Goal: Task Accomplishment & Management: Use online tool/utility

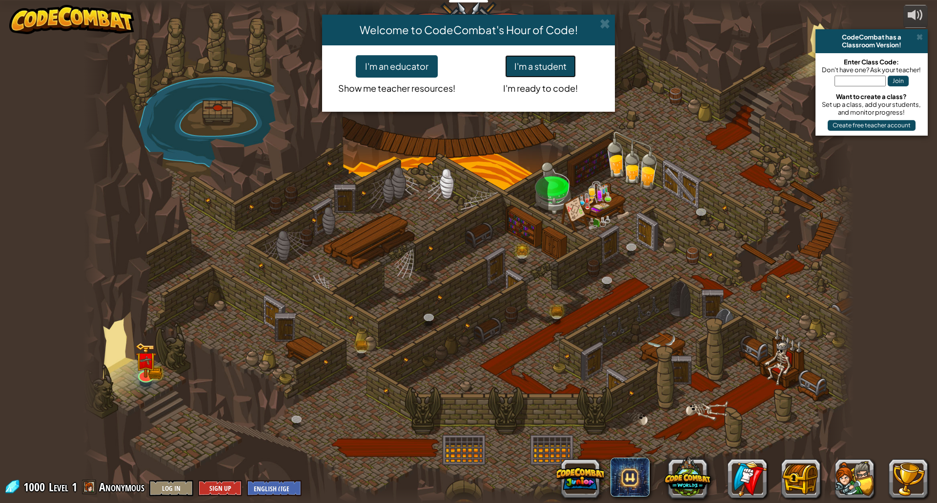
click at [529, 68] on button "I'm a student" at bounding box center [540, 66] width 71 height 22
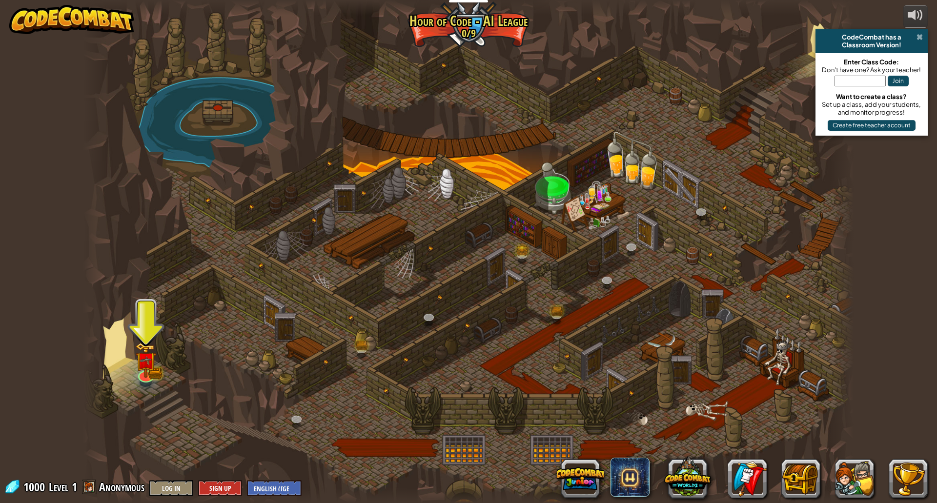
click at [919, 35] on span at bounding box center [919, 37] width 6 height 8
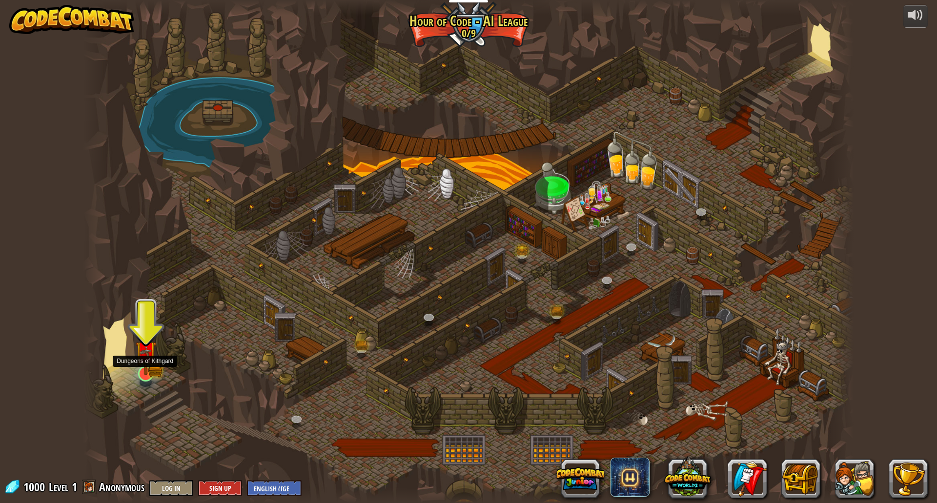
click at [152, 355] on img at bounding box center [145, 351] width 21 height 46
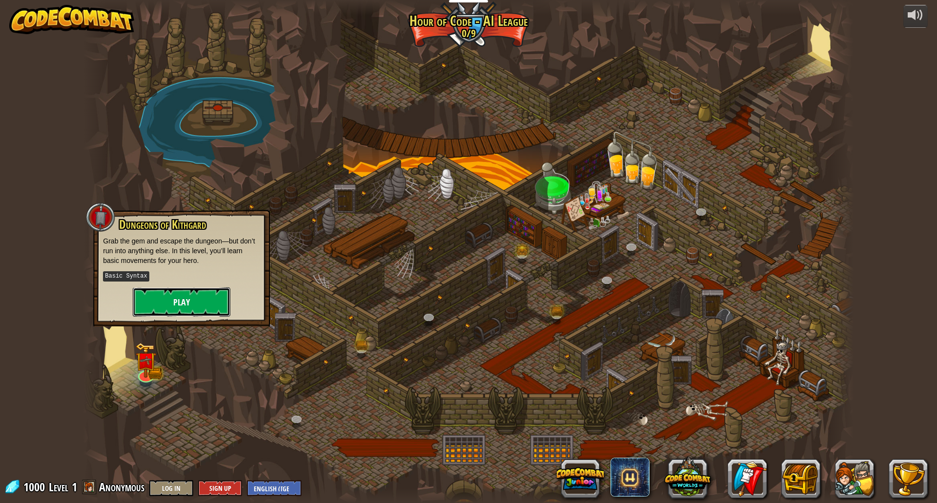
click at [211, 307] on button "Play" at bounding box center [182, 301] width 98 height 29
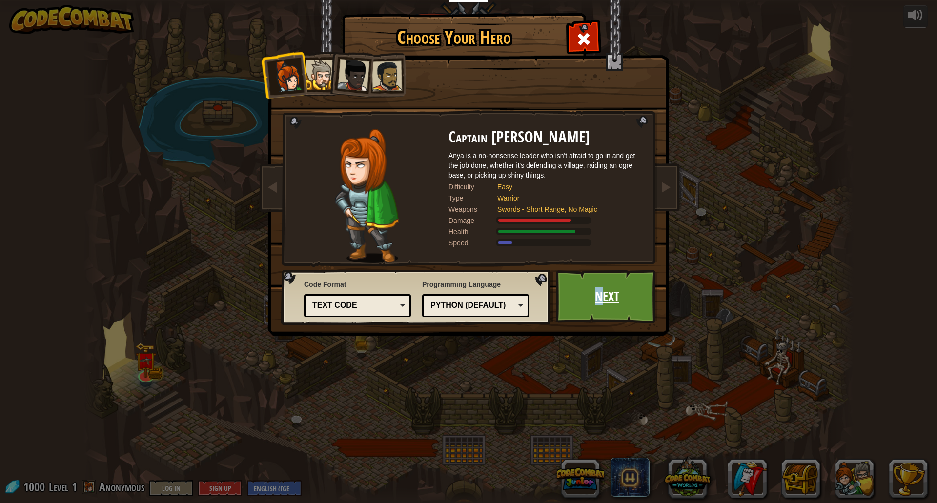
click at [599, 300] on link "Next" at bounding box center [607, 297] width 102 height 54
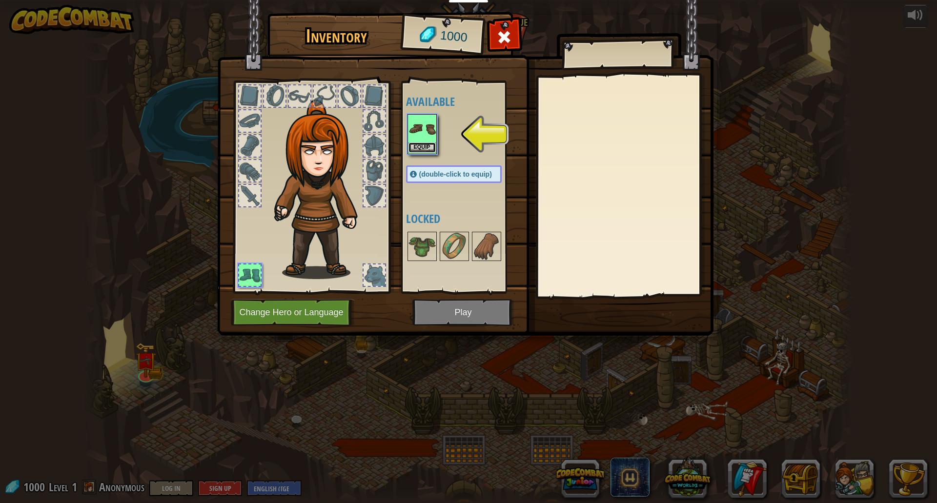
click at [418, 145] on button "Equip" at bounding box center [421, 147] width 27 height 10
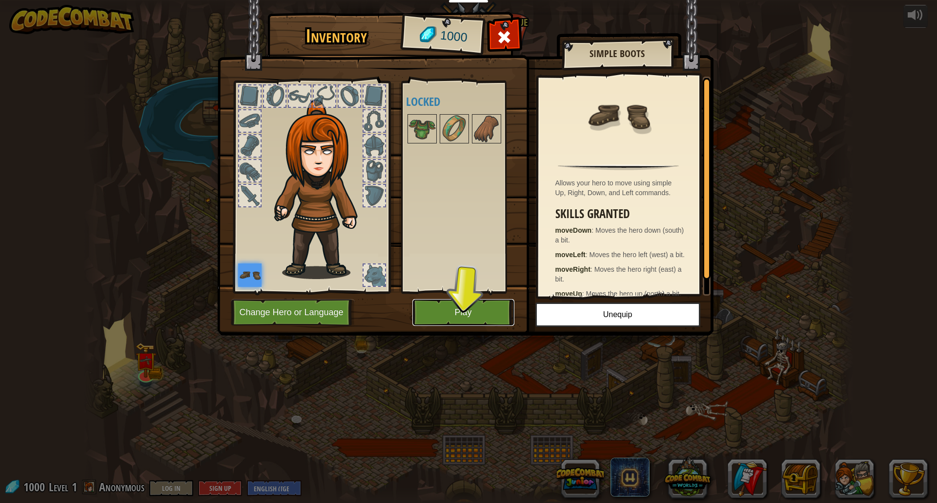
click at [470, 307] on button "Play" at bounding box center [463, 312] width 102 height 27
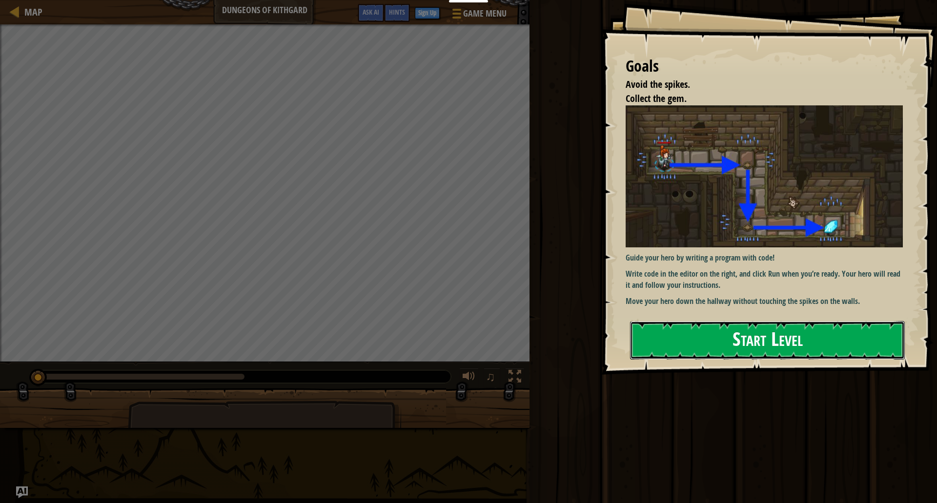
click at [760, 344] on button "Start Level" at bounding box center [767, 340] width 275 height 39
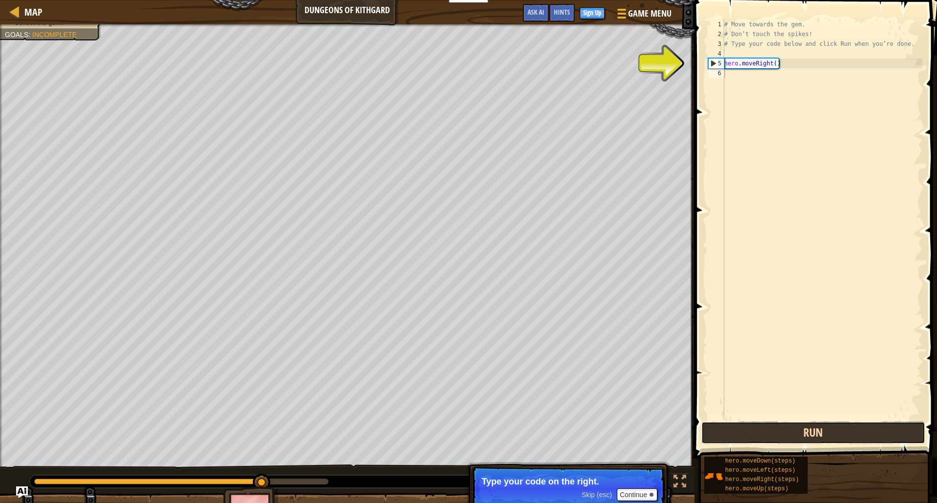
click at [750, 438] on button "Run" at bounding box center [813, 433] width 224 height 22
click at [750, 438] on button "Running" at bounding box center [813, 433] width 224 height 22
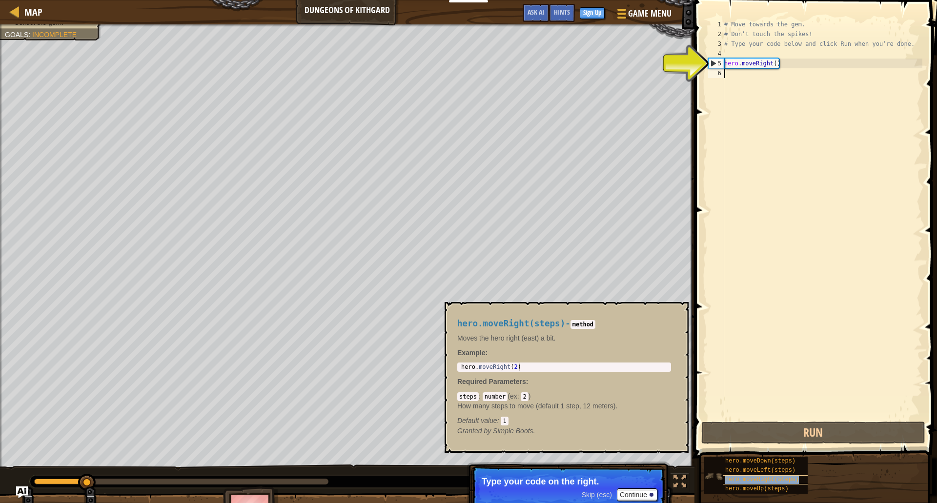
click at [772, 478] on span "hero.moveRight(steps)" at bounding box center [762, 479] width 74 height 7
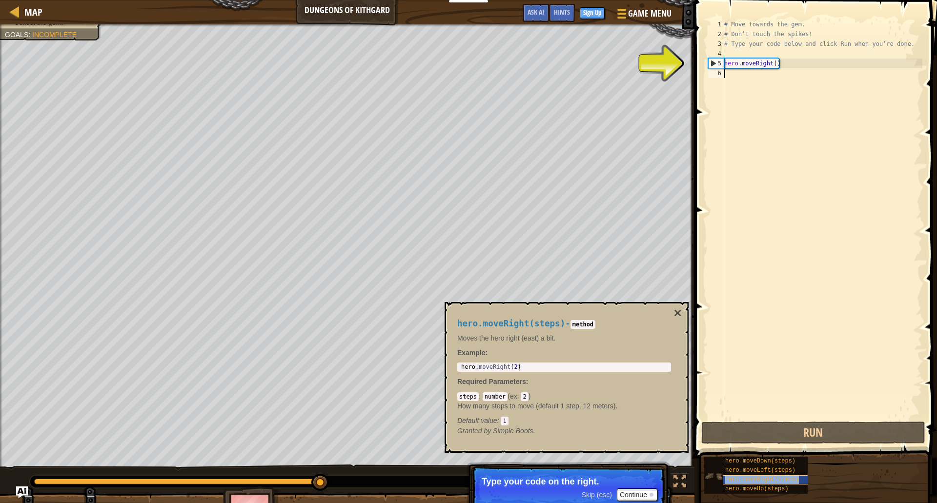
click at [766, 483] on span "hero.moveRight(steps)" at bounding box center [762, 479] width 74 height 7
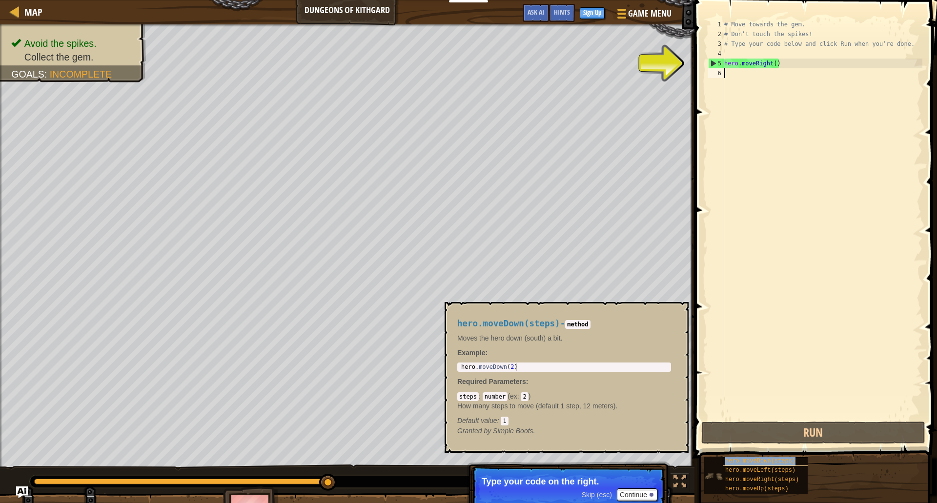
click at [793, 458] on span "hero.moveDown(steps)" at bounding box center [760, 461] width 70 height 7
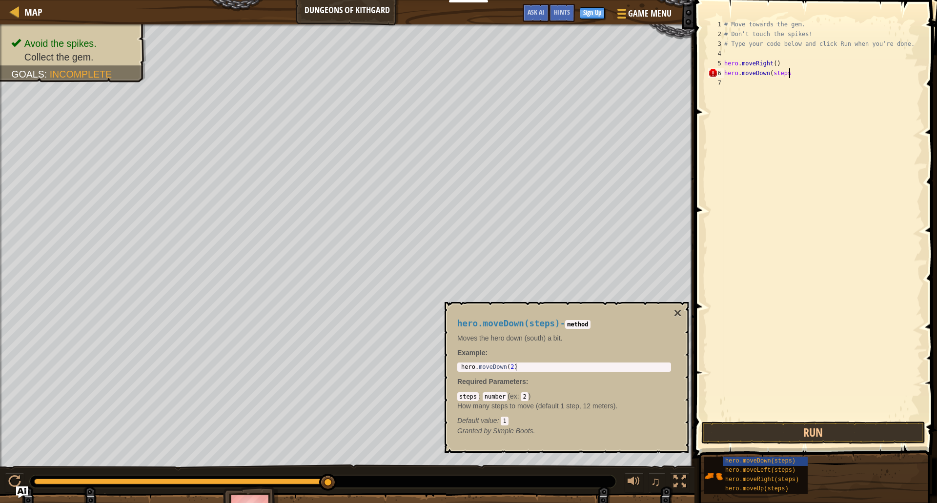
scroll to position [4, 9]
click at [827, 434] on button "Run" at bounding box center [813, 433] width 224 height 22
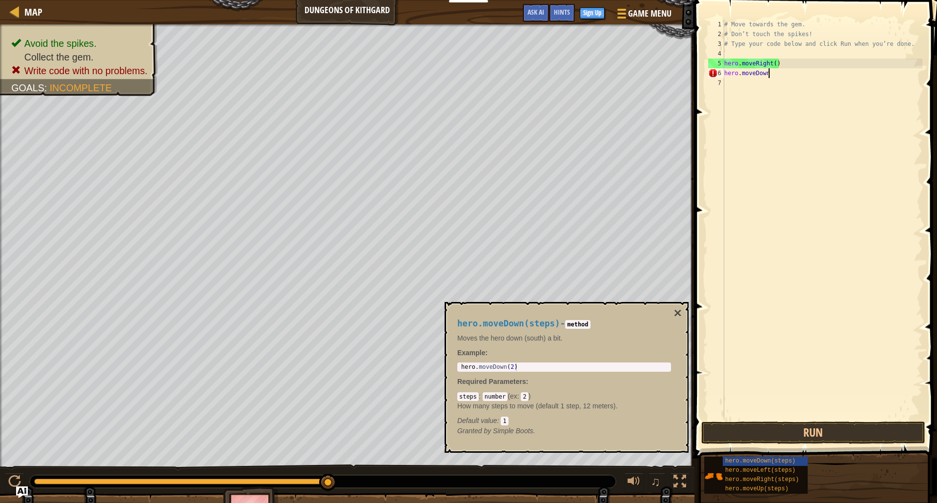
scroll to position [4, 6]
click at [868, 442] on button "Run" at bounding box center [813, 433] width 224 height 22
type textarea "hero.moveDown()"
click at [743, 436] on button "Run" at bounding box center [813, 433] width 224 height 22
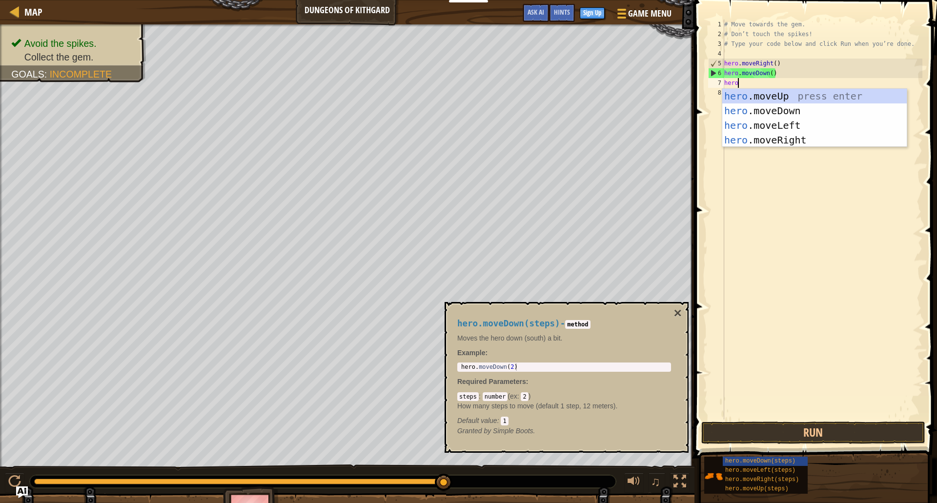
type textarea "hero."
click at [839, 136] on div "hero. moveUp press enter hero. moveDown press enter hero. moveLeft press enter …" at bounding box center [814, 133] width 184 height 88
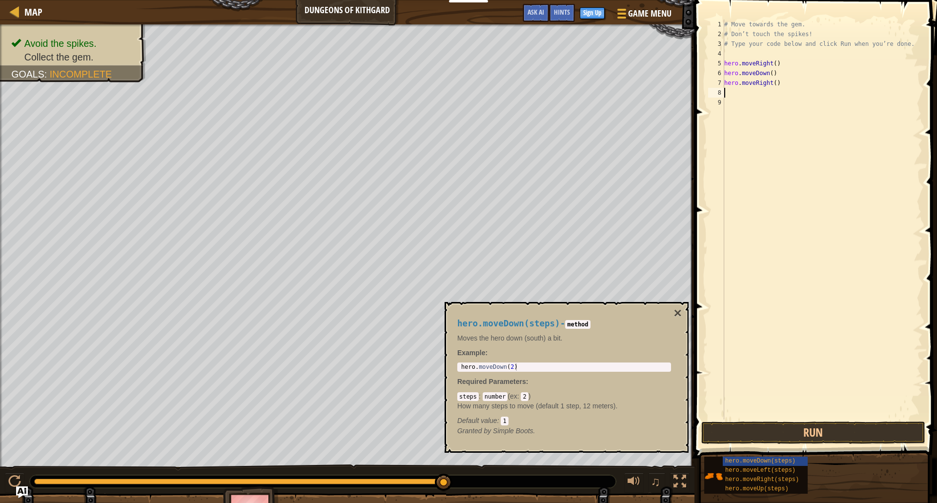
click at [803, 421] on span at bounding box center [816, 215] width 250 height 487
click at [807, 427] on button "Run" at bounding box center [813, 433] width 224 height 22
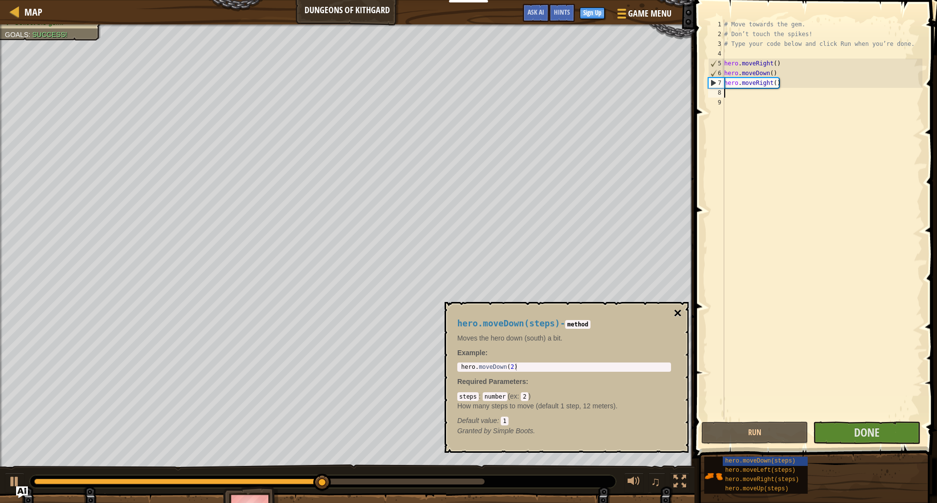
click at [680, 311] on button "×" at bounding box center [678, 313] width 8 height 14
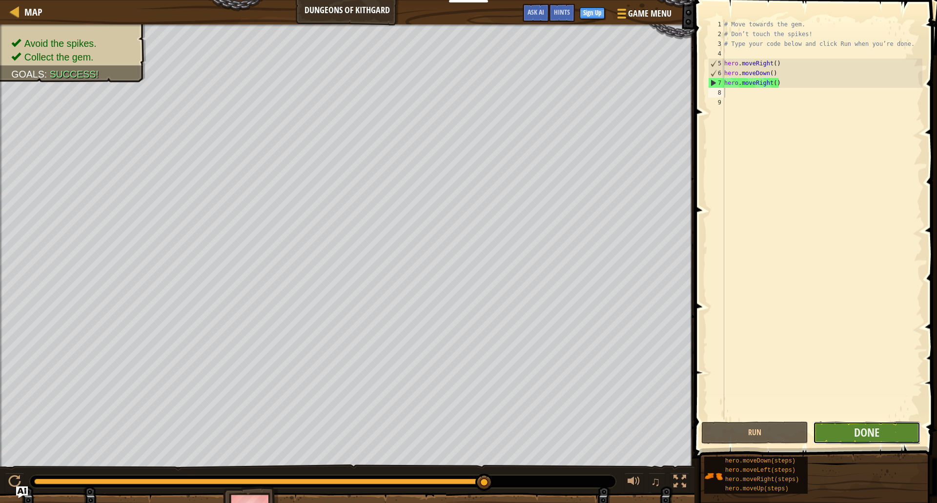
click at [842, 437] on button "Done" at bounding box center [866, 433] width 107 height 22
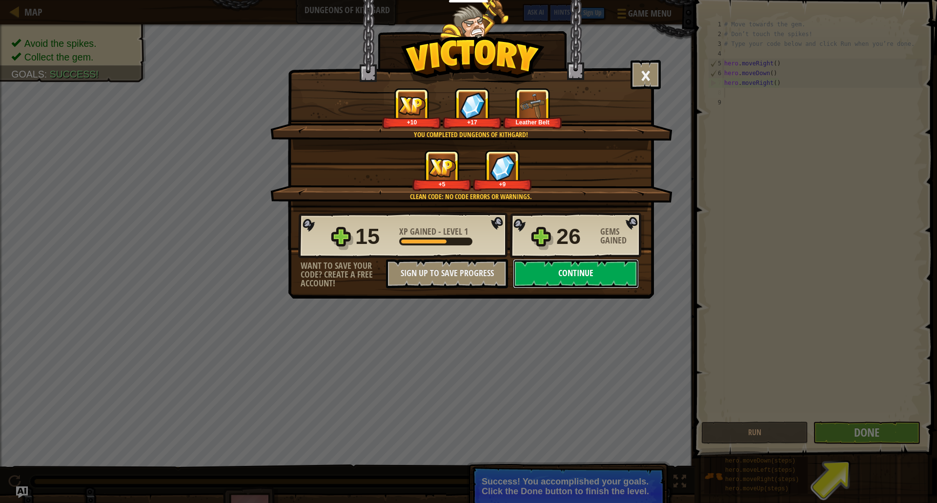
click at [545, 282] on button "Continue" at bounding box center [576, 273] width 126 height 29
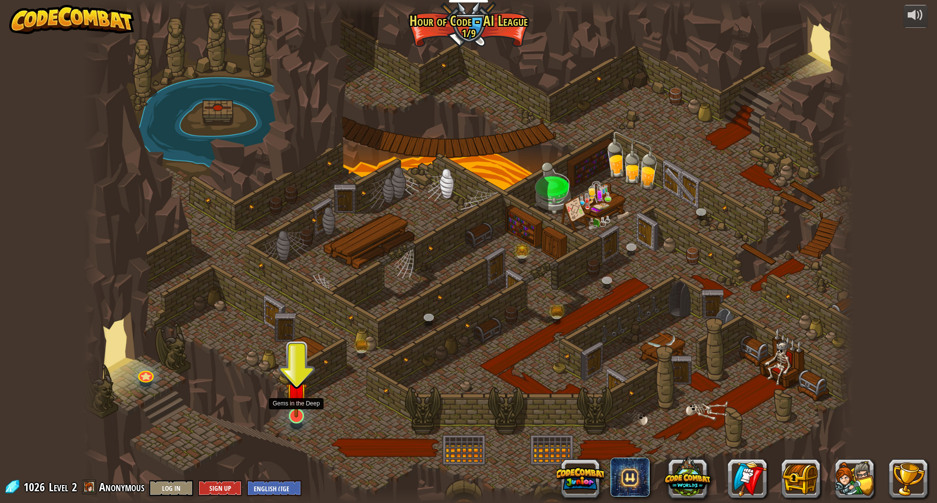
click at [302, 396] on img at bounding box center [296, 393] width 21 height 49
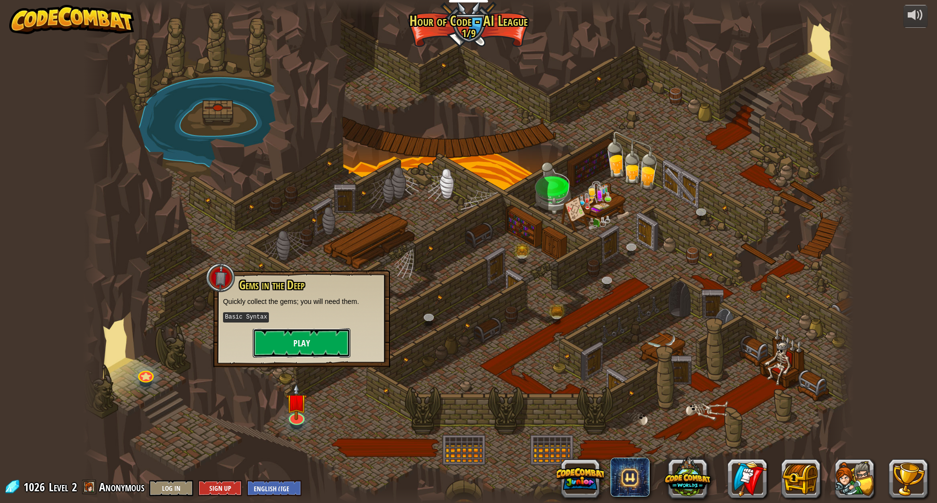
click at [310, 343] on button "Play" at bounding box center [302, 342] width 98 height 29
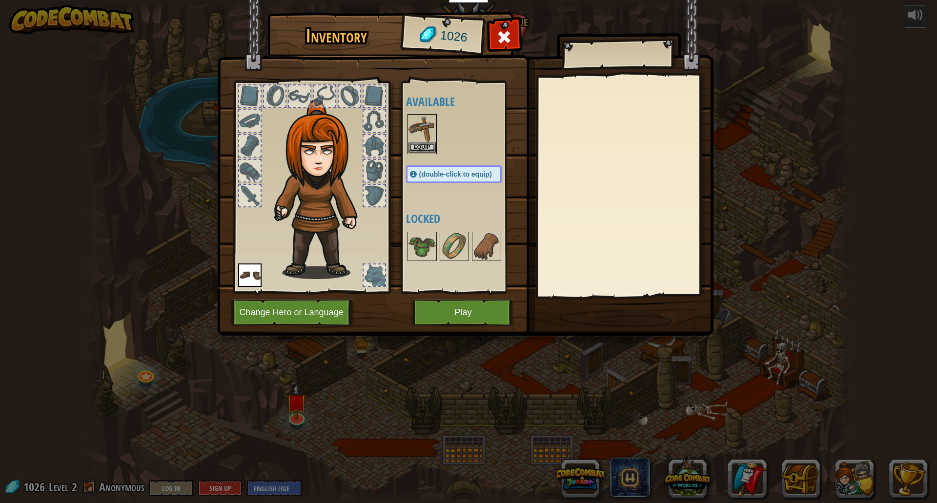
click at [424, 124] on img at bounding box center [421, 128] width 27 height 27
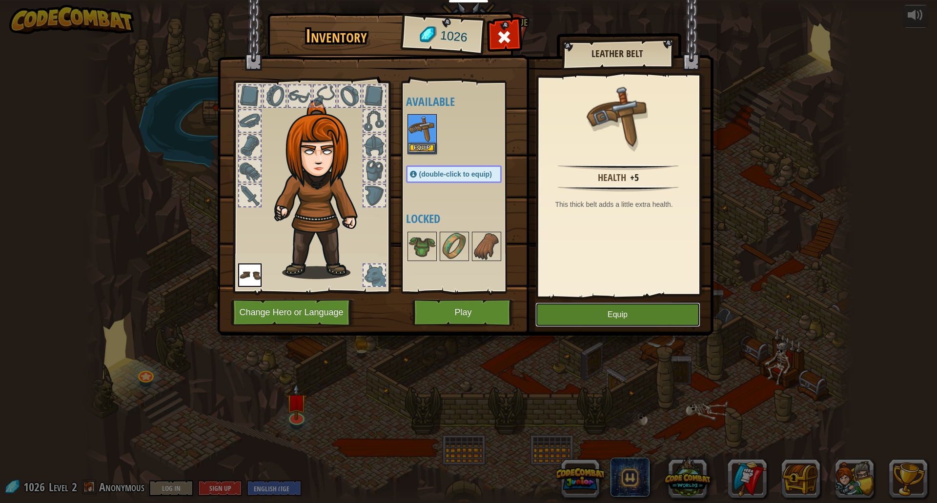
click at [591, 323] on button "Equip" at bounding box center [617, 314] width 165 height 24
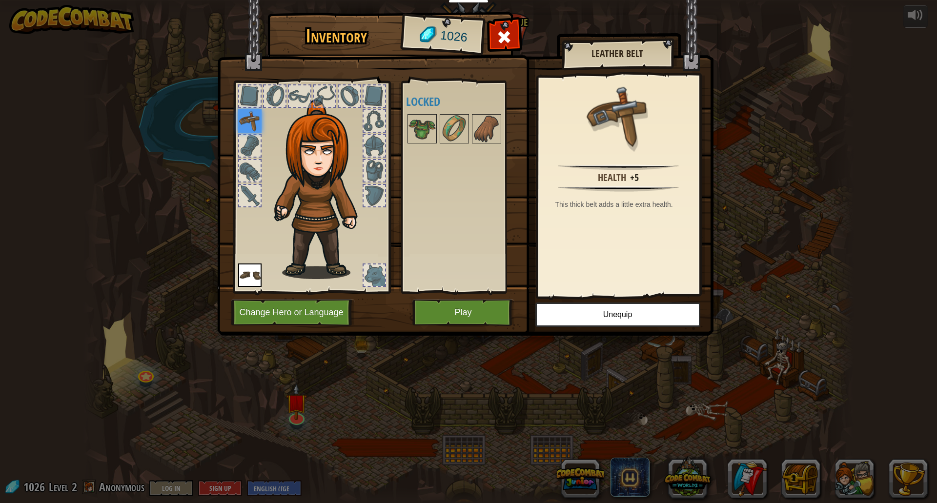
click at [244, 141] on div at bounding box center [249, 145] width 21 height 21
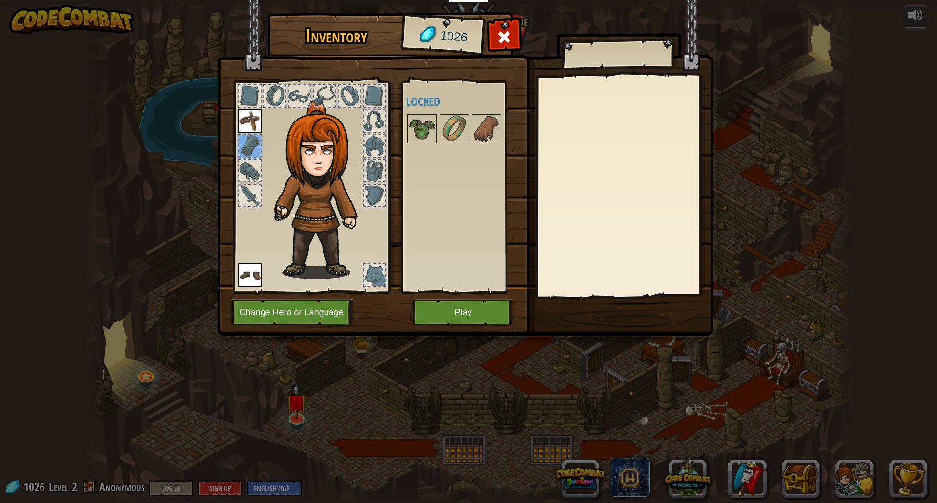
click at [255, 165] on div at bounding box center [249, 170] width 21 height 21
click at [466, 123] on img at bounding box center [454, 128] width 27 height 27
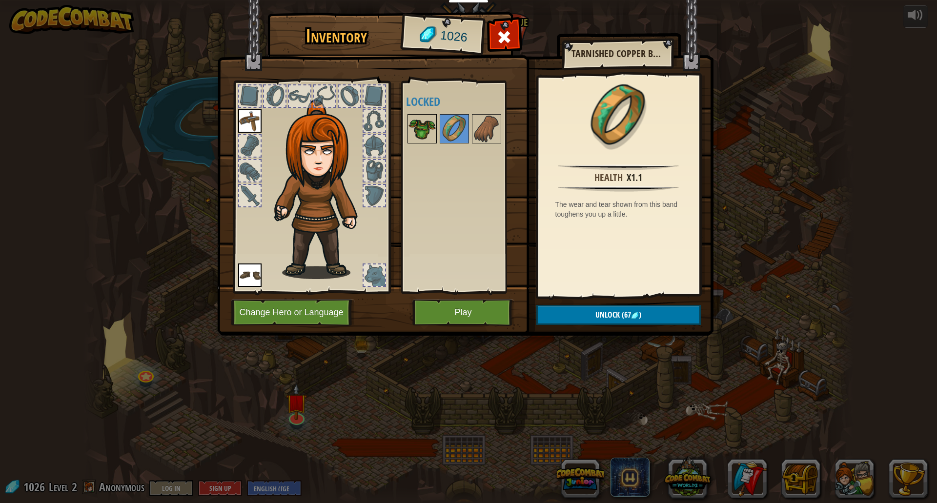
click at [414, 125] on img at bounding box center [421, 128] width 27 height 27
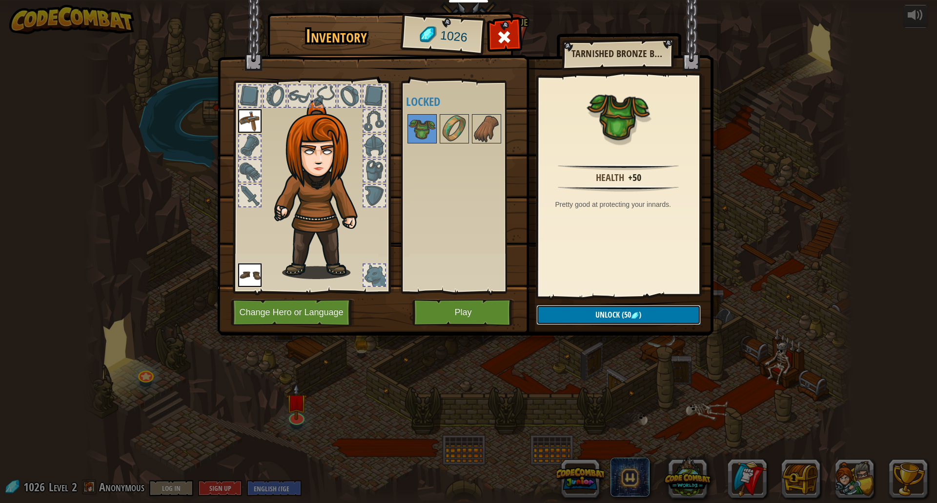
click at [620, 315] on span "(50" at bounding box center [625, 314] width 11 height 11
click at [596, 315] on button "Confirm" at bounding box center [618, 315] width 164 height 20
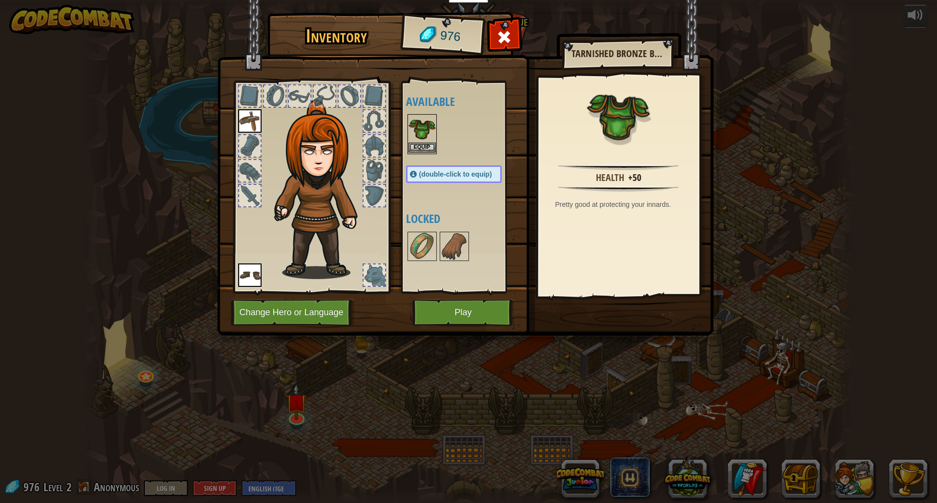
click at [412, 126] on img at bounding box center [421, 128] width 27 height 27
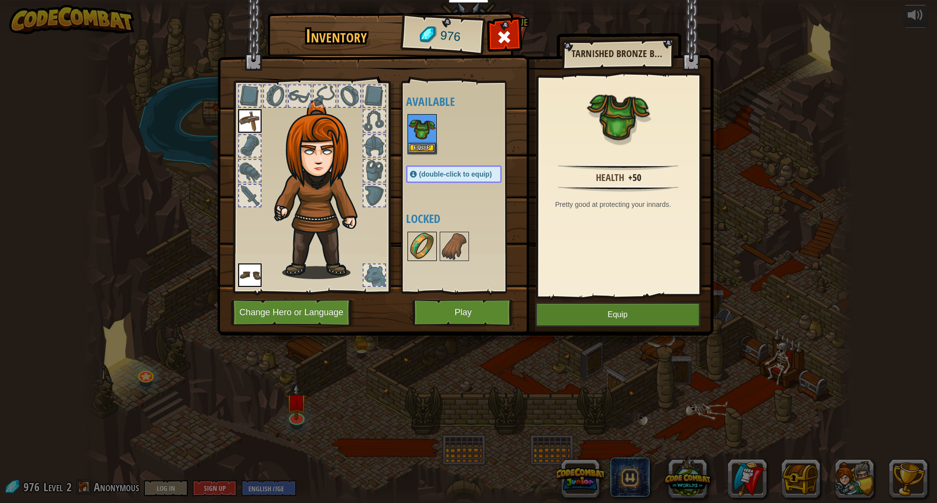
click at [422, 253] on img at bounding box center [421, 246] width 27 height 27
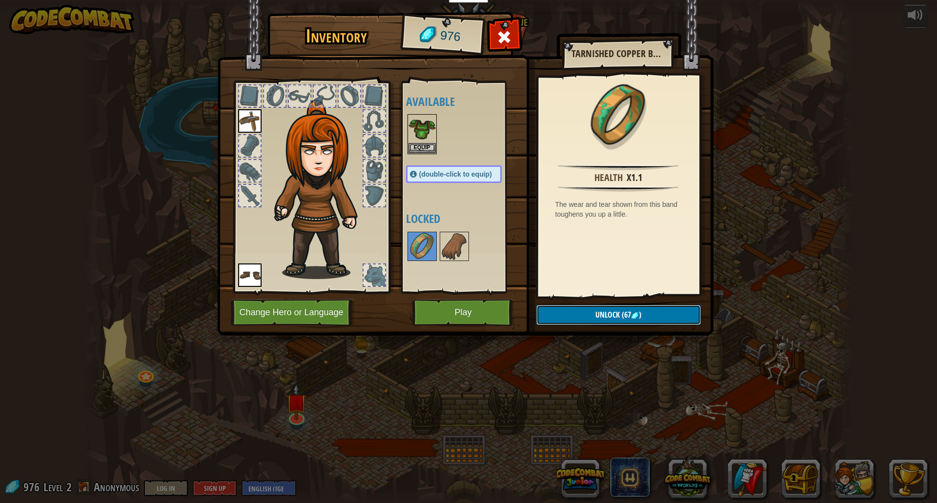
click at [573, 313] on button "Unlock (67 )" at bounding box center [618, 315] width 164 height 20
click at [573, 313] on button "Confirm" at bounding box center [618, 315] width 164 height 20
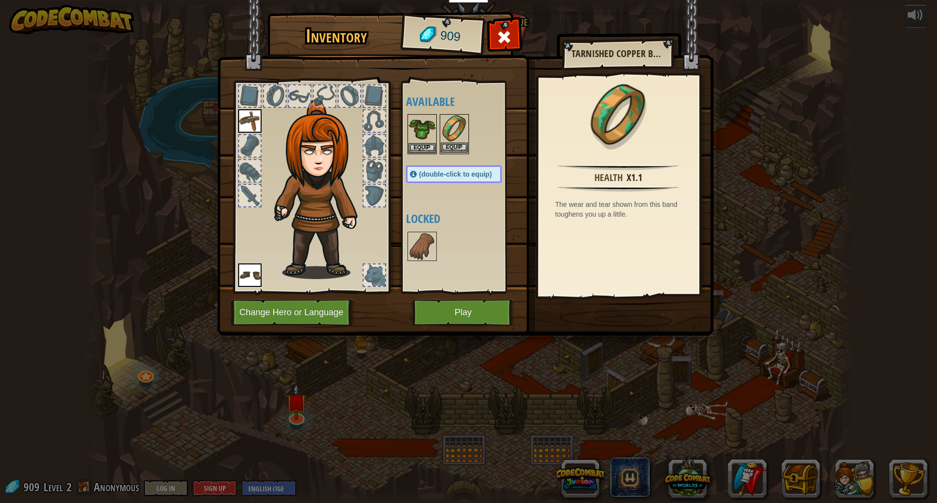
click at [465, 132] on img at bounding box center [454, 128] width 27 height 27
click at [585, 320] on button "Equip" at bounding box center [617, 314] width 165 height 24
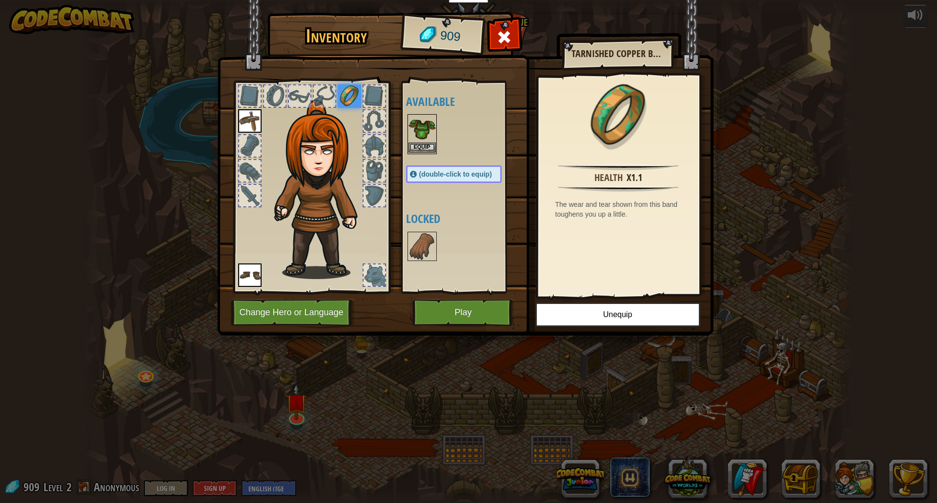
click at [416, 136] on img at bounding box center [421, 128] width 27 height 27
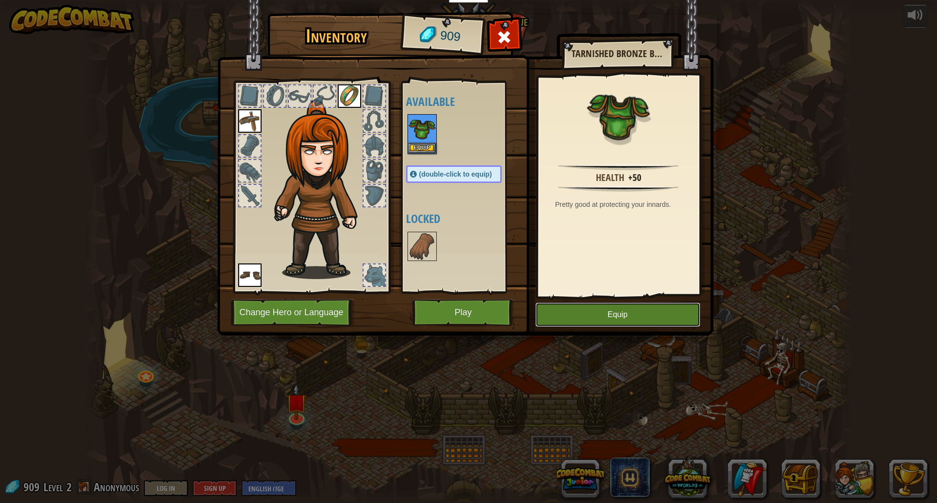
click at [631, 319] on button "Equip" at bounding box center [617, 314] width 165 height 24
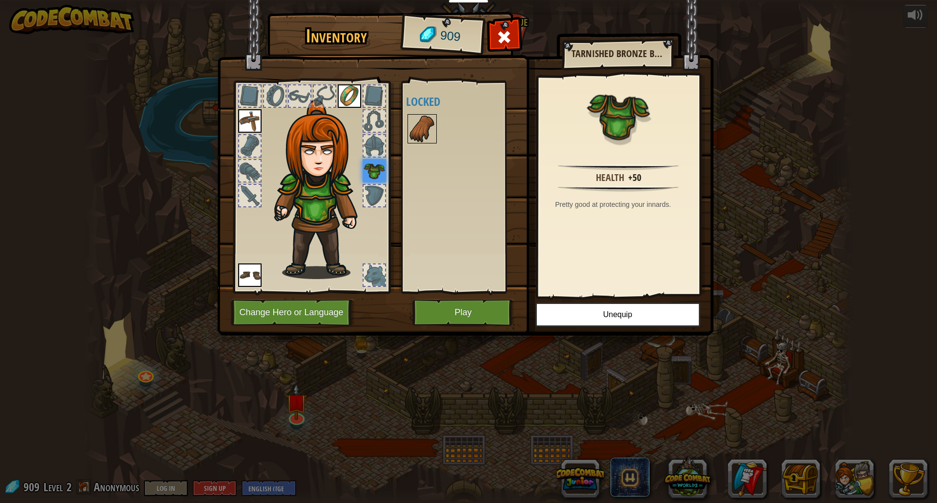
click at [434, 135] on img at bounding box center [421, 128] width 27 height 27
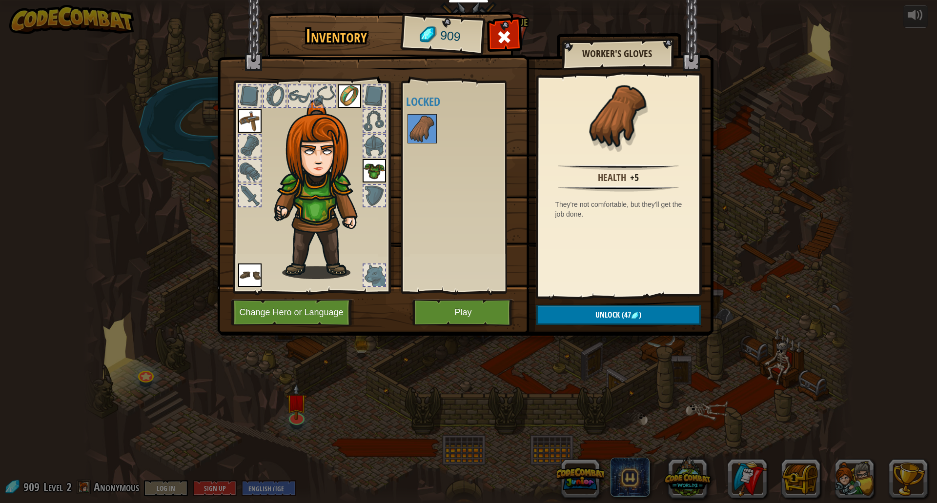
click at [647, 327] on img at bounding box center [465, 158] width 496 height 354
click at [646, 324] on button "Unlock (47 )" at bounding box center [618, 315] width 164 height 20
click at [646, 320] on button "Confirm" at bounding box center [618, 315] width 164 height 20
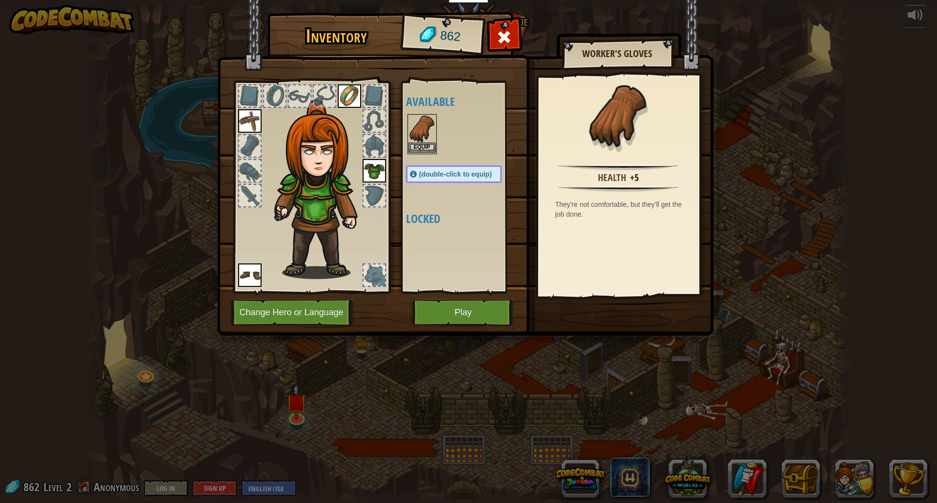
click at [423, 132] on img at bounding box center [421, 128] width 27 height 27
click at [591, 310] on button "Equip" at bounding box center [617, 314] width 165 height 24
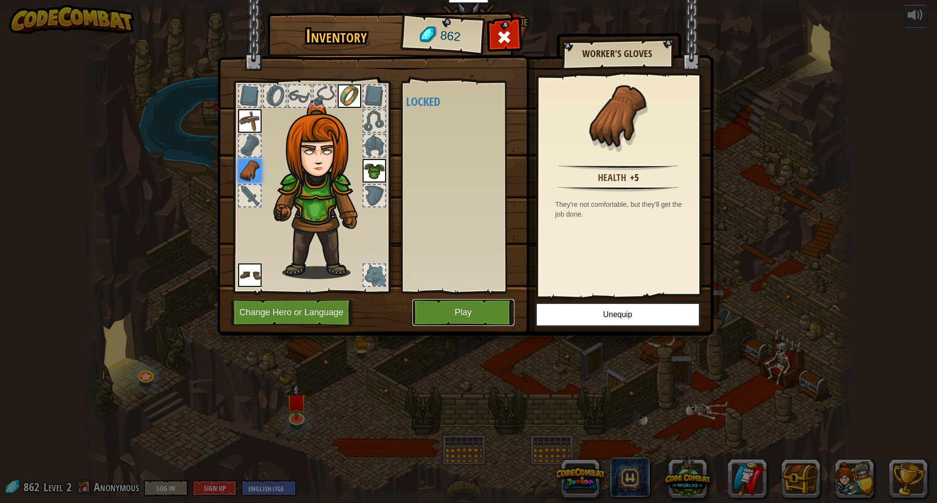
click at [468, 320] on button "Play" at bounding box center [463, 312] width 102 height 27
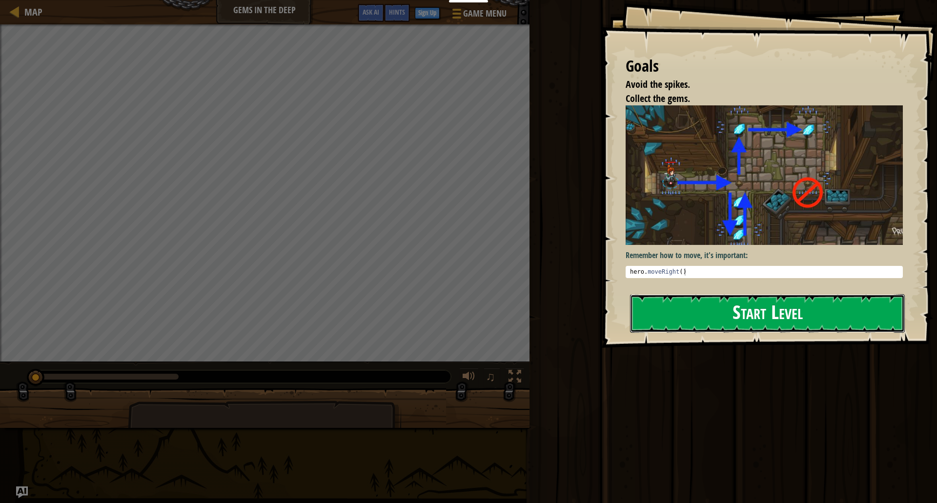
click at [699, 302] on button "Start Level" at bounding box center [767, 313] width 275 height 39
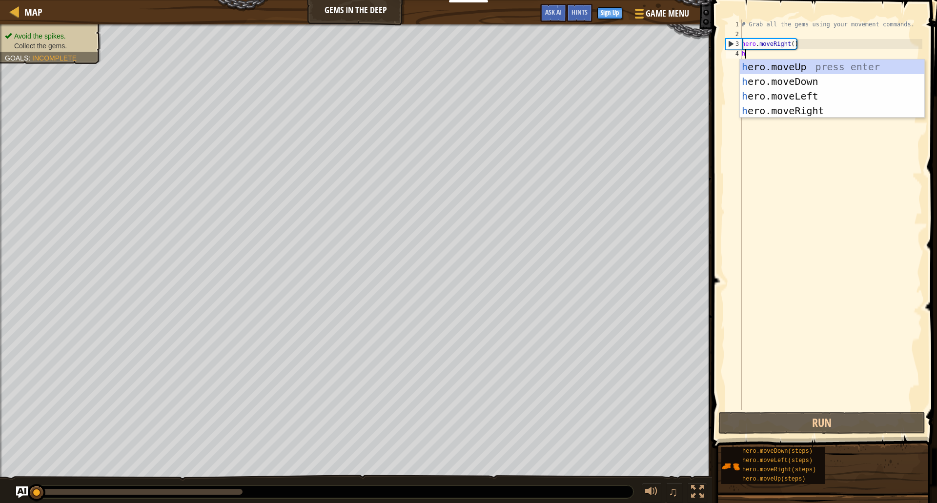
scroll to position [4, 0]
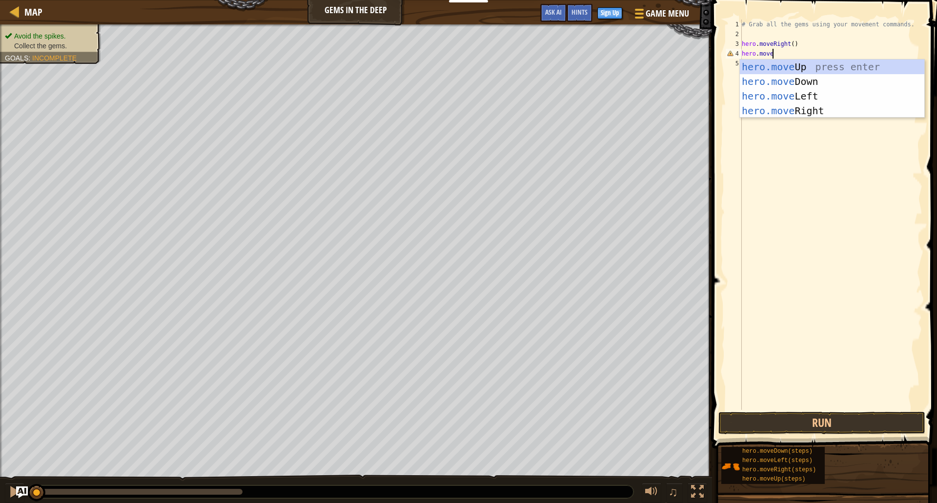
type textarea "hero.moveR"
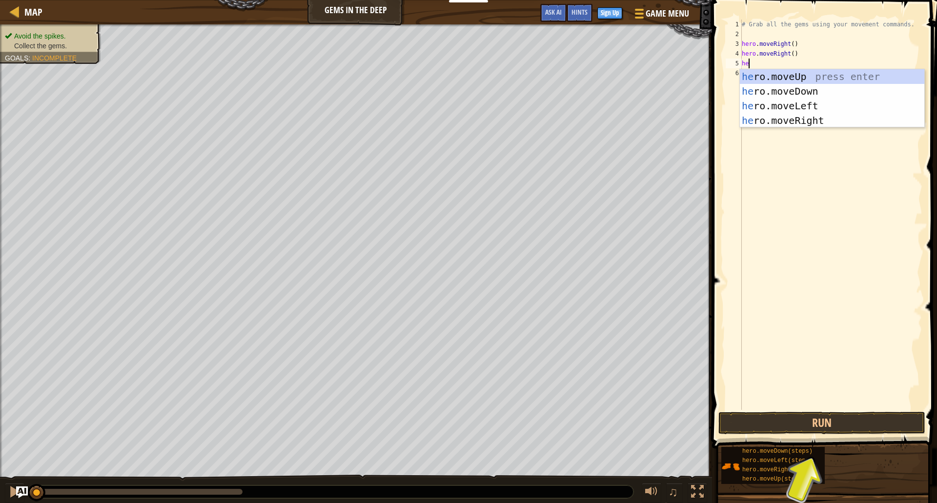
type textarea "hero"
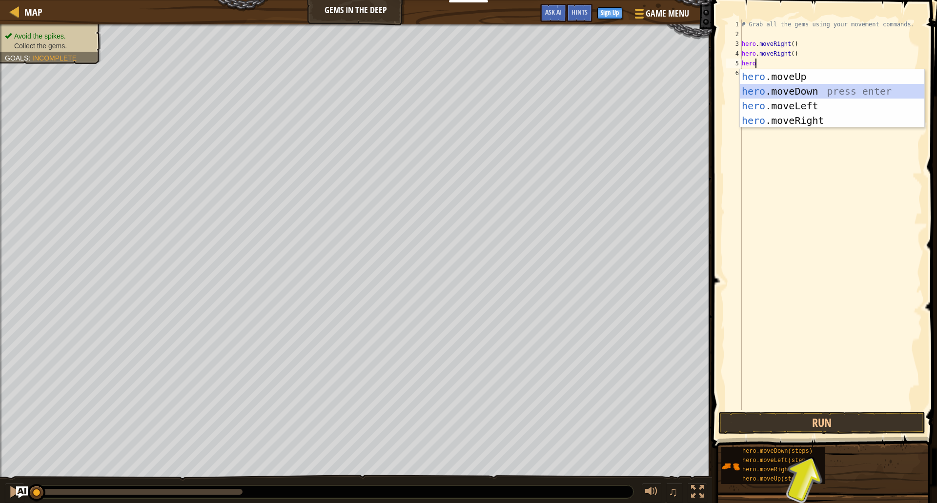
click at [824, 95] on div "hero .moveUp press enter hero .moveDown press enter hero .moveLeft press enter …" at bounding box center [832, 113] width 184 height 88
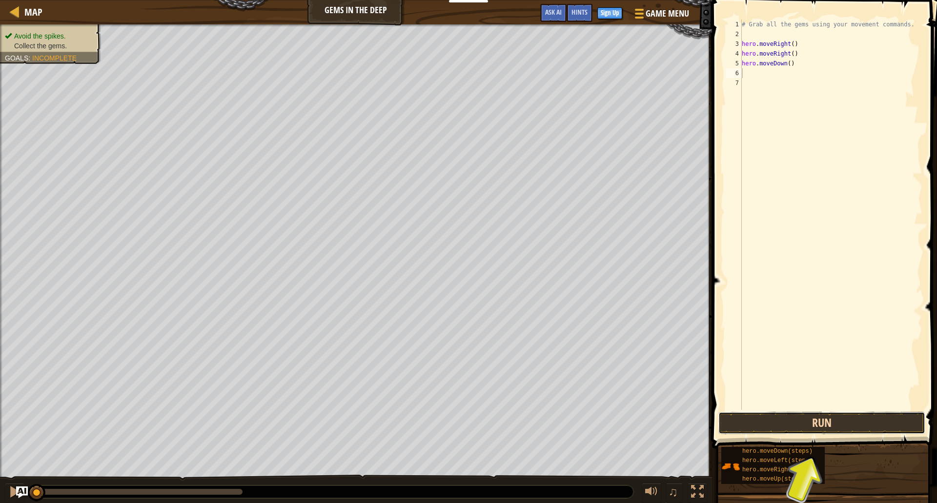
click at [803, 421] on button "Run" at bounding box center [821, 423] width 207 height 22
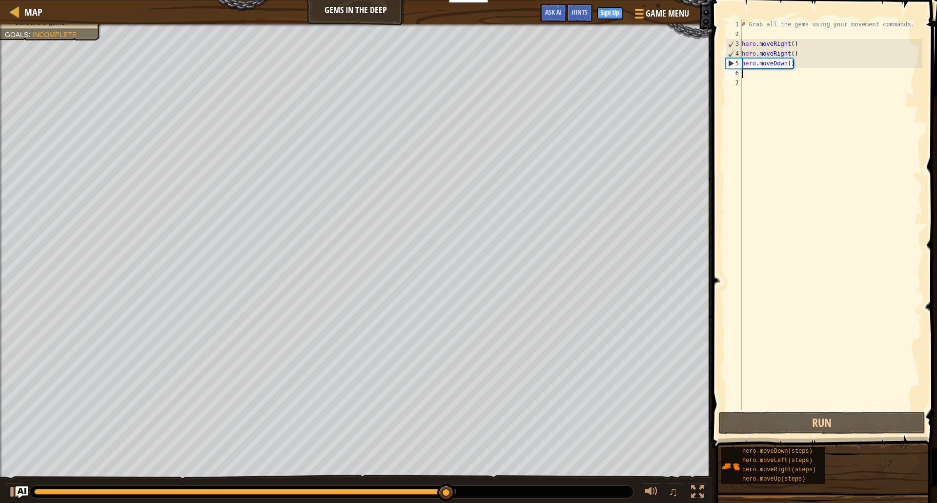
type textarea "hero.moveDown()"
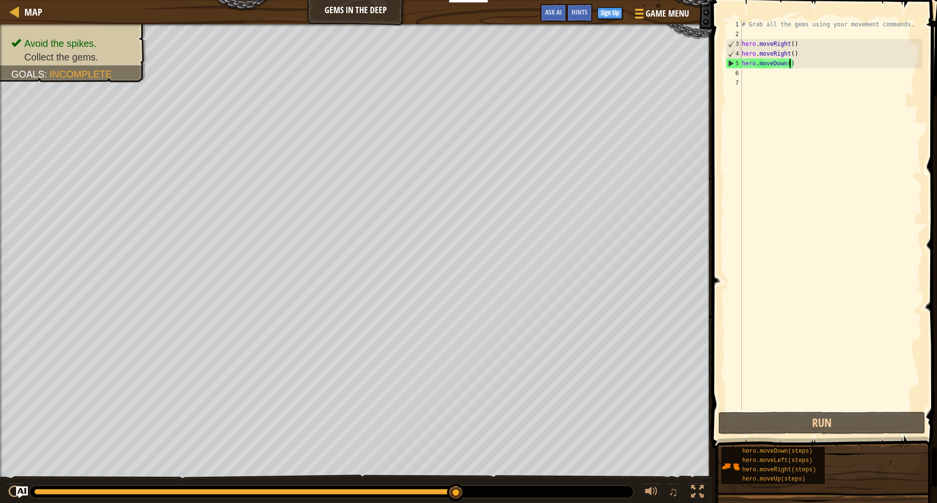
click at [764, 77] on div "# Grab all the gems using your movement commands. hero . moveRight ( ) hero . m…" at bounding box center [831, 225] width 182 height 410
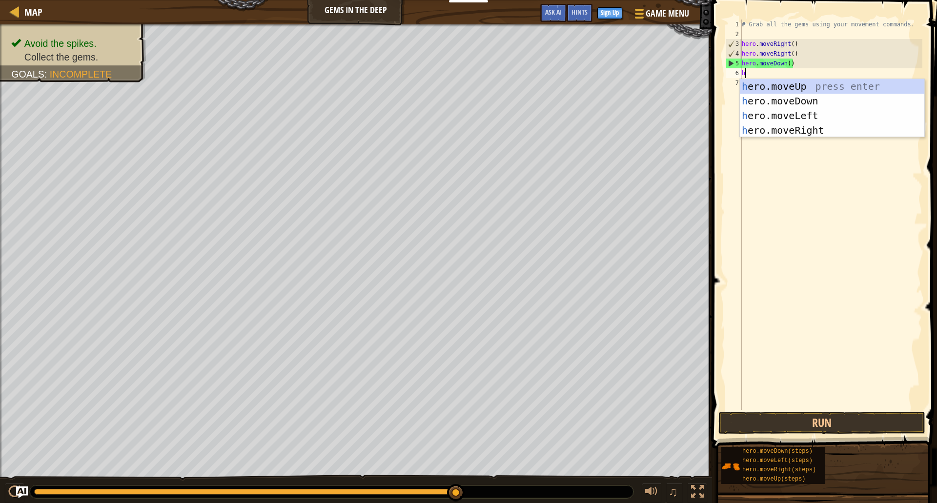
type textarea "he"
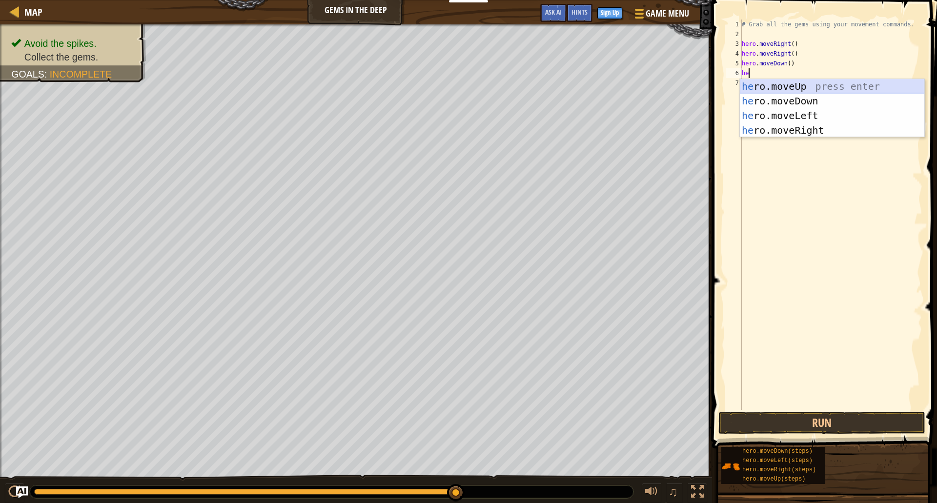
click at [816, 86] on div "he ro.moveUp press enter he ro.moveDown press enter he ro.moveLeft press enter …" at bounding box center [832, 123] width 184 height 88
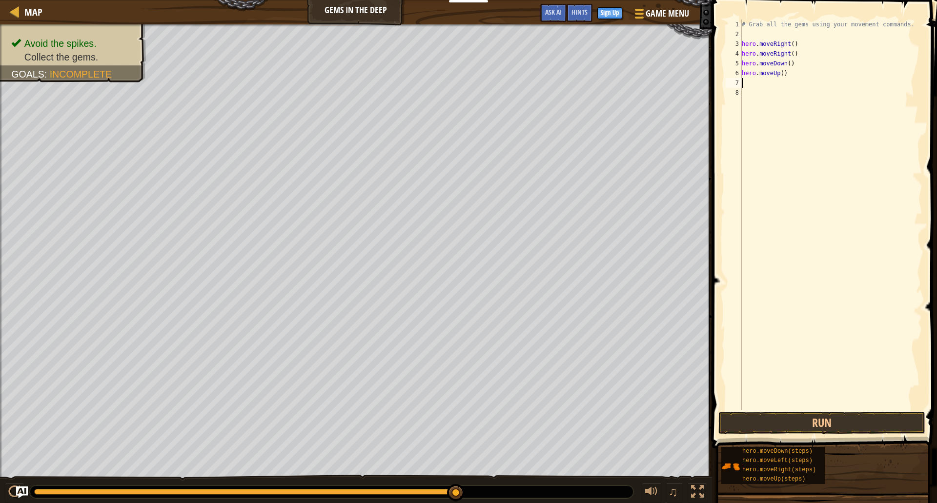
scroll to position [4, 0]
click at [806, 426] on button "Run" at bounding box center [821, 423] width 207 height 22
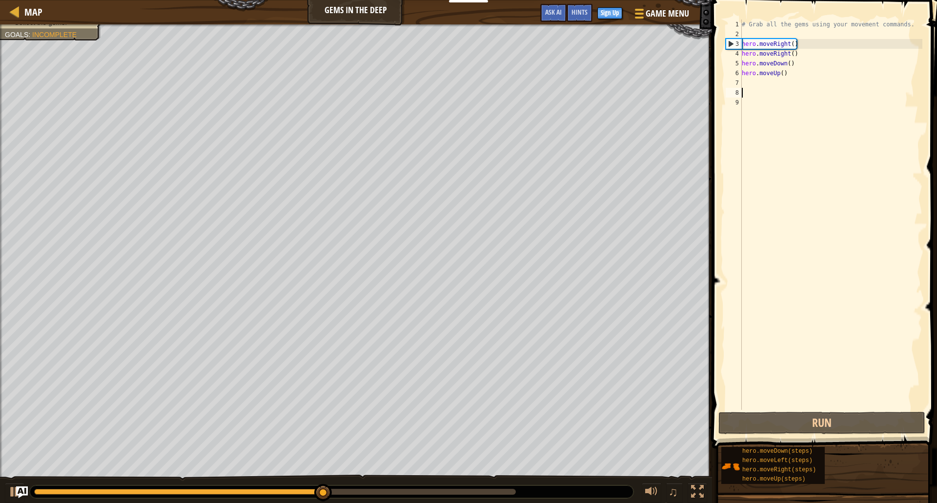
click at [797, 66] on div "# Grab all the gems using your movement commands. hero . moveRight ( ) hero . m…" at bounding box center [831, 225] width 182 height 410
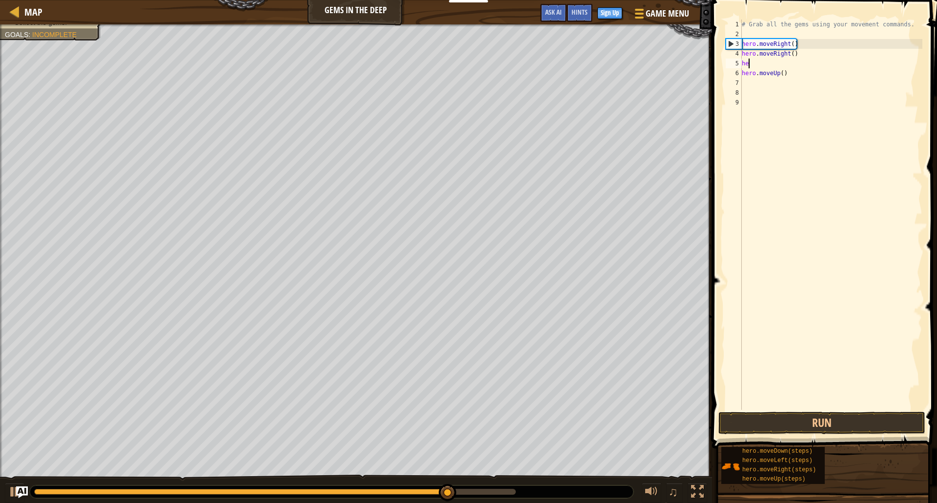
type textarea "h"
type textarea "hero.moveRight()"
click at [796, 71] on div "# Grab all the gems using your movement commands. hero . moveRight ( ) hero . m…" at bounding box center [831, 225] width 182 height 410
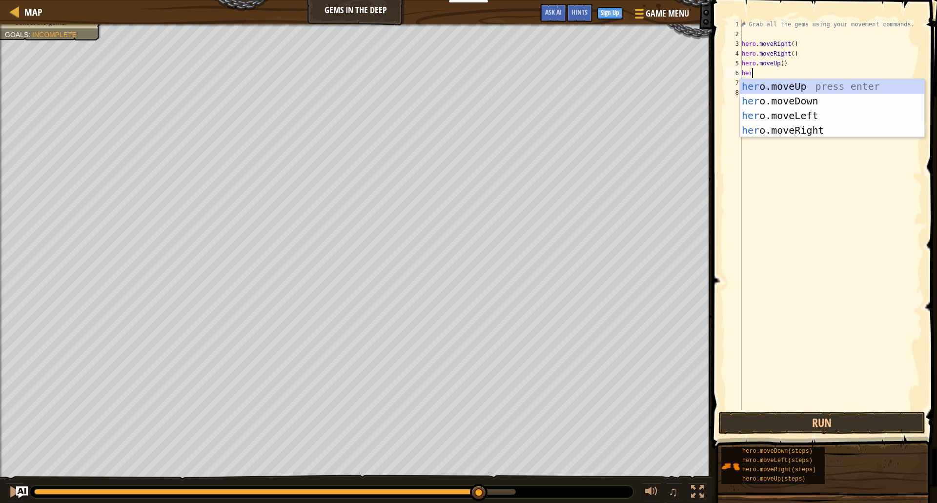
scroll to position [4, 1]
type textarea "hero"
click at [814, 119] on div "hero .moveUp press enter hero .moveDown press enter hero .moveLeft press enter …" at bounding box center [832, 123] width 184 height 88
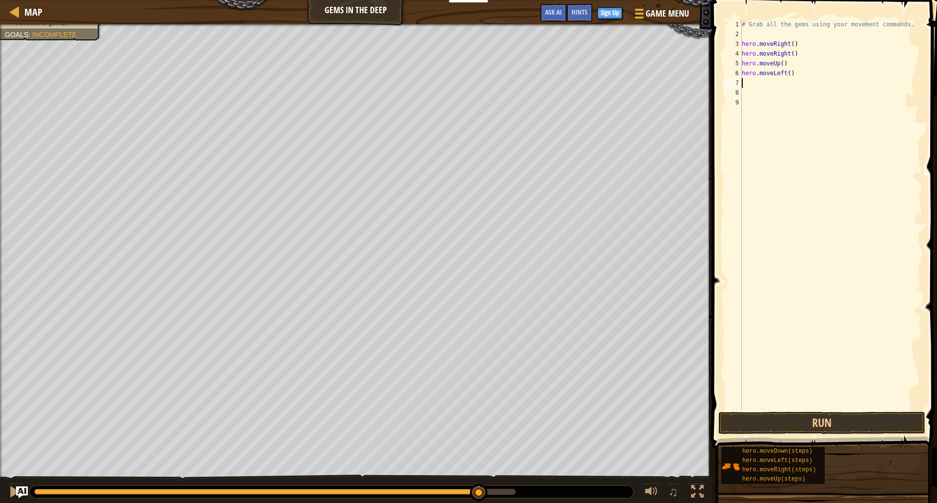
type textarea "h"
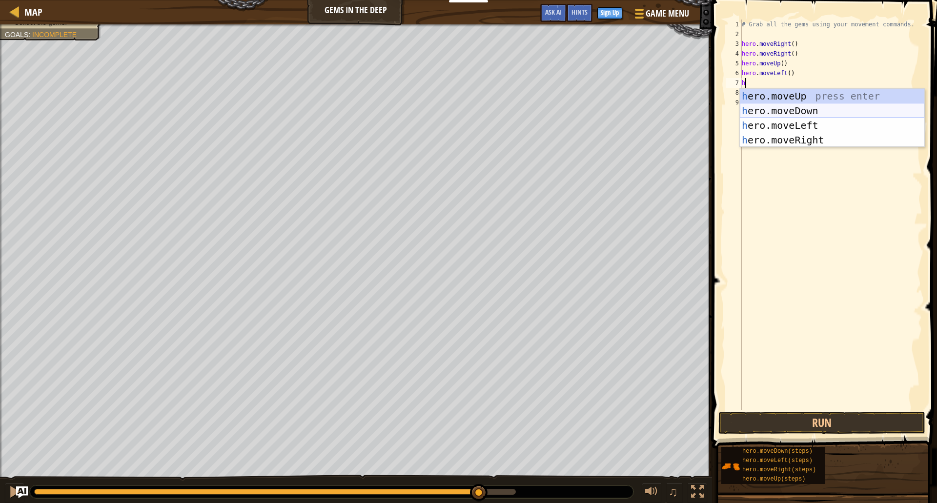
click at [830, 109] on div "h ero.moveUp press enter h ero.moveDown press enter h ero.moveLeft press enter …" at bounding box center [832, 133] width 184 height 88
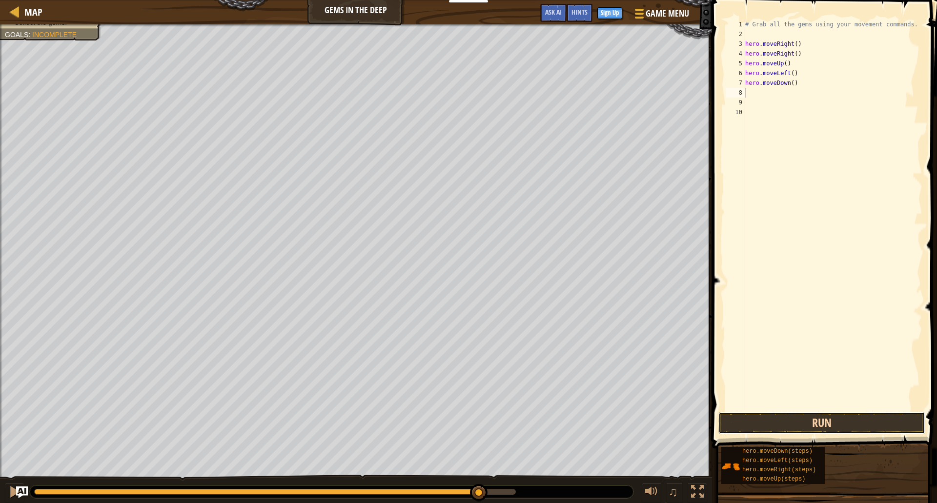
click at [795, 429] on button "Run" at bounding box center [821, 423] width 207 height 22
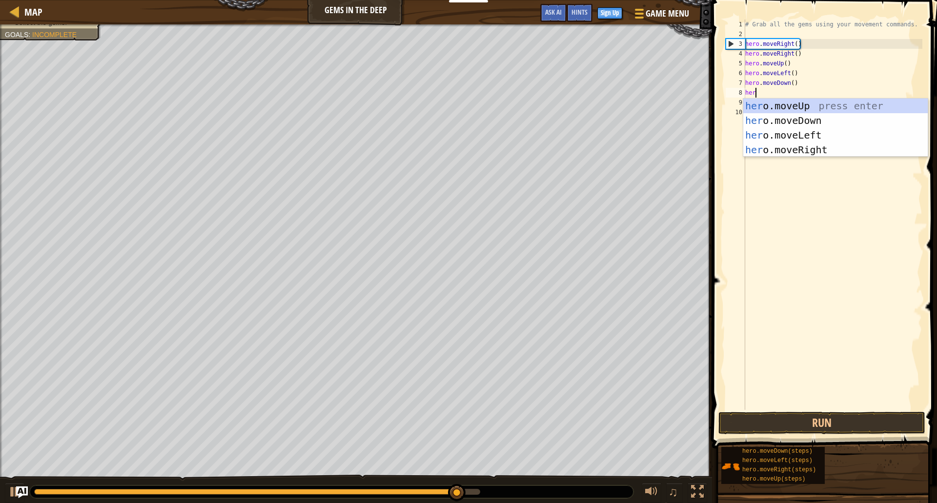
type textarea "hero"
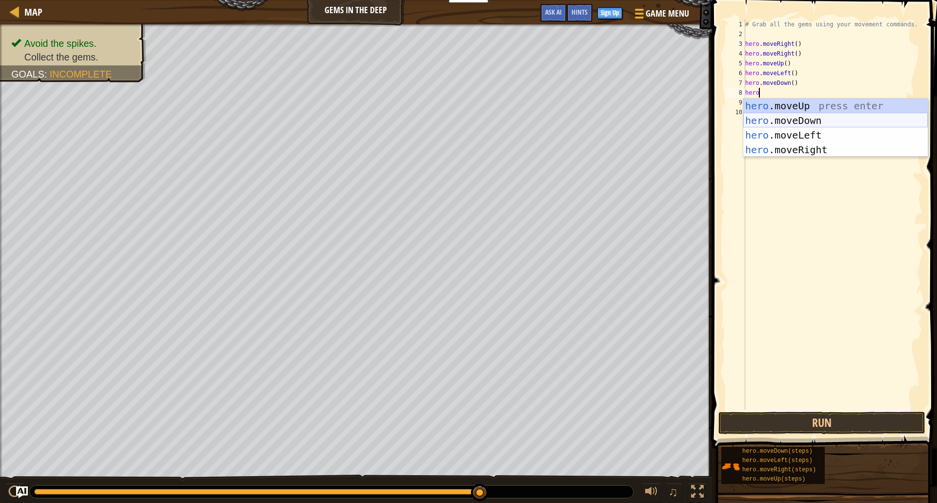
click at [821, 121] on div "hero .moveUp press enter hero .moveDown press enter hero .moveLeft press enter …" at bounding box center [835, 143] width 184 height 88
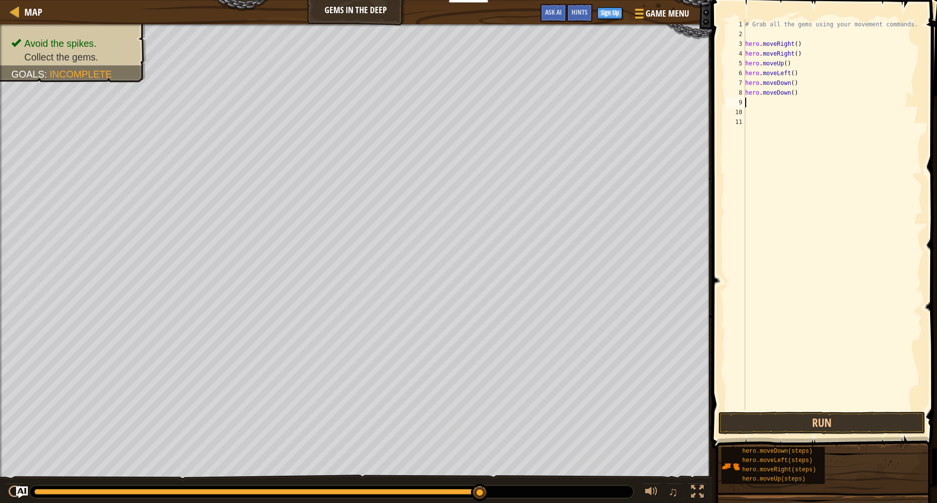
scroll to position [4, 0]
click at [827, 423] on button "Run" at bounding box center [821, 423] width 207 height 22
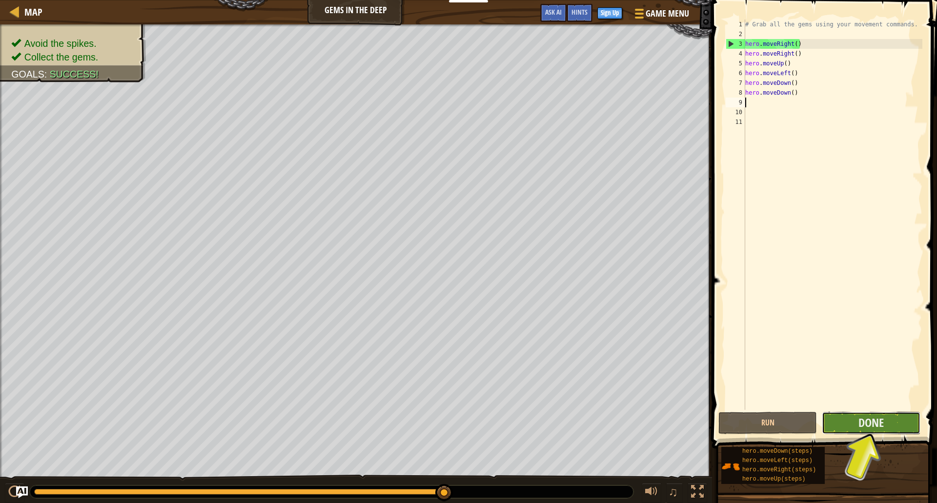
click at [862, 433] on button "Done" at bounding box center [871, 423] width 99 height 22
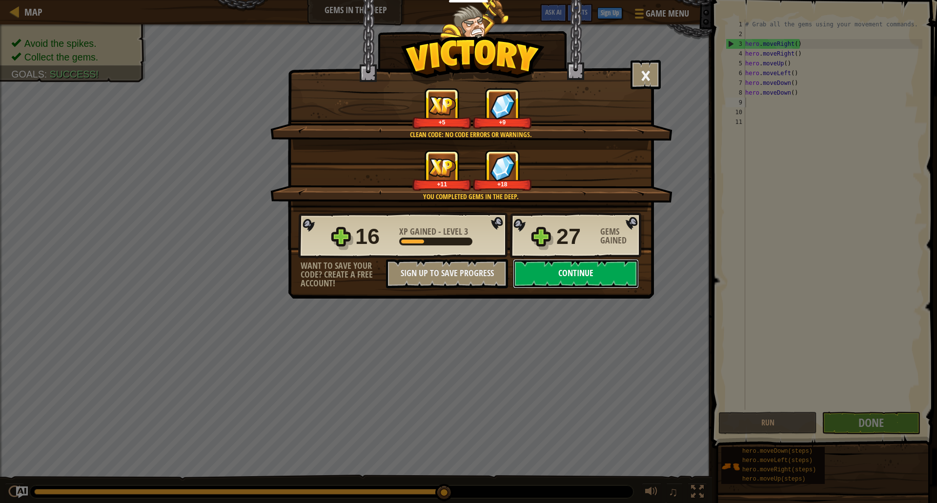
click at [530, 275] on button "Continue" at bounding box center [576, 273] width 126 height 29
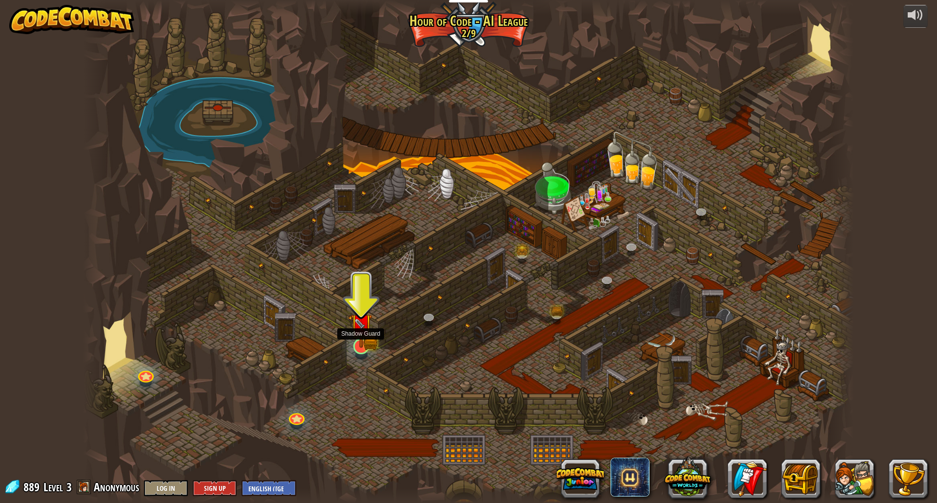
click at [362, 328] on img at bounding box center [361, 325] width 13 height 13
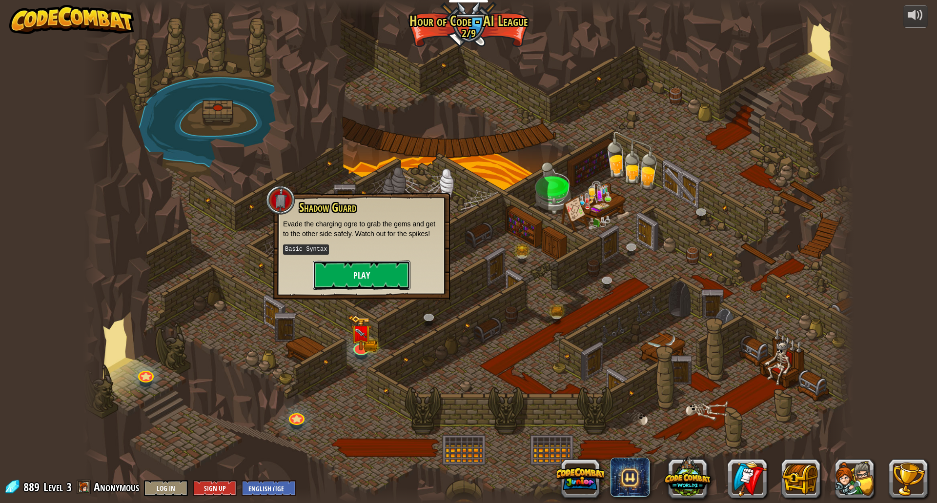
click at [347, 272] on button "Play" at bounding box center [362, 275] width 98 height 29
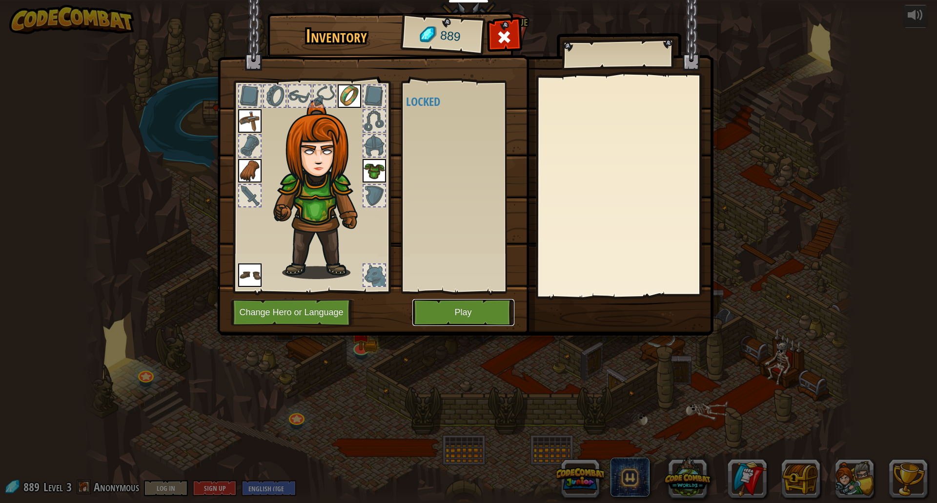
click at [465, 313] on button "Play" at bounding box center [463, 312] width 102 height 27
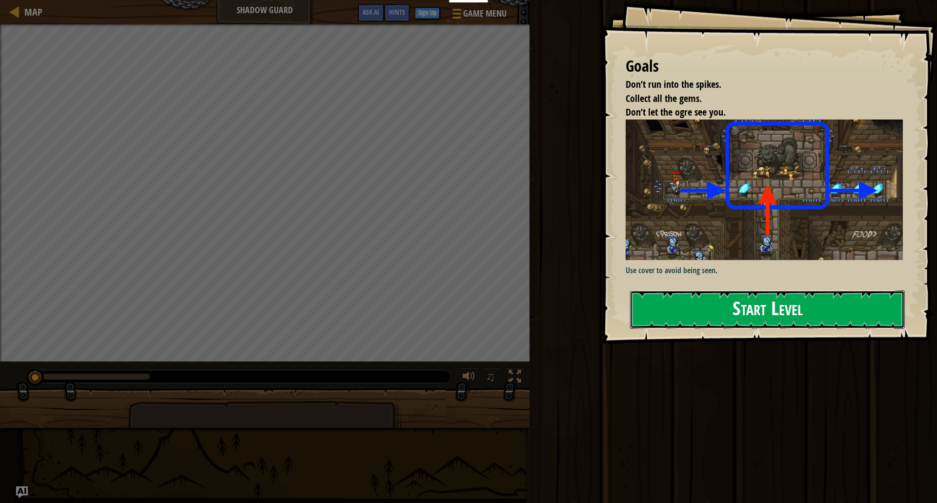
click at [683, 317] on button "Start Level" at bounding box center [767, 309] width 275 height 39
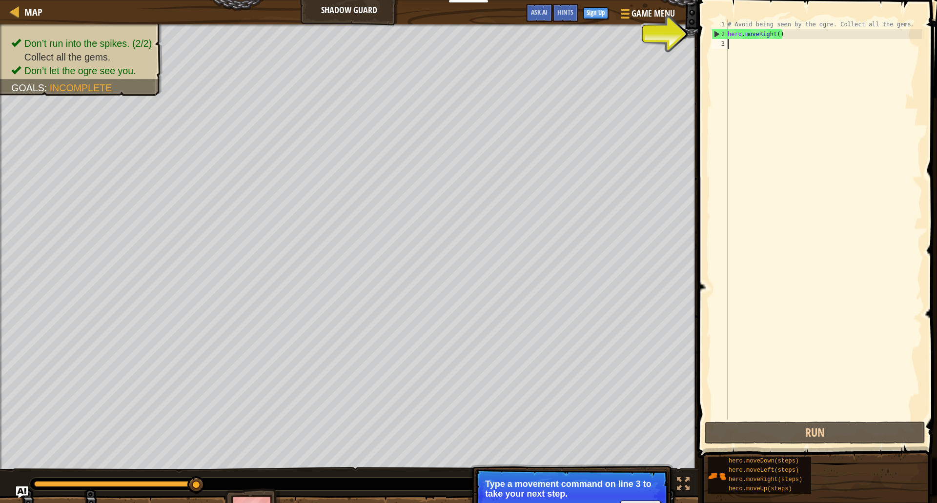
type textarea "h"
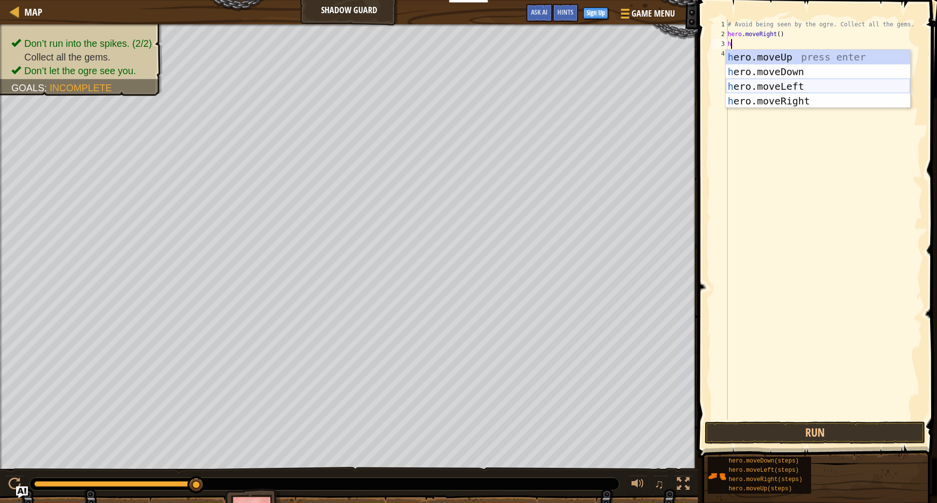
click at [808, 99] on div "h ero.moveUp press enter h ero.moveDown press enter h ero.moveLeft press enter …" at bounding box center [818, 94] width 184 height 88
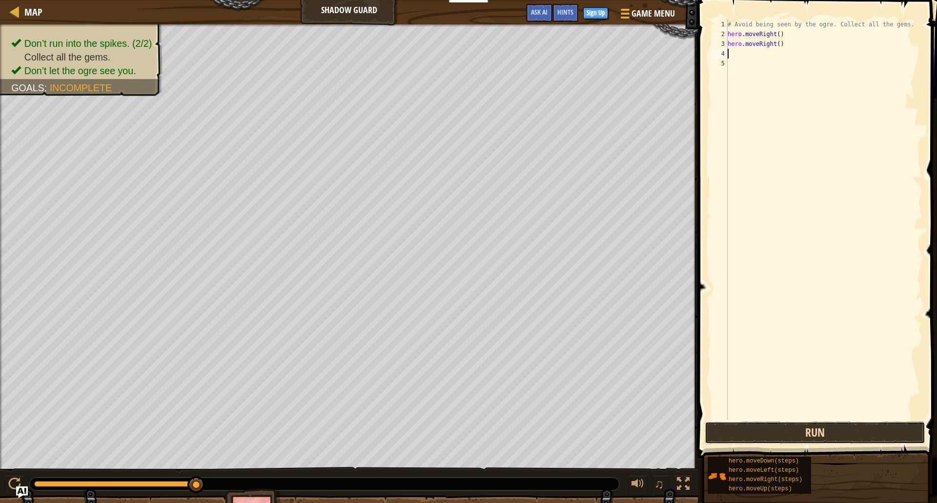
click at [833, 440] on button "Run" at bounding box center [815, 433] width 221 height 22
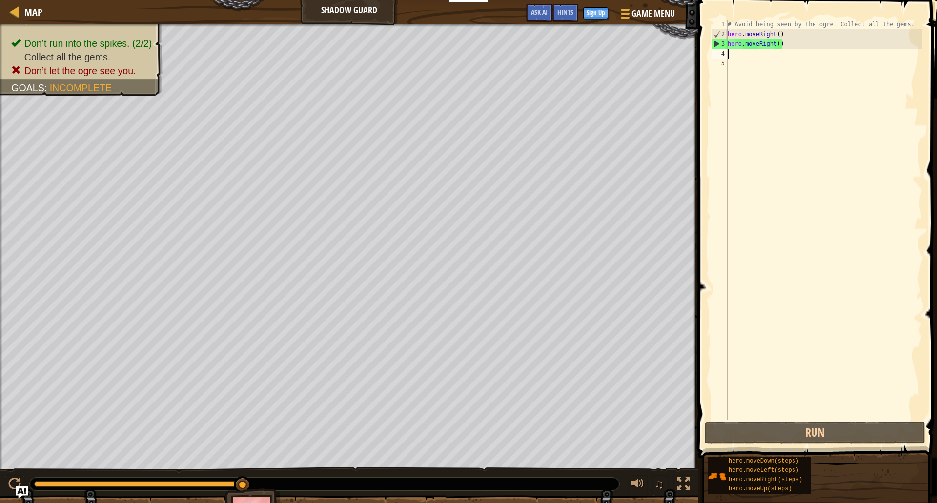
type textarea "h"
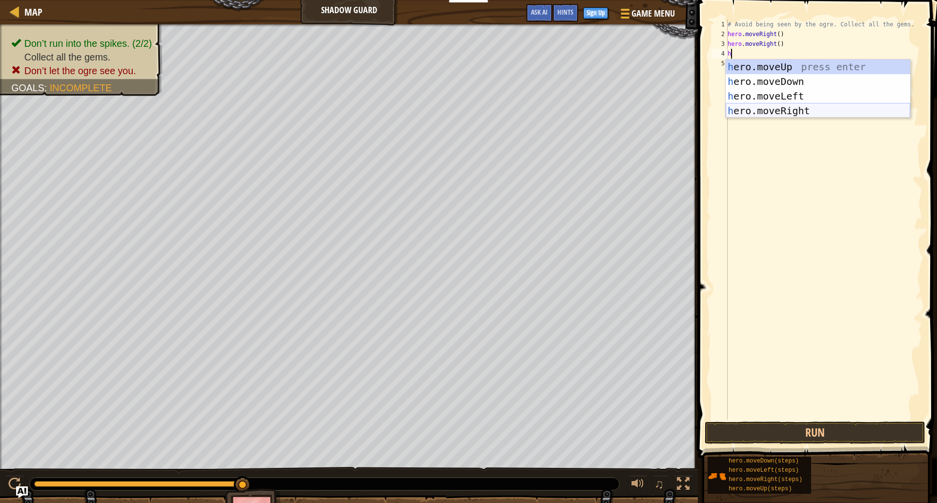
click at [763, 109] on div "h ero.moveUp press enter h ero.moveDown press enter h ero.moveLeft press enter …" at bounding box center [818, 104] width 184 height 88
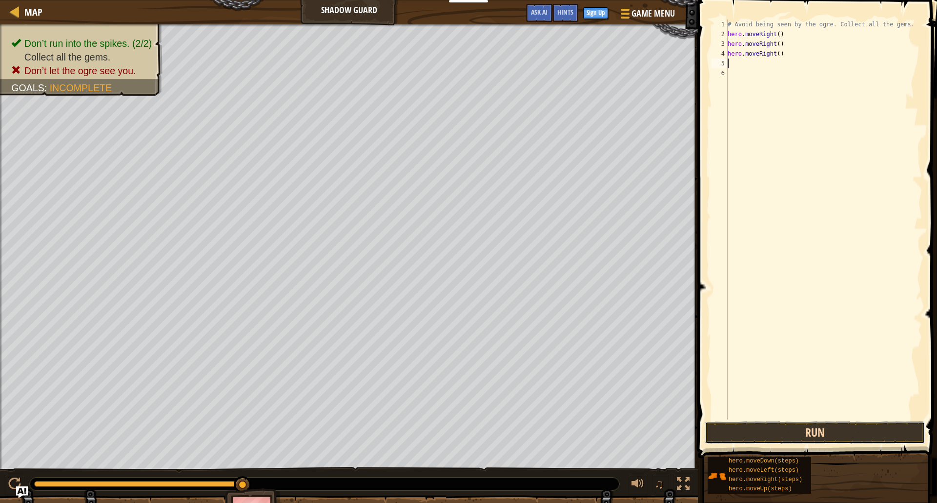
click at [797, 440] on button "Run" at bounding box center [815, 433] width 221 height 22
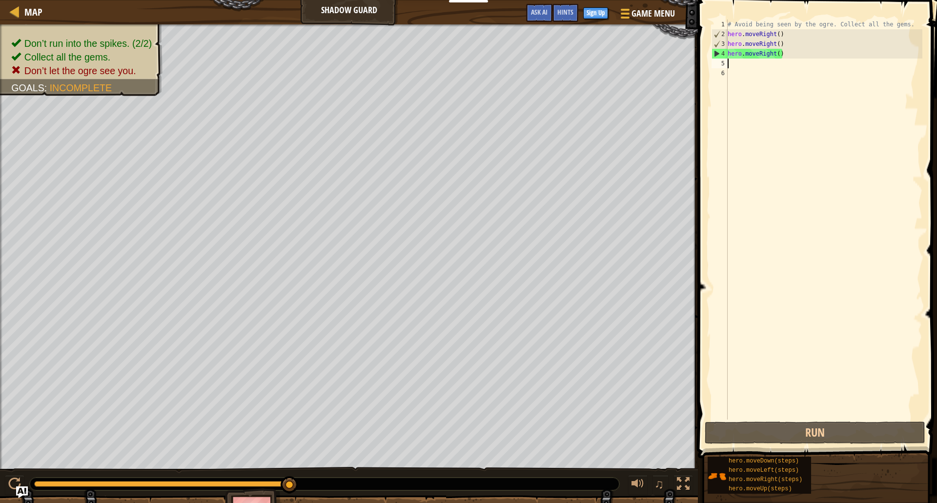
type textarea "h"
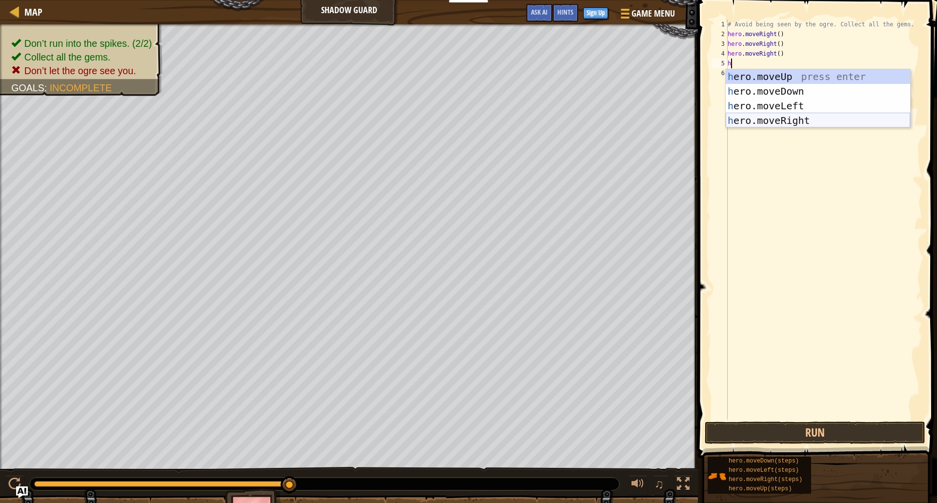
click at [760, 121] on div "h ero.moveUp press enter h ero.moveDown press enter h ero.moveLeft press enter …" at bounding box center [818, 113] width 184 height 88
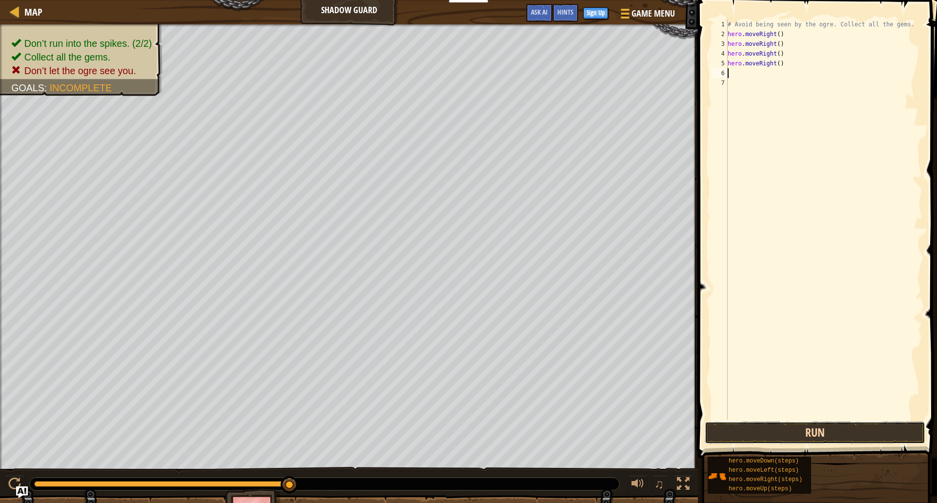
click at [767, 434] on button "Run" at bounding box center [815, 433] width 221 height 22
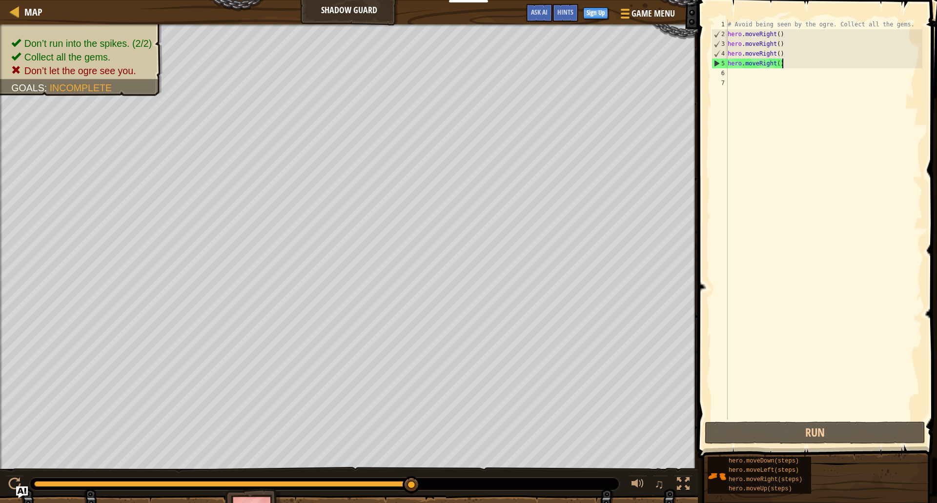
click at [786, 62] on div "# Avoid being seen by the ogre. Collect all the gems. hero . moveRight ( ) hero…" at bounding box center [824, 230] width 197 height 420
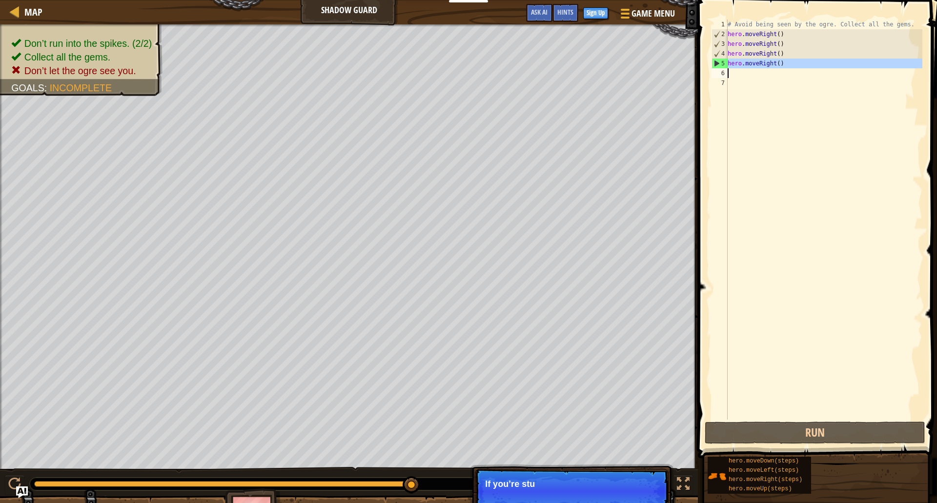
drag, startPoint x: 726, startPoint y: 59, endPoint x: 786, endPoint y: 62, distance: 59.6
click at [786, 62] on div "hero.moveRight() 1 2 3 4 5 6 7 # Avoid being seen by the ogre. Collect all the …" at bounding box center [815, 220] width 213 height 400
click at [785, 63] on div "# Avoid being seen by the ogre. Collect all the gems. hero . moveRight ( ) hero…" at bounding box center [824, 220] width 197 height 400
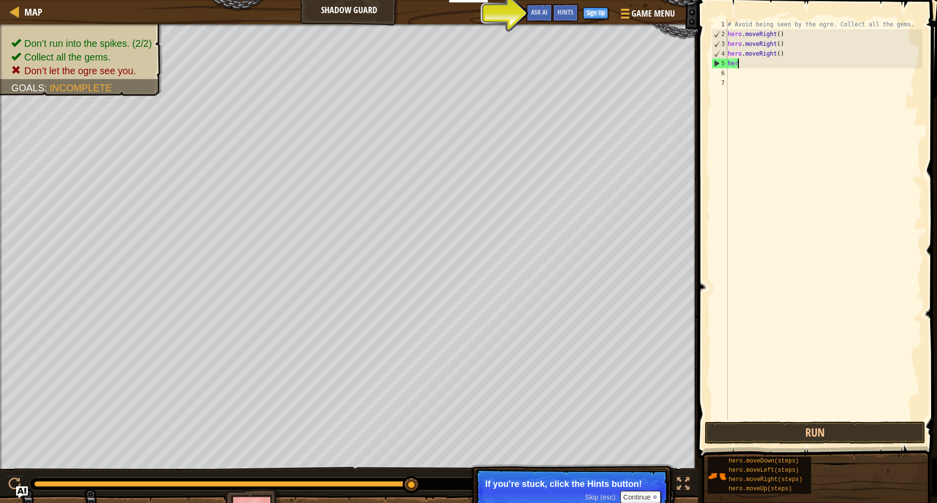
type textarea "h"
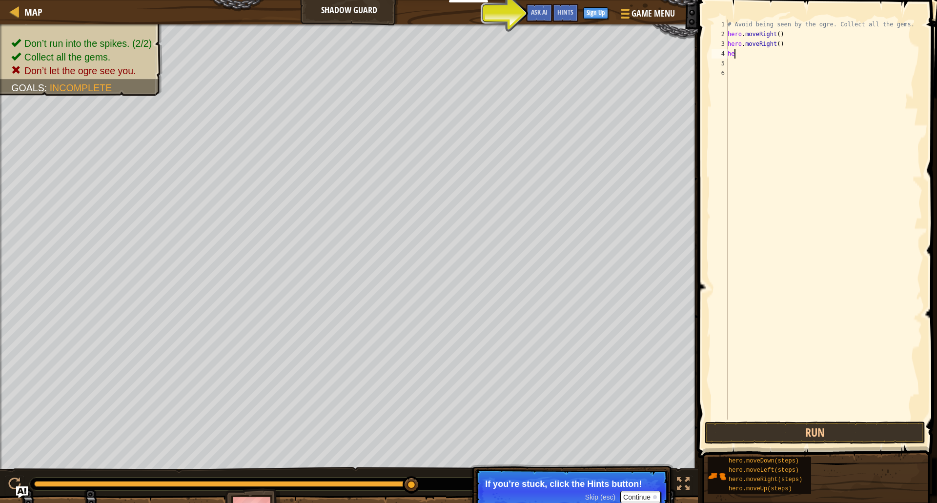
type textarea "h"
type textarea "hero.moveRight()"
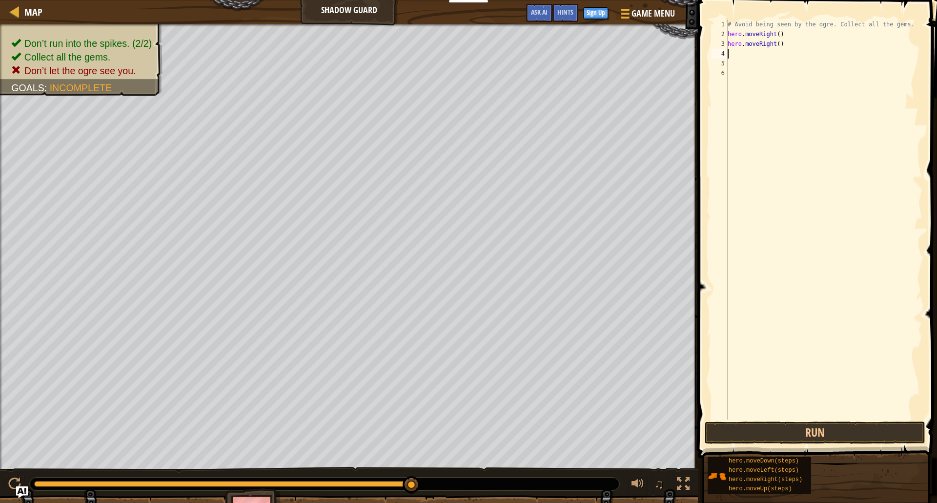
type textarea "h"
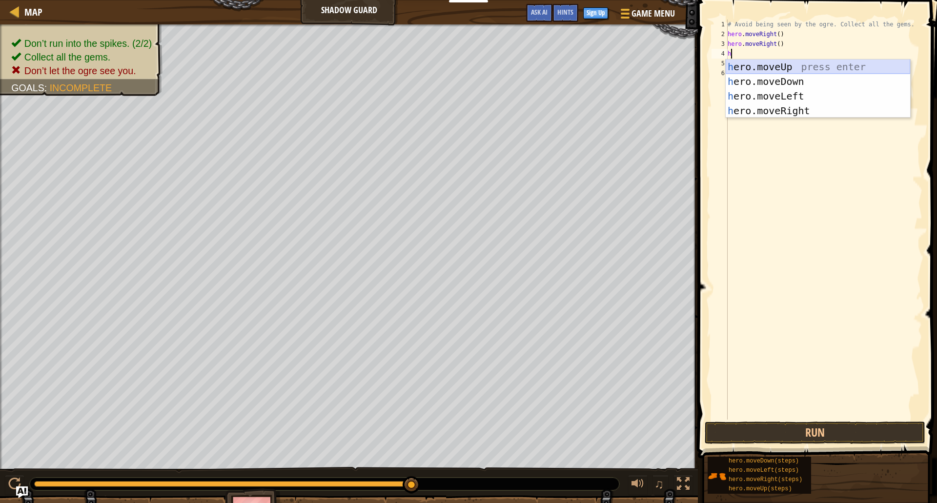
click at [771, 71] on div "h ero.moveUp press enter h ero.moveDown press enter h ero.moveLeft press enter …" at bounding box center [818, 104] width 184 height 88
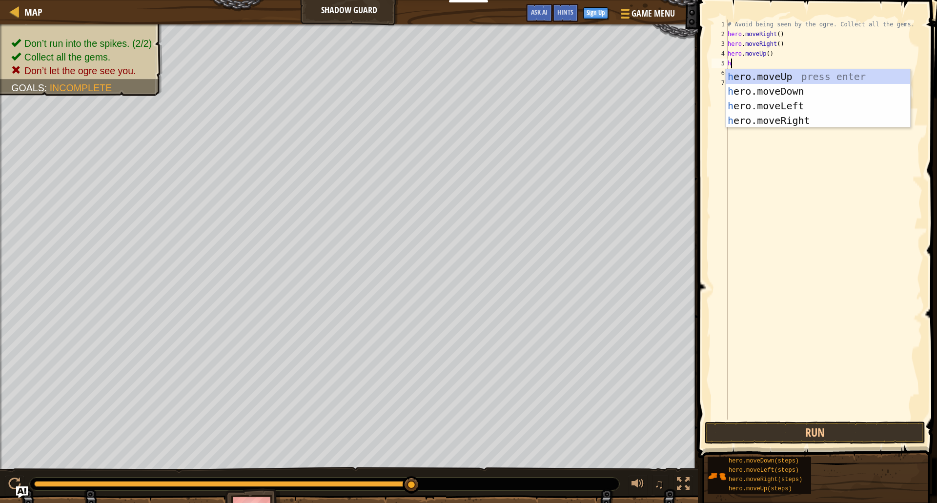
type textarea "he"
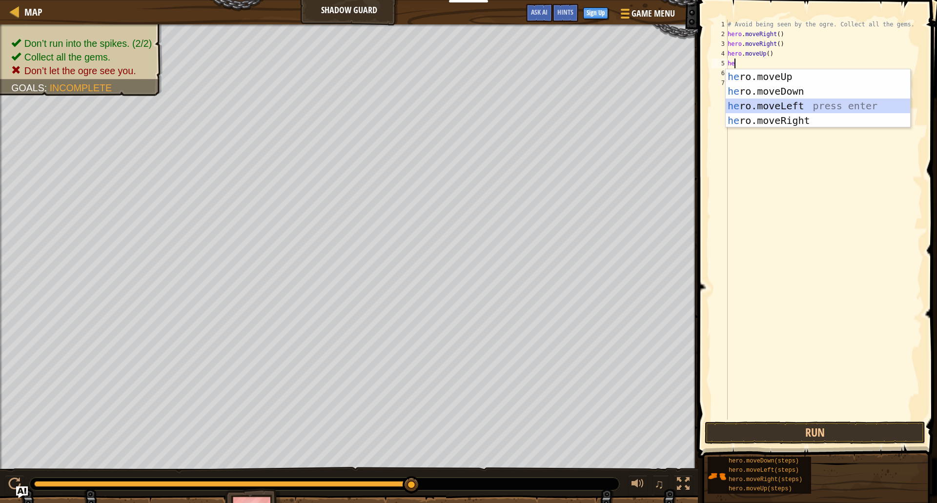
click at [827, 104] on div "he ro.moveUp press enter he ro.moveDown press enter he ro.moveLeft press enter …" at bounding box center [818, 113] width 184 height 88
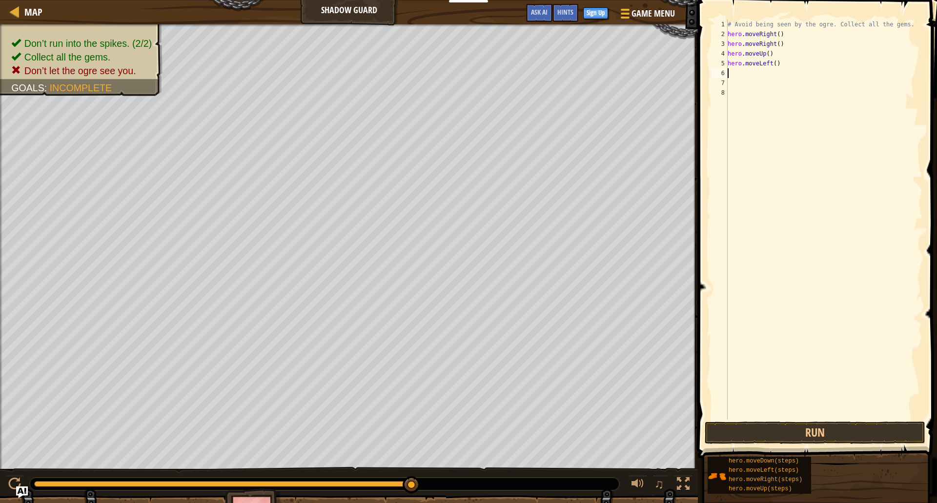
type textarea "h"
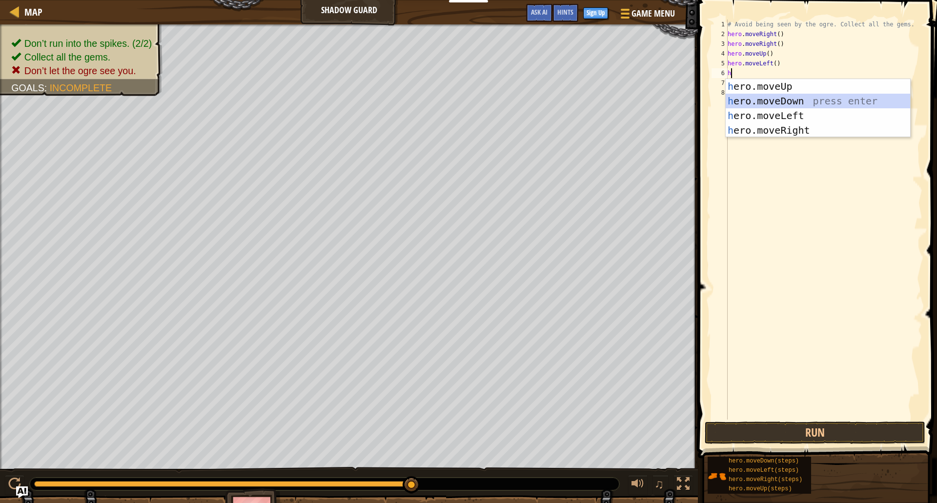
click at [748, 108] on div "h ero.moveUp press enter h ero.moveDown press enter h ero.moveLeft press enter …" at bounding box center [818, 123] width 184 height 88
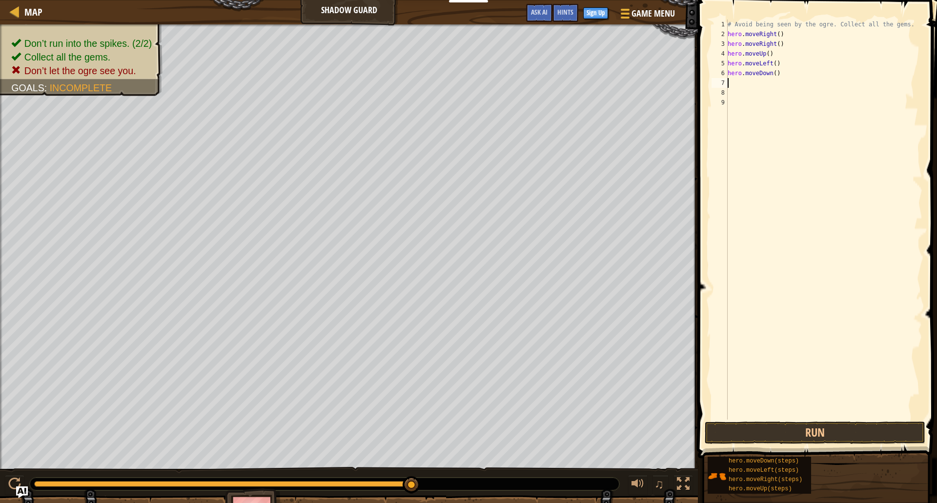
click at [772, 113] on div "# Avoid being seen by the ogre. Collect all the gems. hero . moveRight ( ) hero…" at bounding box center [824, 230] width 197 height 420
click at [771, 440] on button "Run" at bounding box center [815, 433] width 221 height 22
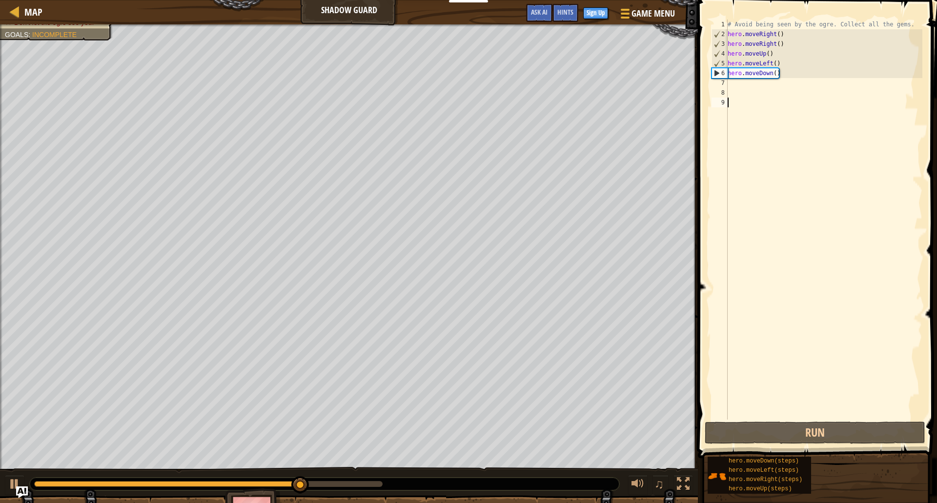
click at [737, 86] on div "# Avoid being seen by the ogre. Collect all the gems. hero . moveRight ( ) hero…" at bounding box center [824, 230] width 197 height 420
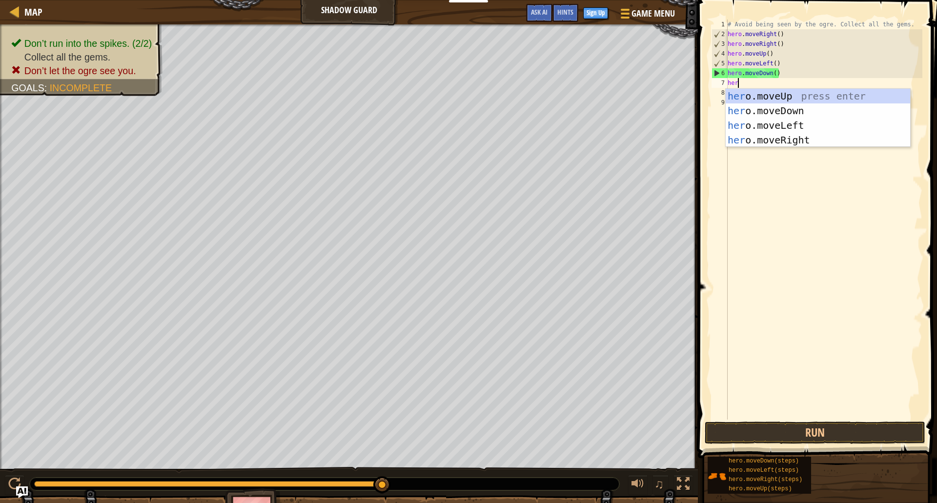
scroll to position [4, 1]
type textarea "hero"
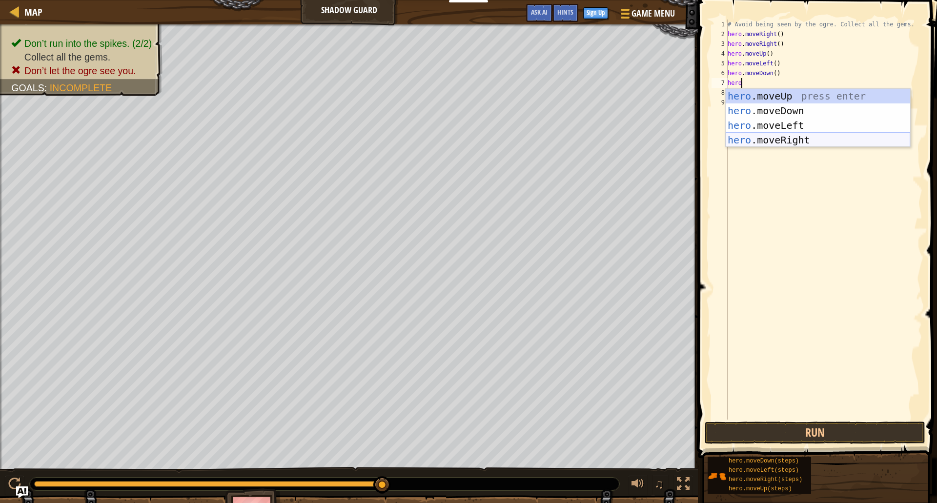
click at [805, 141] on div "hero .moveUp press enter hero .moveDown press enter hero .moveLeft press enter …" at bounding box center [818, 133] width 184 height 88
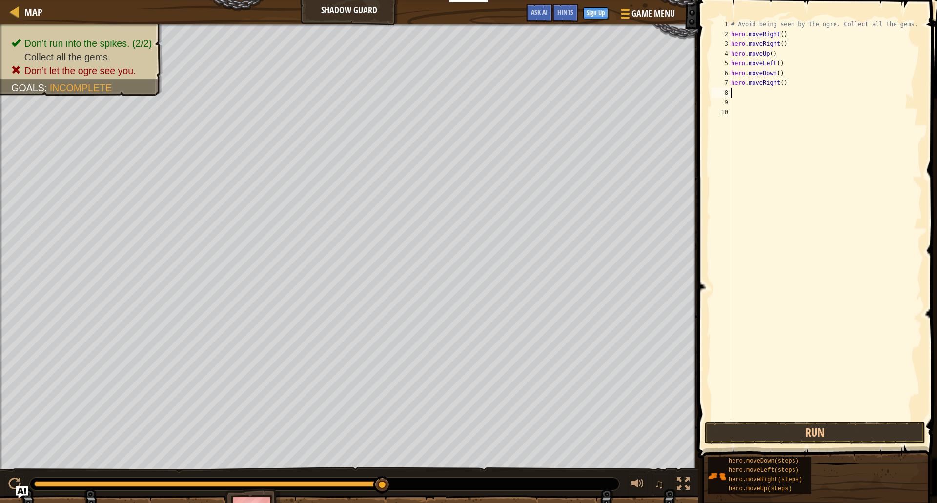
scroll to position [4, 0]
type textarea "h"
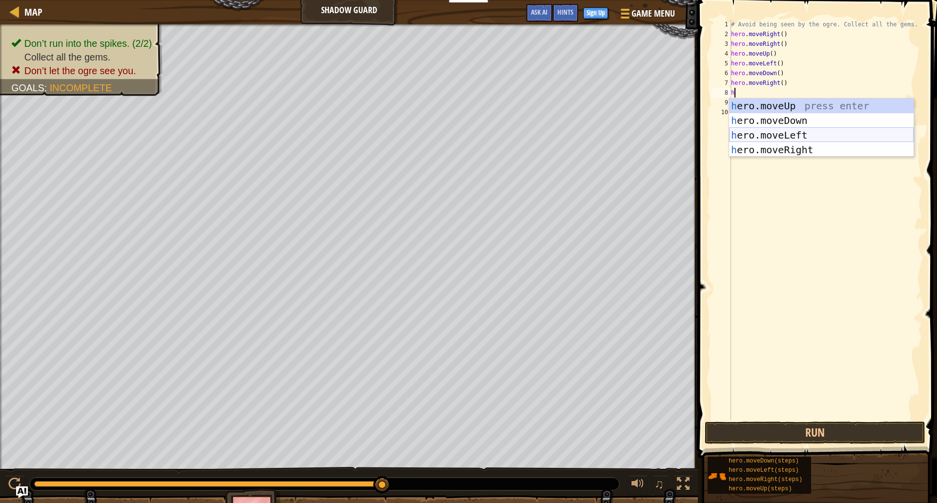
click at [747, 132] on div "h ero.moveUp press enter h ero.moveDown press enter h ero.moveLeft press enter …" at bounding box center [821, 143] width 184 height 88
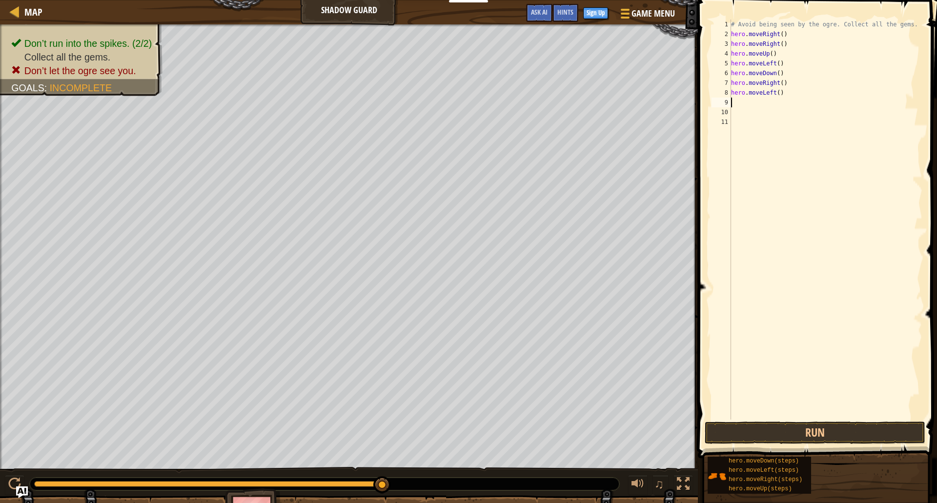
type textarea "h"
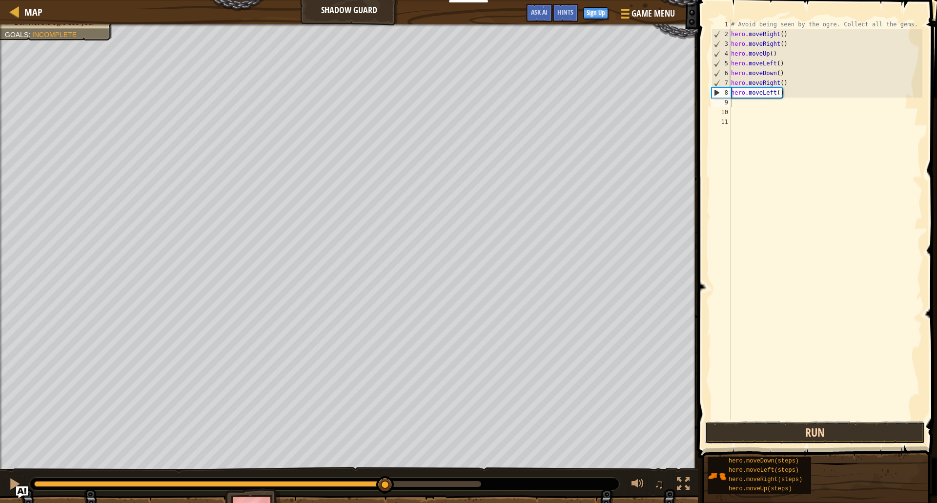
click at [765, 426] on button "Run" at bounding box center [815, 433] width 221 height 22
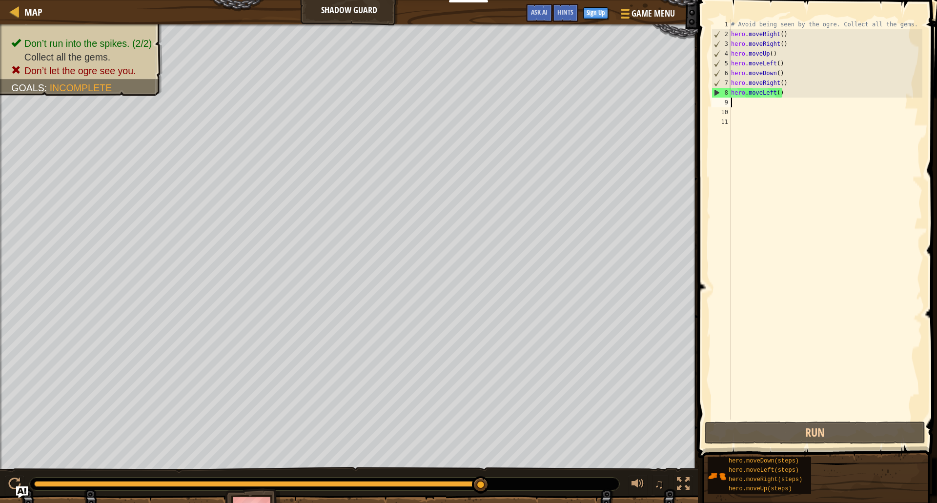
click at [781, 94] on div "# Avoid being seen by the ogre. Collect all the gems. hero . moveRight ( ) hero…" at bounding box center [825, 230] width 193 height 420
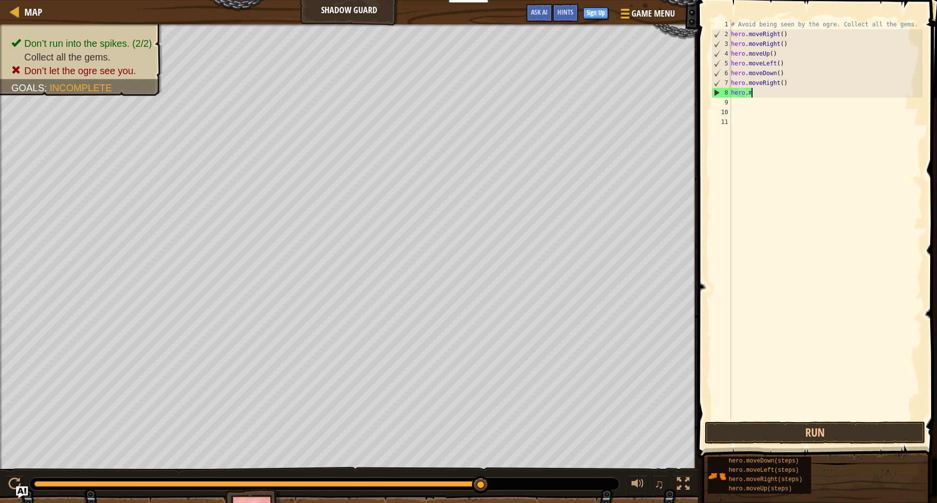
type textarea "h"
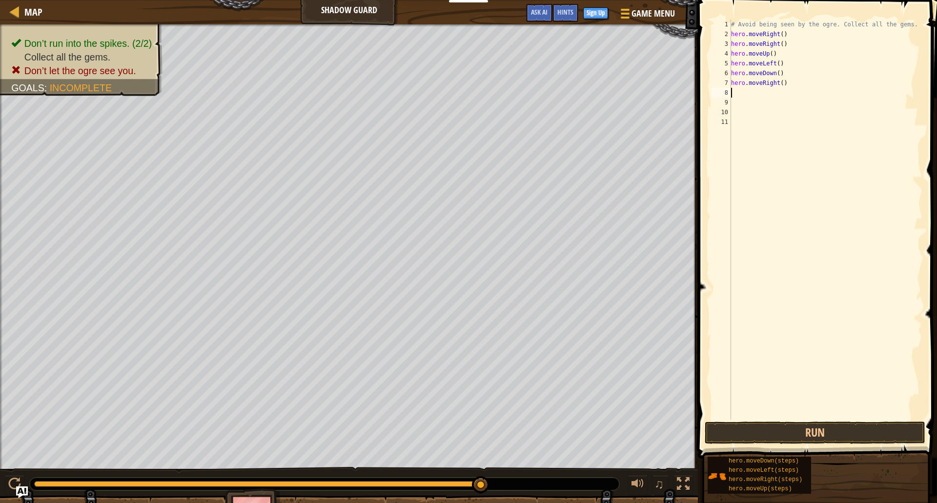
type textarea "hero.moveRight()"
click at [731, 441] on button "Run" at bounding box center [815, 433] width 221 height 22
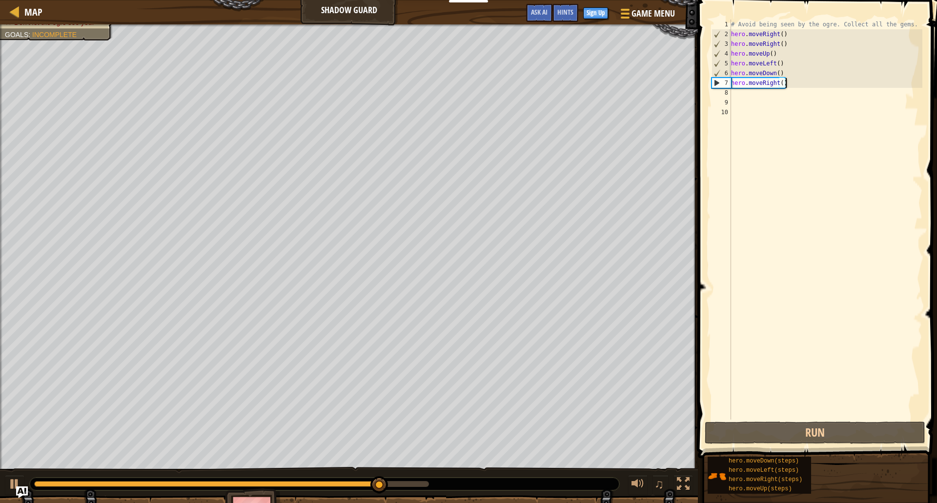
click at [793, 83] on div "# Avoid being seen by the ogre. Collect all the gems. hero . moveRight ( ) hero…" at bounding box center [825, 230] width 193 height 420
click at [761, 92] on div "# Avoid being seen by the ogre. Collect all the gems. hero . moveRight ( ) hero…" at bounding box center [825, 230] width 193 height 420
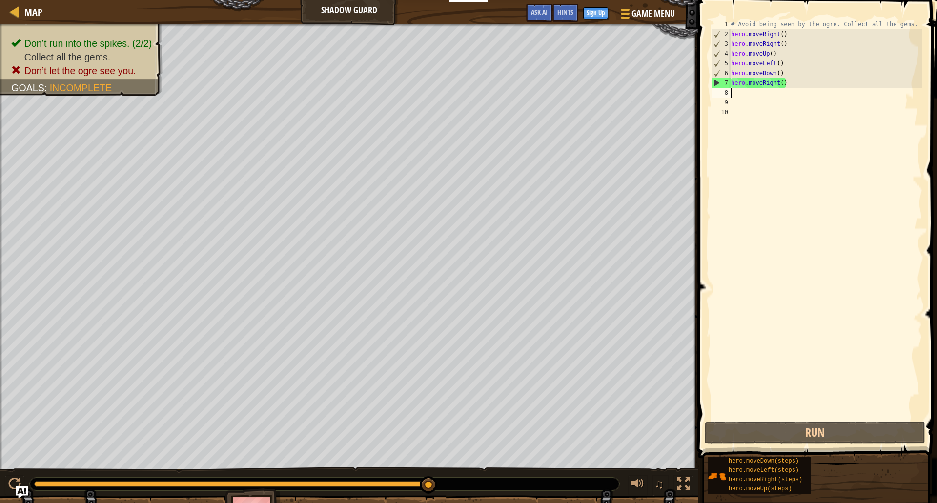
type textarea "h"
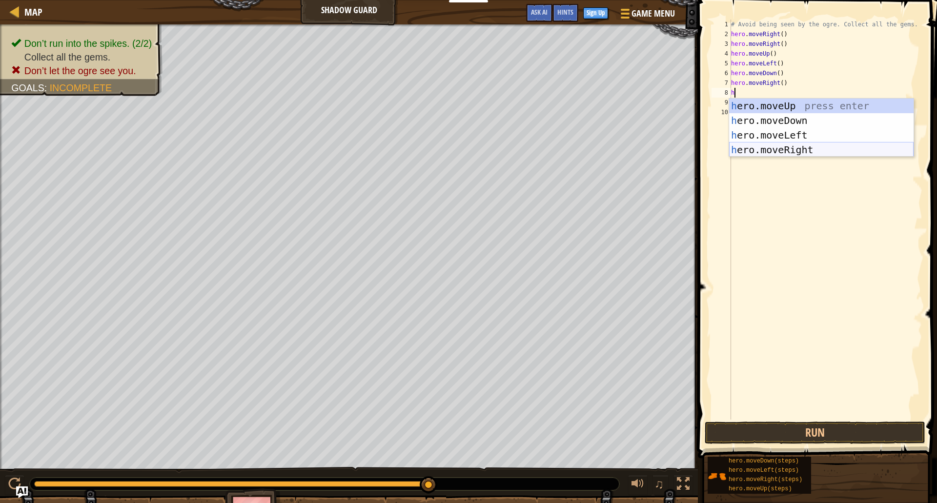
click at [848, 145] on div "h ero.moveUp press enter h ero.moveDown press enter h ero.moveLeft press enter …" at bounding box center [821, 143] width 184 height 88
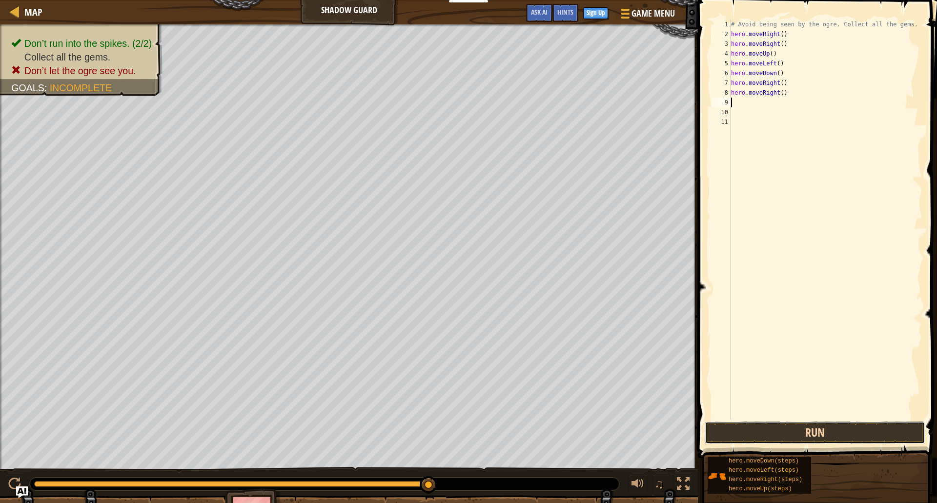
click at [800, 440] on button "Run" at bounding box center [815, 433] width 221 height 22
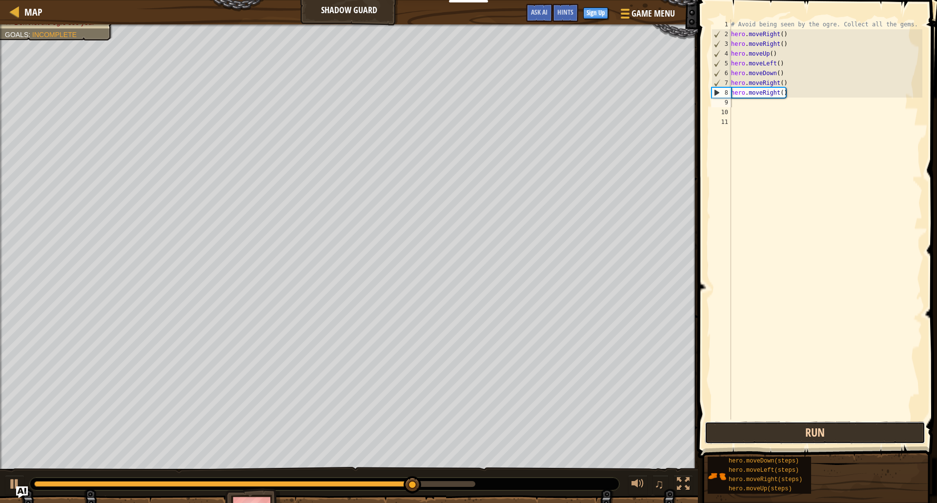
click at [787, 422] on button "Run" at bounding box center [815, 433] width 221 height 22
type textarea "h"
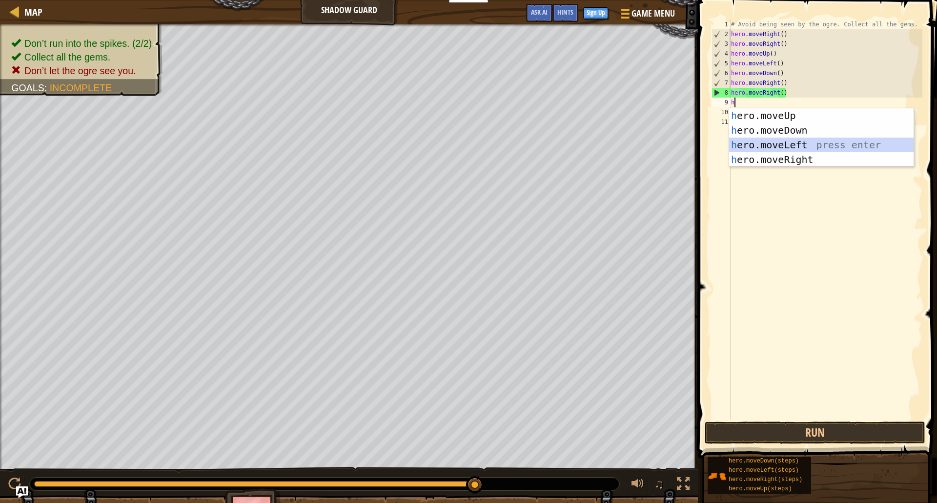
click at [809, 145] on div "h ero.moveUp press enter h ero.moveDown press enter h ero.moveLeft press enter …" at bounding box center [821, 152] width 184 height 88
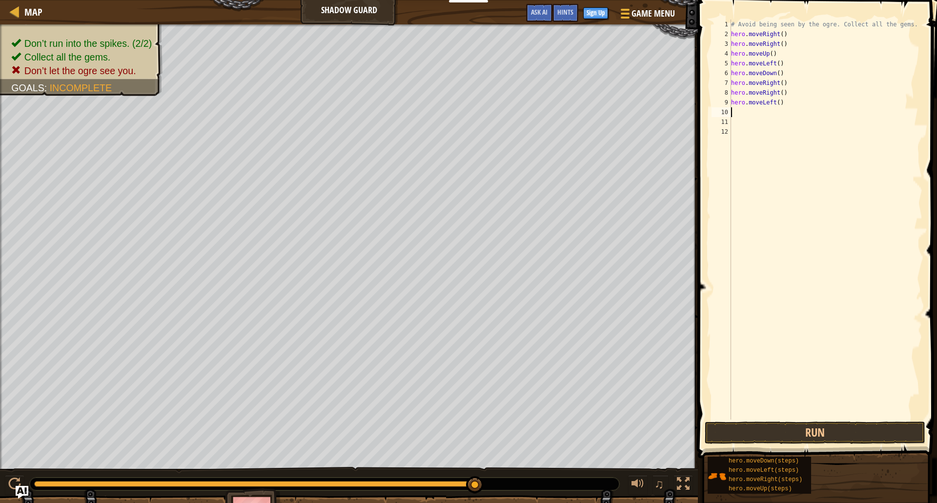
click at [25, 496] on img "Ask AI" at bounding box center [22, 492] width 13 height 13
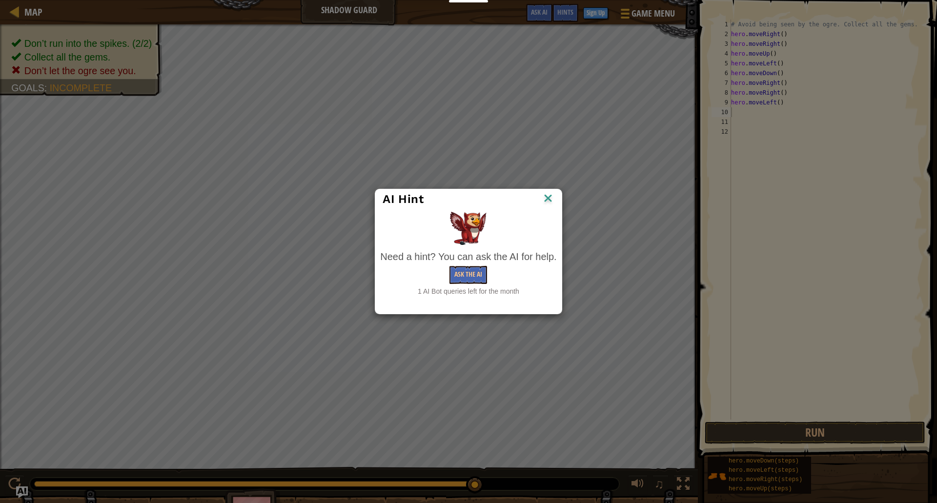
click at [549, 198] on img at bounding box center [548, 199] width 13 height 15
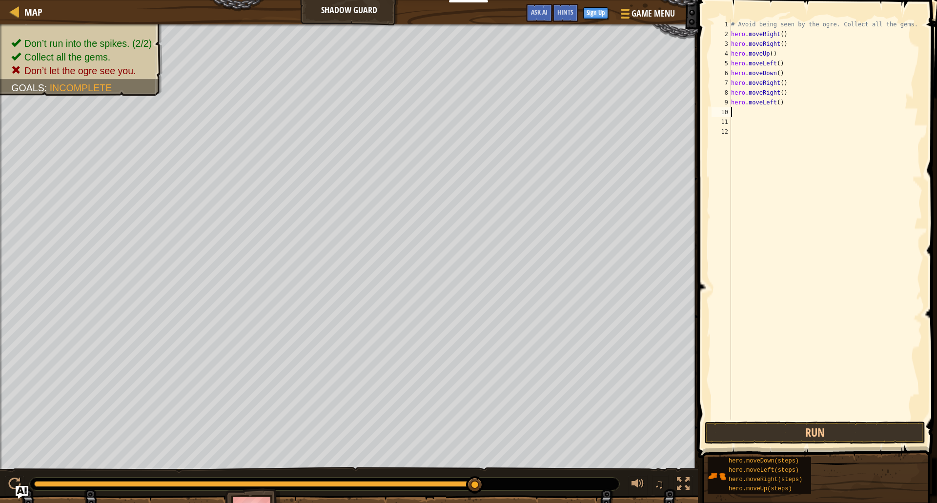
click at [22, 486] on img "Ask AI" at bounding box center [22, 492] width 13 height 13
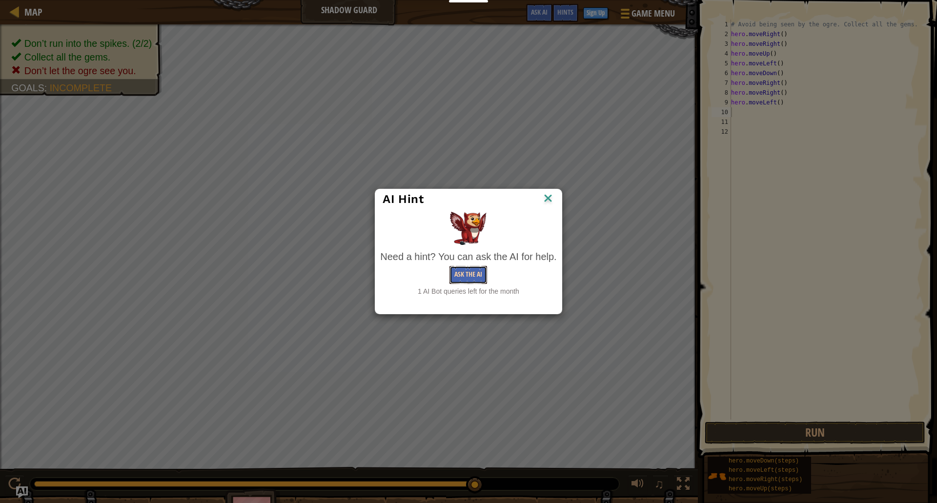
click at [467, 282] on button "Ask the AI" at bounding box center [468, 275] width 38 height 18
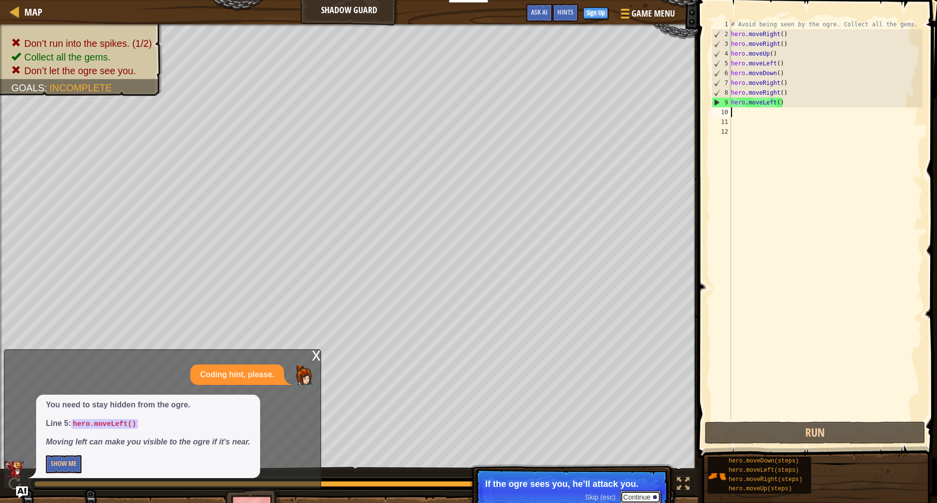
click at [638, 499] on button "Continue" at bounding box center [640, 497] width 40 height 13
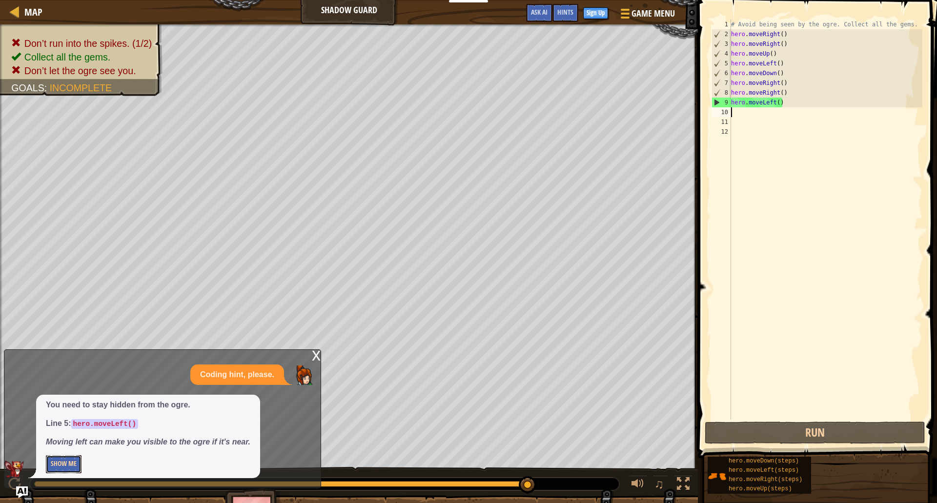
click at [75, 461] on button "Show Me" at bounding box center [64, 464] width 36 height 18
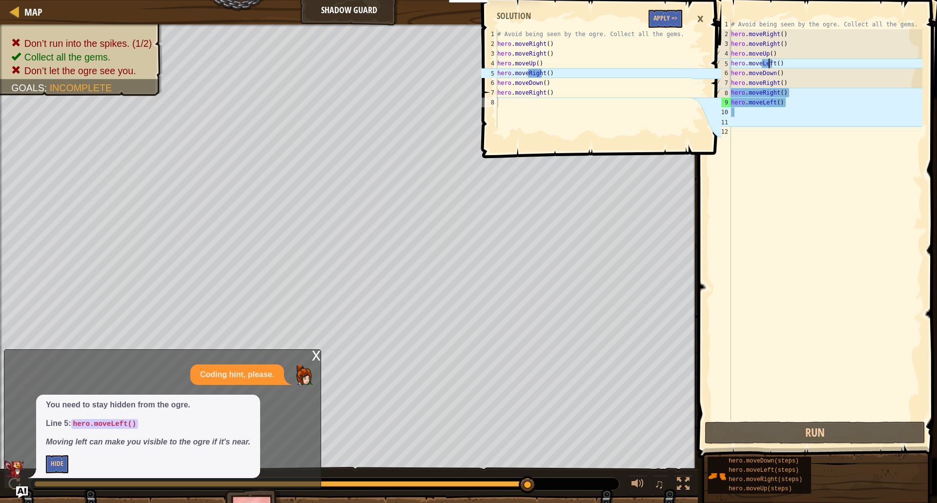
click at [768, 62] on div "# Avoid being seen by the ogre. Collect all the gems. hero . moveRight ( ) hero…" at bounding box center [825, 230] width 193 height 420
click at [771, 62] on div "# Avoid being seen by the ogre. Collect all the gems. hero . moveRight ( ) hero…" at bounding box center [825, 230] width 193 height 420
drag, startPoint x: 732, startPoint y: 95, endPoint x: 724, endPoint y: 93, distance: 9.0
click at [724, 93] on div "hero.moveLeft() 1 2 3 4 5 6 7 8 9 10 11 12 # Avoid being seen by the ogre. Coll…" at bounding box center [815, 220] width 213 height 400
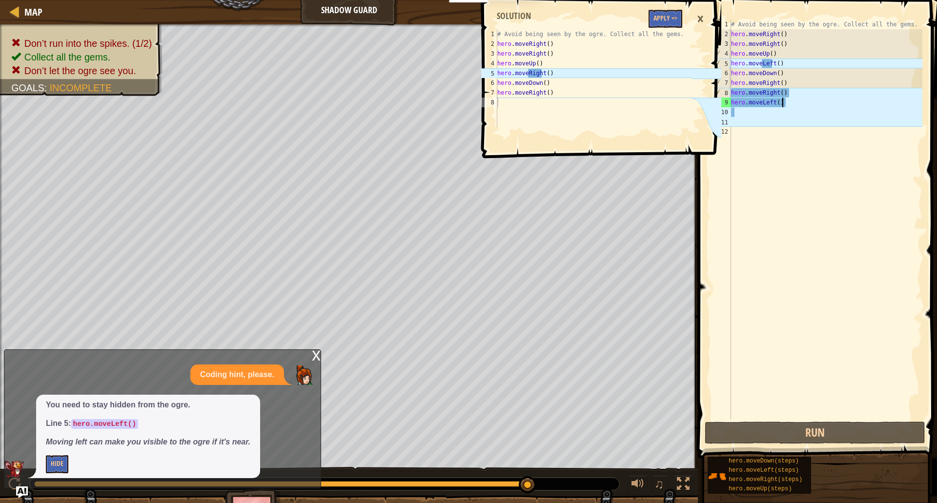
click at [786, 103] on div "# Avoid being seen by the ogre. Collect all the gems. hero . moveRight ( ) hero…" at bounding box center [825, 230] width 193 height 420
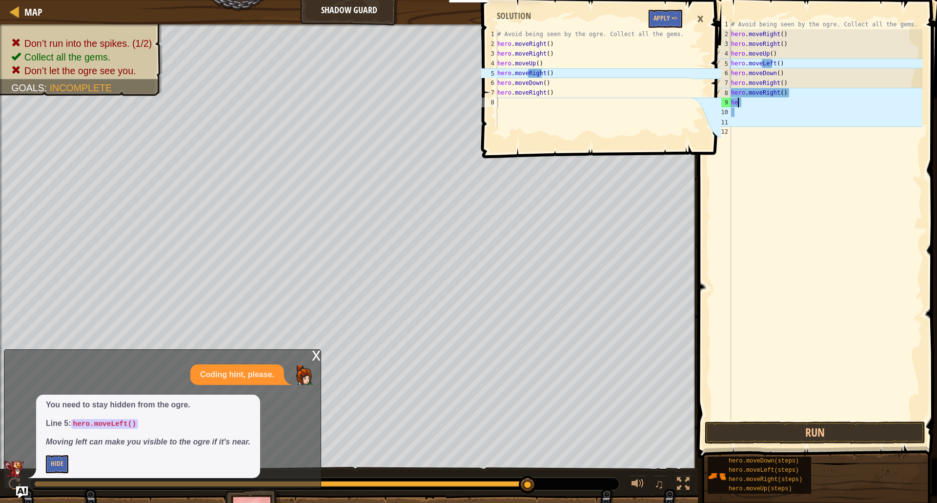
type textarea "h"
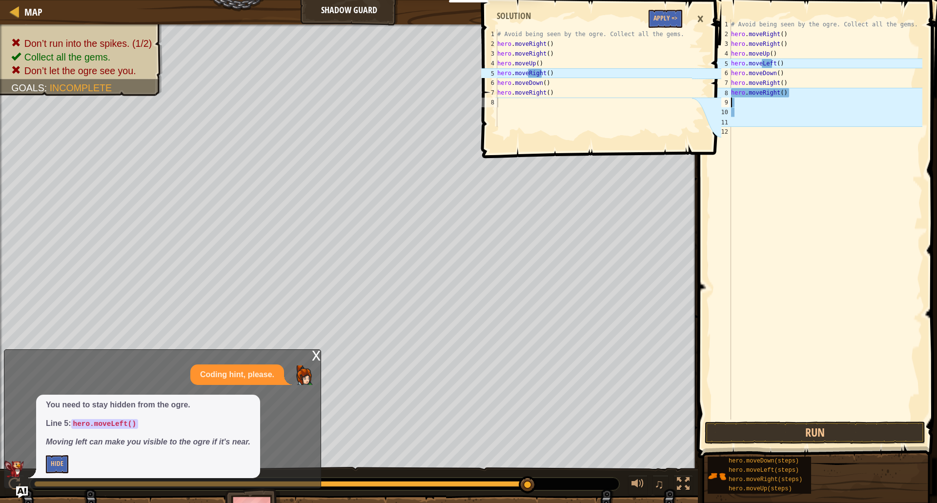
click at [785, 92] on div "# Avoid being seen by the ogre. Collect all the gems. hero . moveRight ( ) hero…" at bounding box center [825, 230] width 193 height 420
type textarea "h"
click at [772, 63] on div "# Avoid being seen by the ogre. Collect all the gems. hero . moveRight ( ) hero…" at bounding box center [825, 230] width 193 height 420
click at [792, 60] on div "# Avoid being seen by the ogre. Collect all the gems. hero . moveRight ( ) hero…" at bounding box center [825, 230] width 193 height 420
click at [773, 65] on div "# Avoid being seen by the ogre. Collect all the gems. hero . moveRight ( ) hero…" at bounding box center [825, 230] width 193 height 420
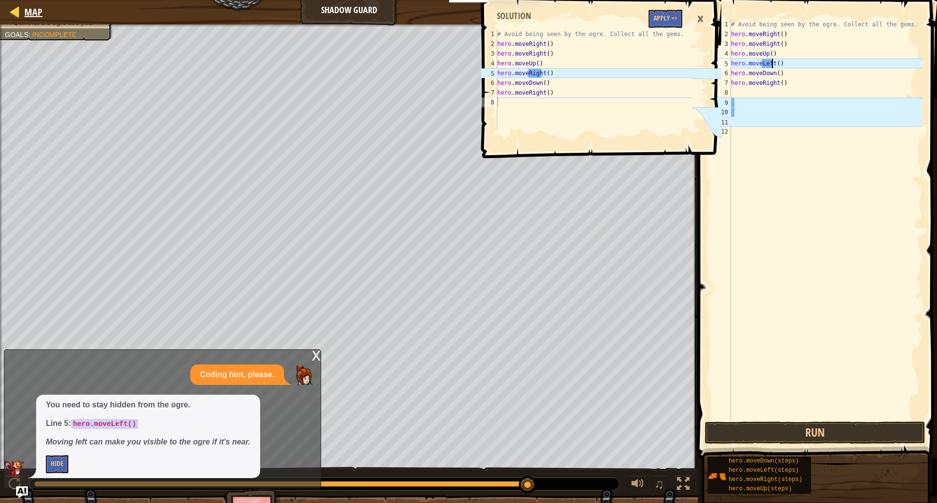
type textarea "hero.moveLeft()"
click at [25, 17] on span "Map" at bounding box center [33, 11] width 18 height 13
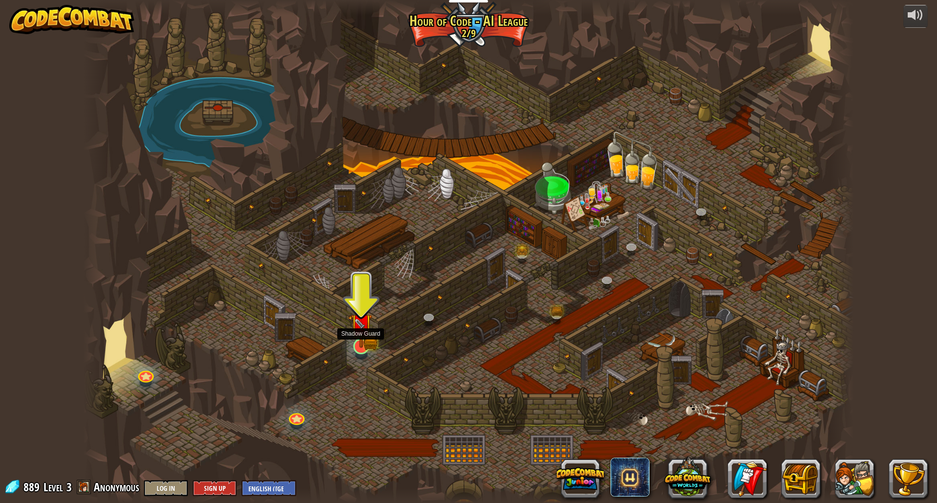
click at [366, 341] on img at bounding box center [360, 324] width 21 height 46
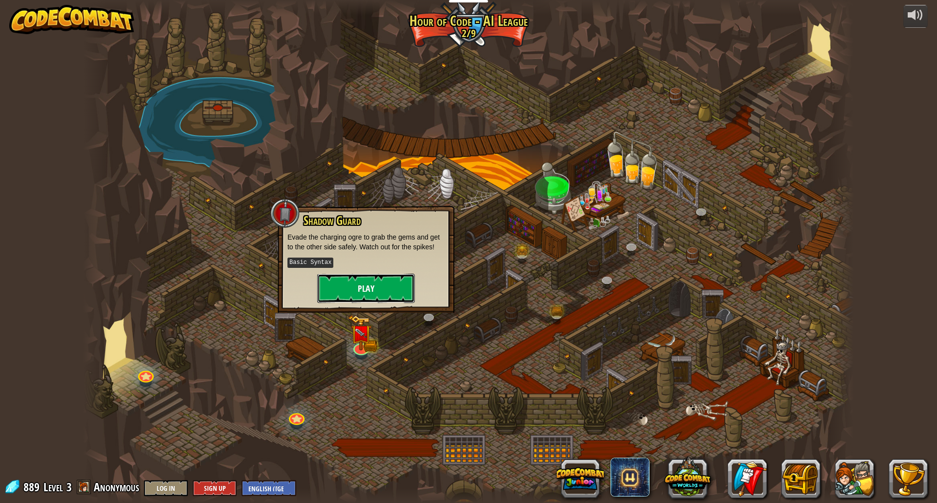
click at [367, 278] on button "Play" at bounding box center [366, 288] width 98 height 29
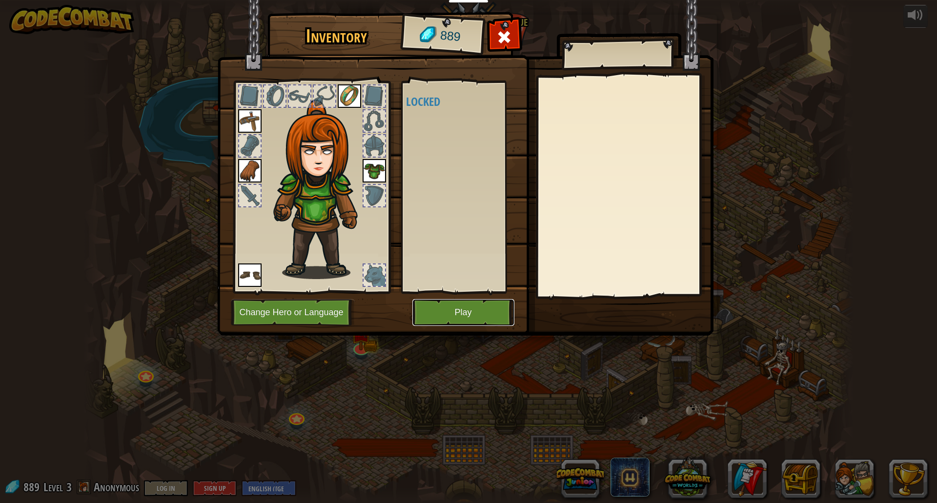
click at [476, 309] on button "Play" at bounding box center [463, 312] width 102 height 27
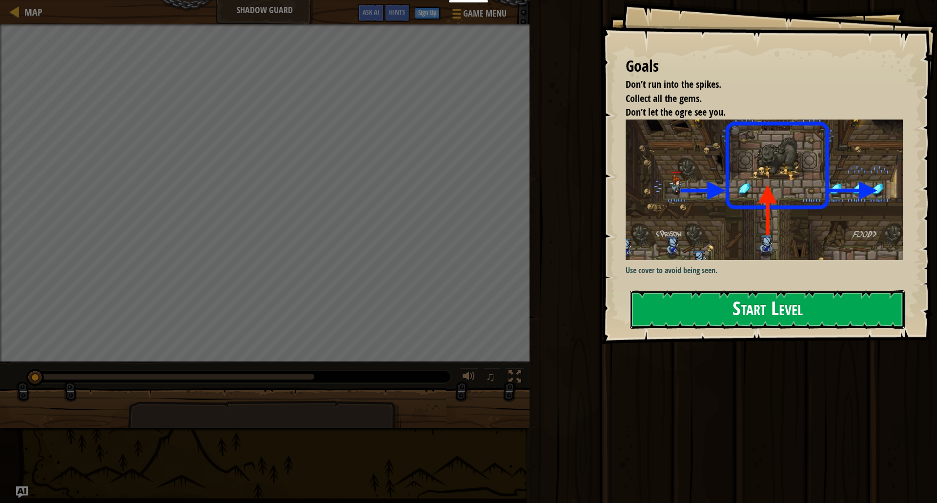
click at [752, 305] on button "Start Level" at bounding box center [767, 309] width 275 height 39
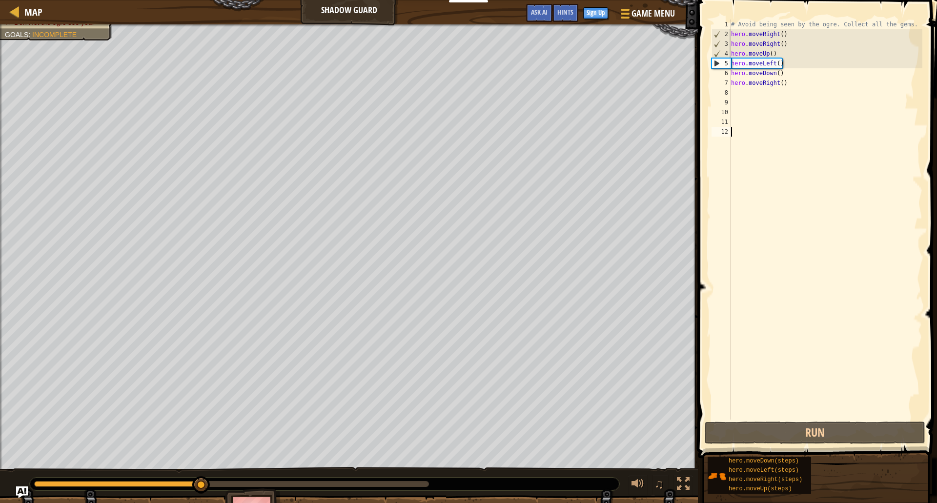
click at [746, 93] on div "# Avoid being seen by the ogre. Collect all the gems. hero . moveRight ( ) hero…" at bounding box center [825, 230] width 193 height 420
type textarea "h"
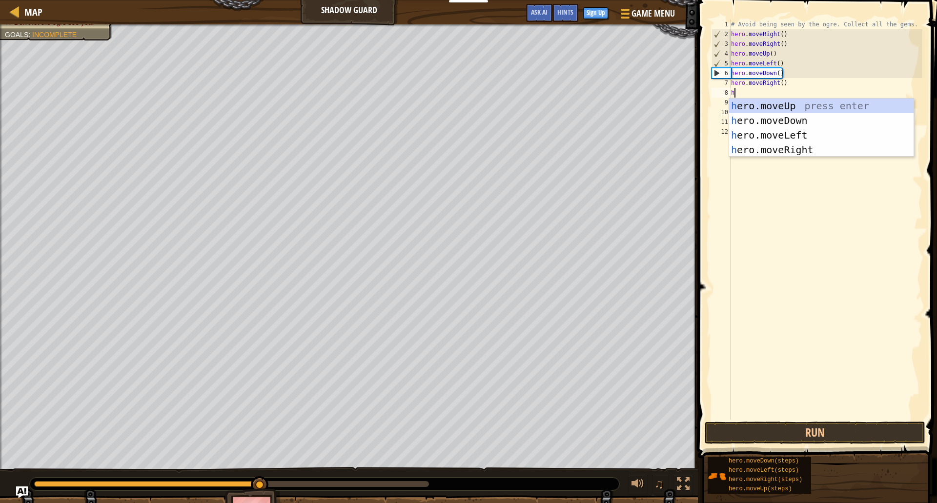
scroll to position [4, 0]
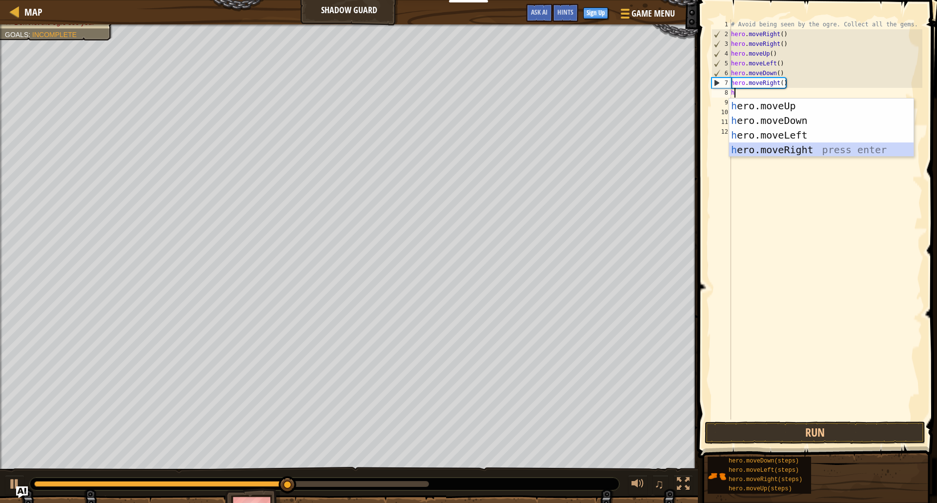
click at [819, 148] on div "h ero.moveUp press enter h ero.moveDown press enter h ero.moveLeft press enter …" at bounding box center [821, 143] width 184 height 88
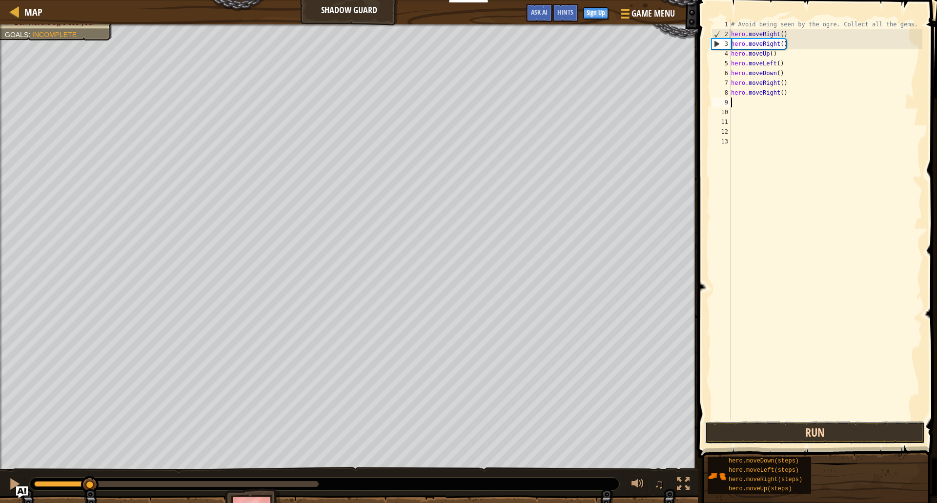
click at [827, 430] on button "Run" at bounding box center [815, 433] width 221 height 22
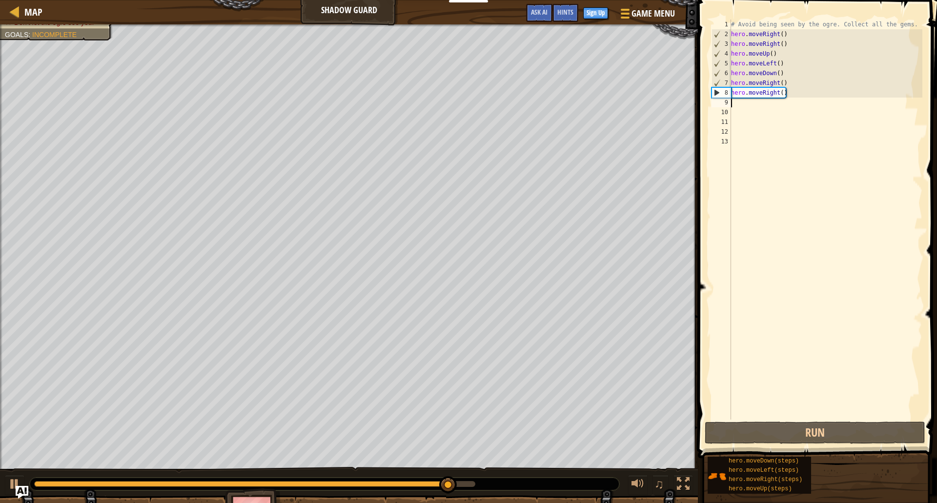
click at [24, 493] on img "Ask AI" at bounding box center [22, 492] width 13 height 13
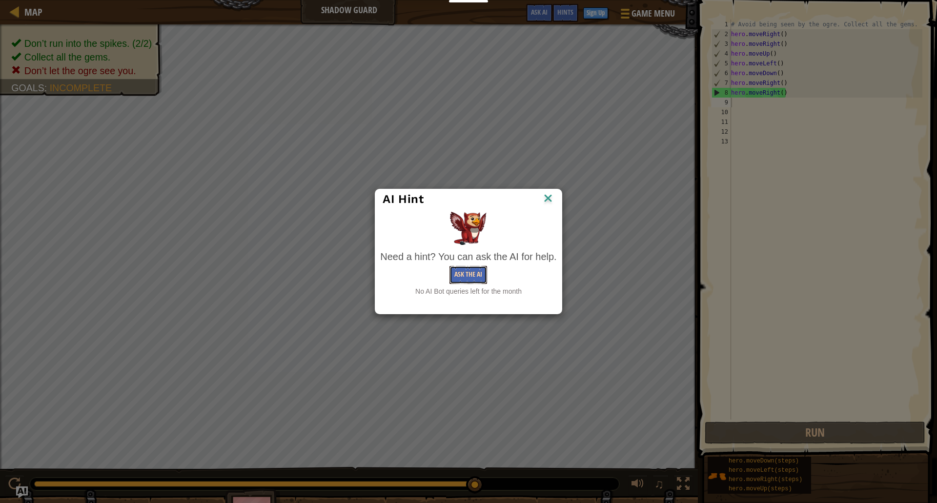
click at [484, 276] on button "Ask the AI" at bounding box center [468, 275] width 38 height 18
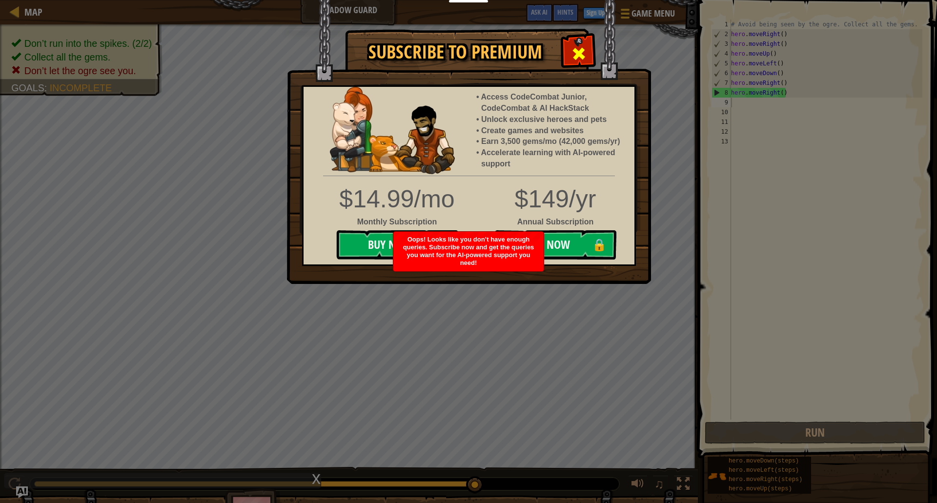
click at [576, 54] on span at bounding box center [579, 54] width 16 height 16
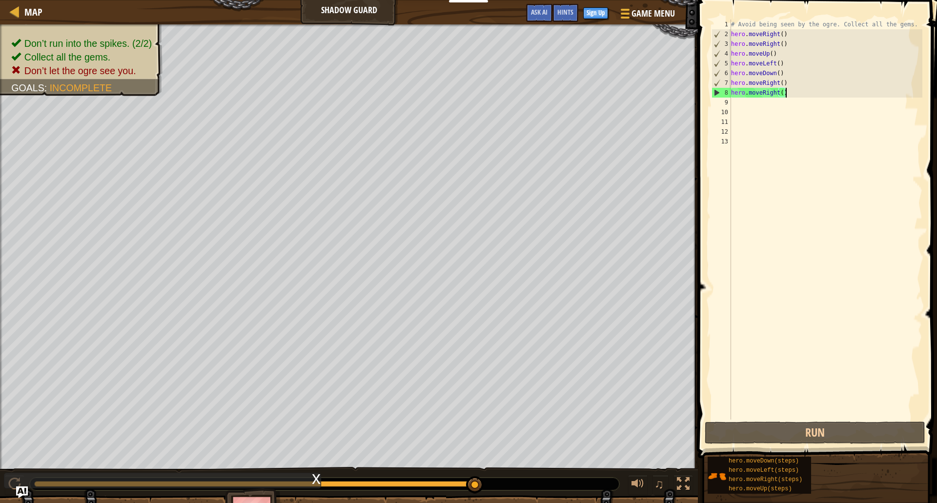
click at [806, 97] on div "# Avoid being seen by the ogre. Collect all the gems. hero . moveRight ( ) hero…" at bounding box center [825, 230] width 193 height 420
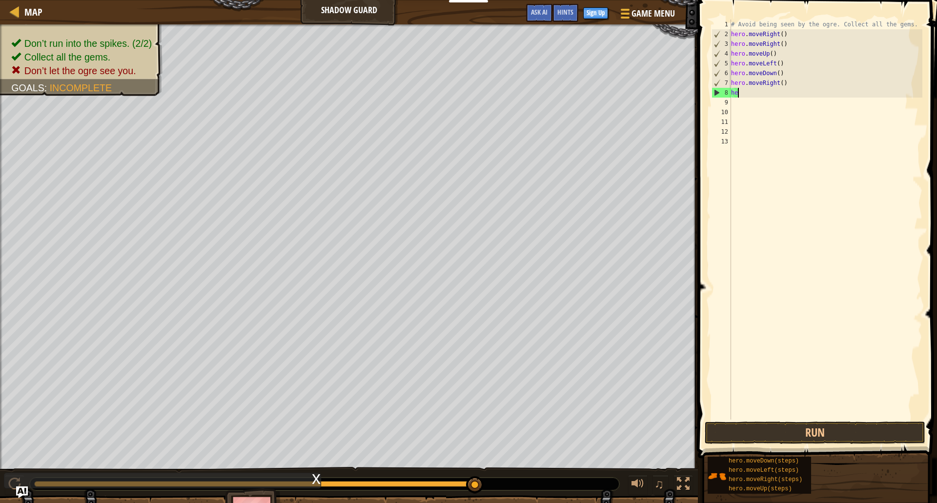
type textarea "h"
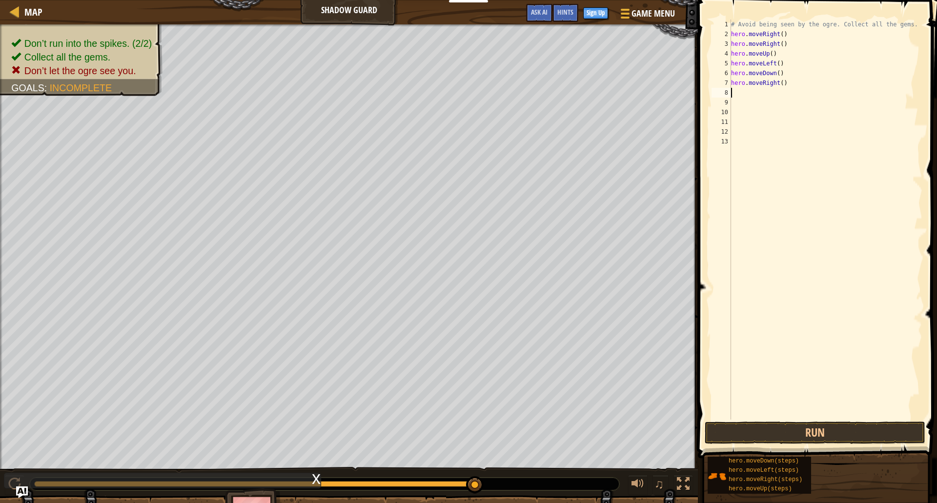
type textarea "h"
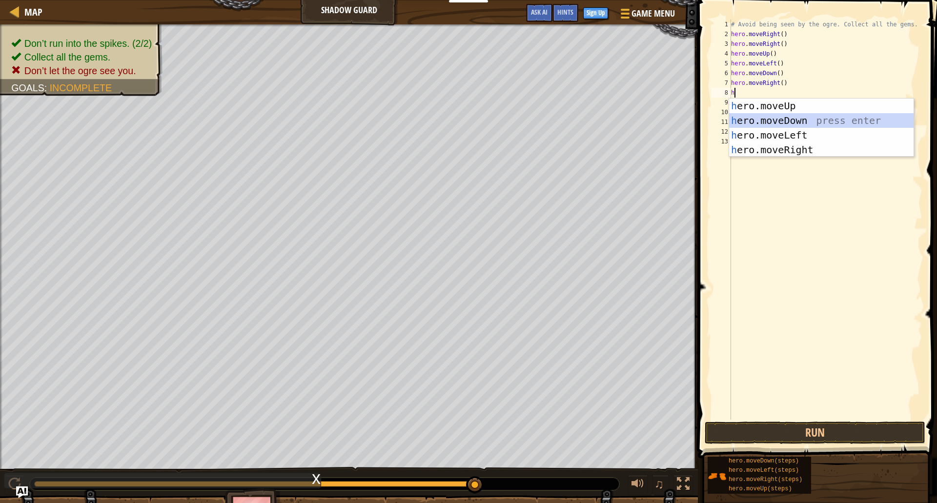
click at [842, 120] on div "h ero.moveUp press enter h ero.moveDown press enter h ero.moveLeft press enter …" at bounding box center [821, 143] width 184 height 88
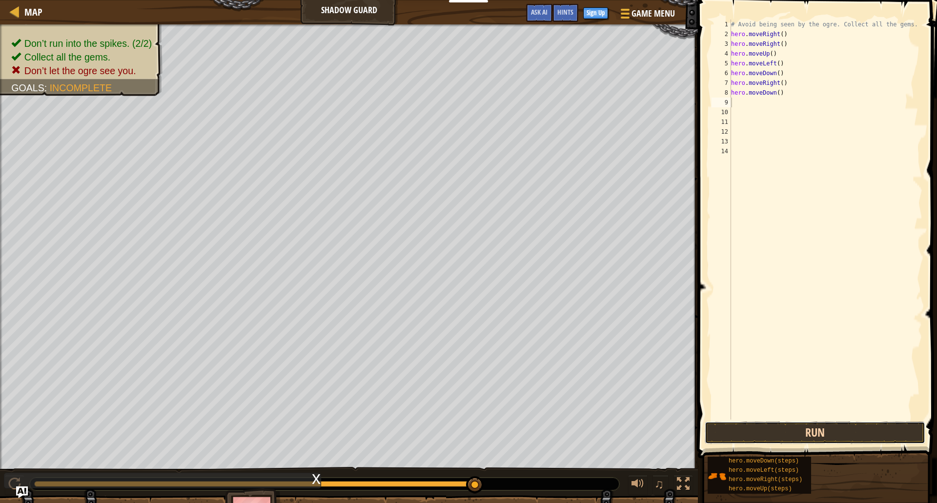
click at [753, 427] on button "Run" at bounding box center [815, 433] width 221 height 22
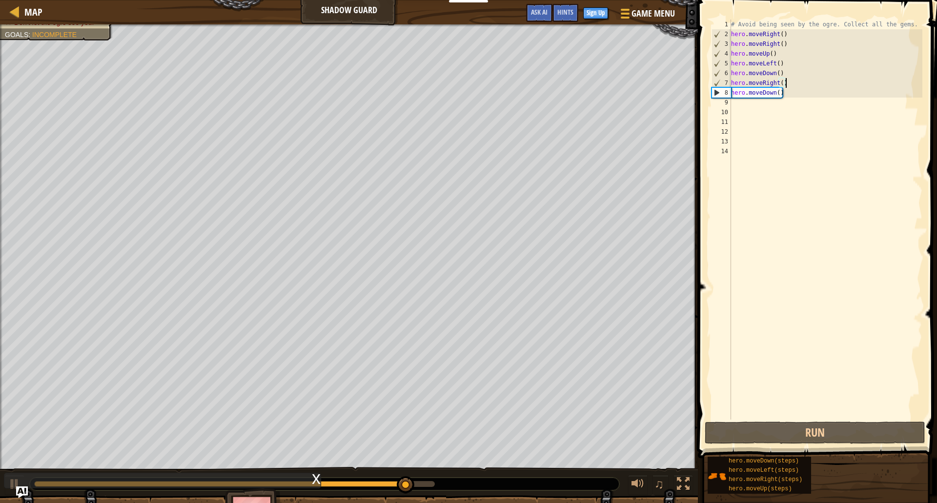
click at [786, 83] on div "# Avoid being seen by the ogre. Collect all the gems. hero . moveRight ( ) hero…" at bounding box center [825, 230] width 193 height 420
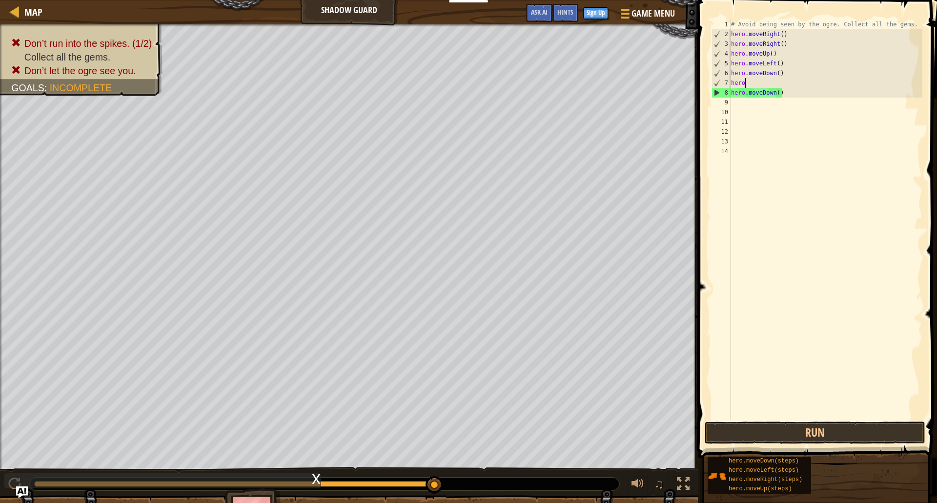
type textarea "h"
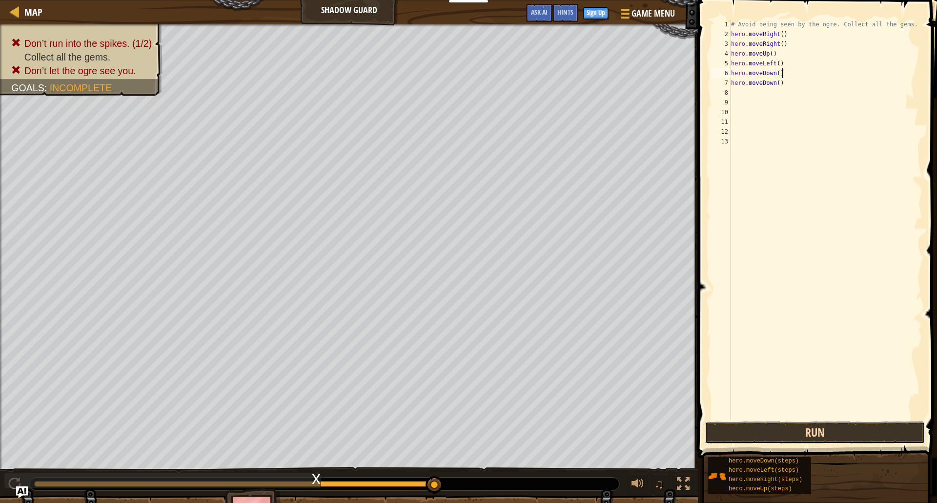
click at [773, 430] on button "Run" at bounding box center [815, 433] width 221 height 22
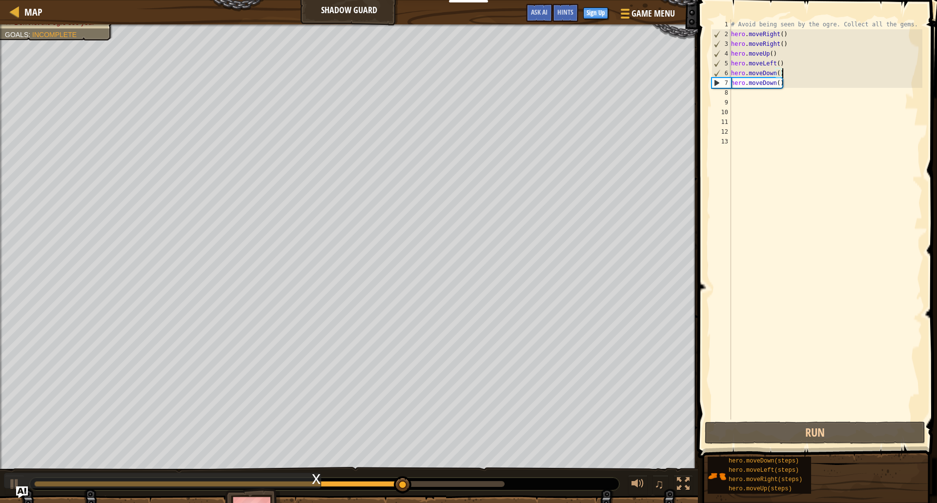
click at [784, 82] on div "# Avoid being seen by the ogre. Collect all the gems. hero . moveRight ( ) hero…" at bounding box center [825, 230] width 193 height 420
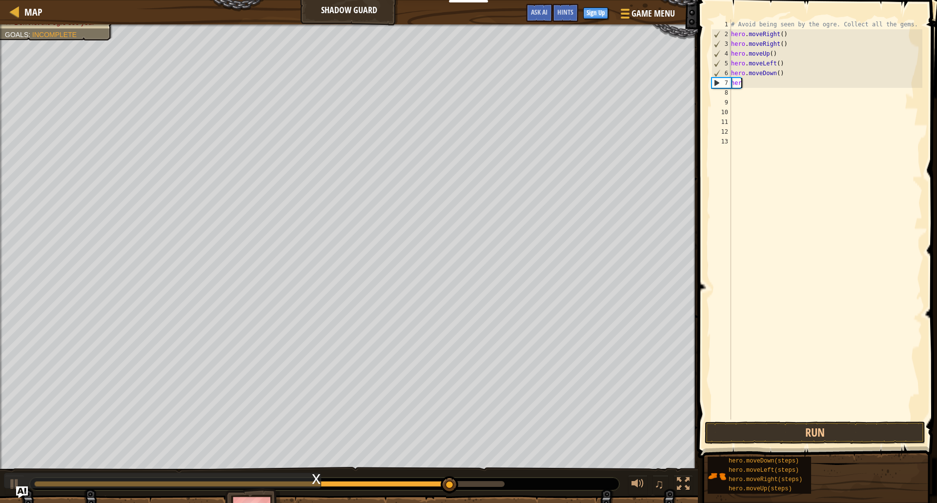
type textarea "h"
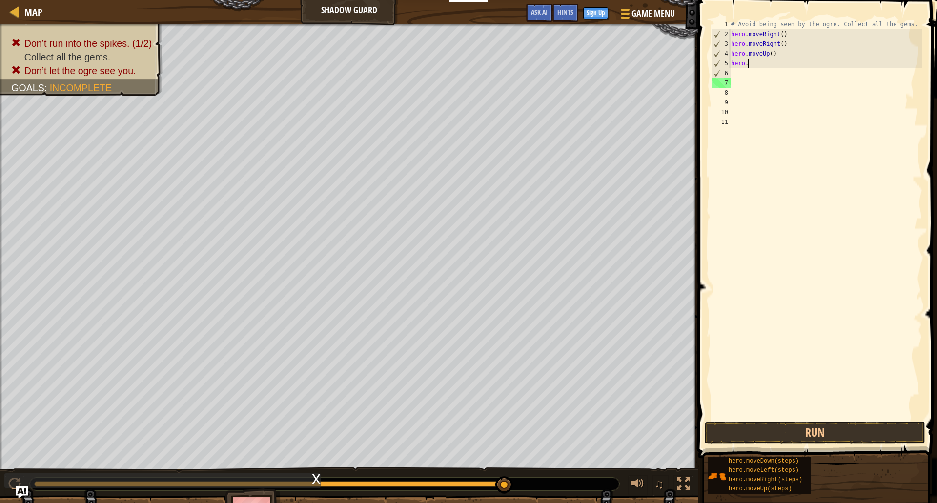
type textarea "h"
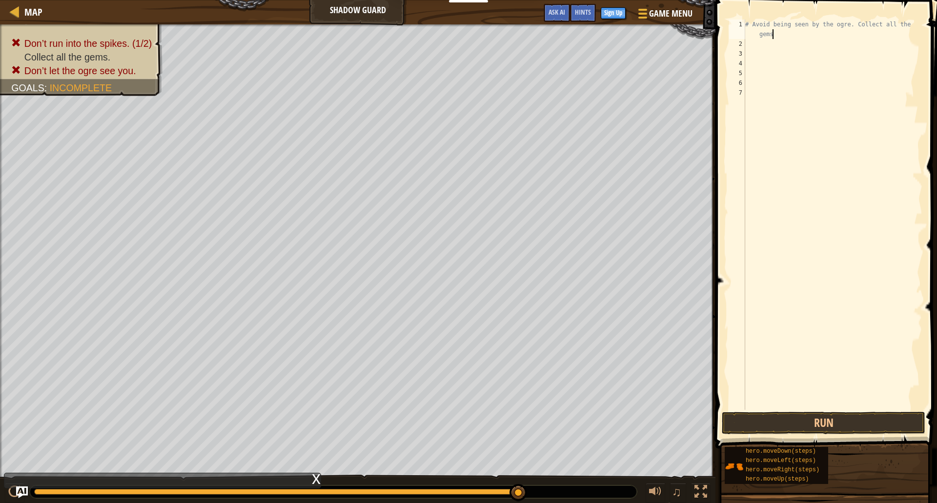
type textarea "# Avoid being seen by the ogre. Collect all the gems."
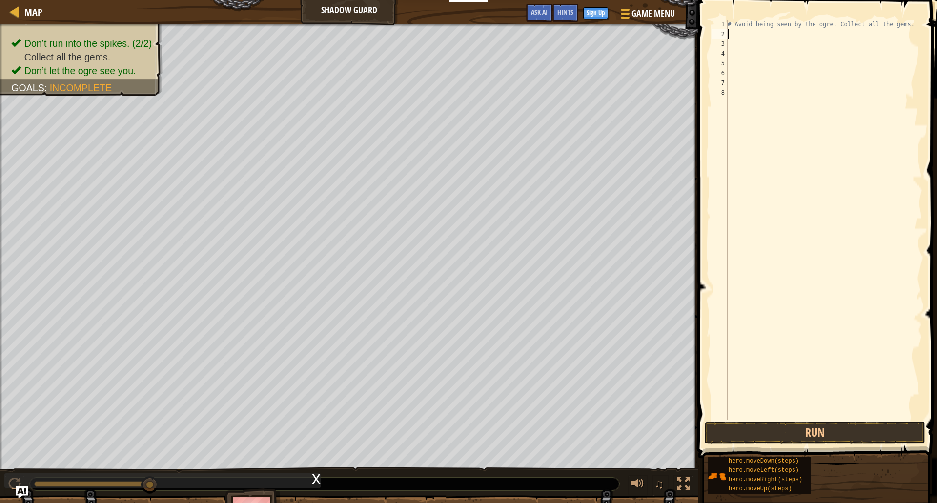
type textarea "h"
click at [804, 100] on div "# Avoid being seen by the ogre. Collect all the gems. h" at bounding box center [824, 230] width 197 height 420
click at [738, 34] on div "# Avoid being seen by the ogre. Collect all the gems. h" at bounding box center [824, 230] width 197 height 420
type textarea "he"
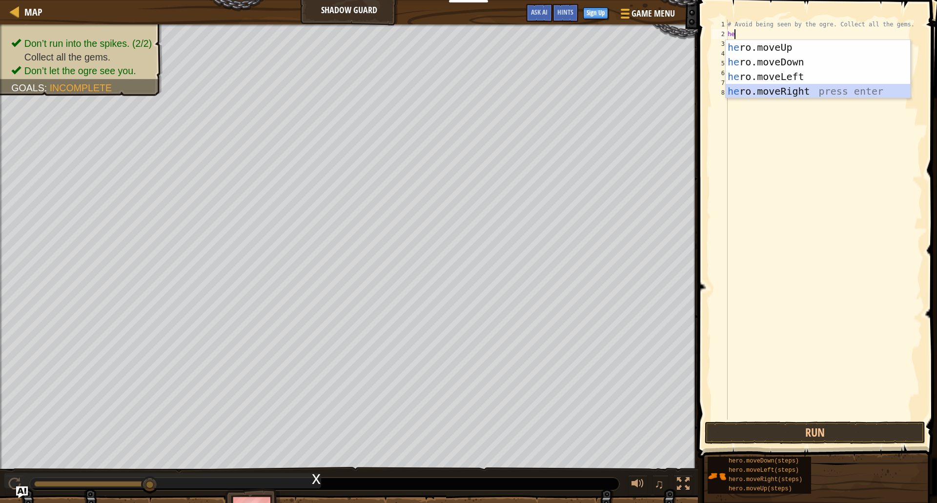
click at [802, 92] on div "he ro.moveUp press enter he ro.moveDown press enter he ro.moveLeft press enter …" at bounding box center [818, 84] width 184 height 88
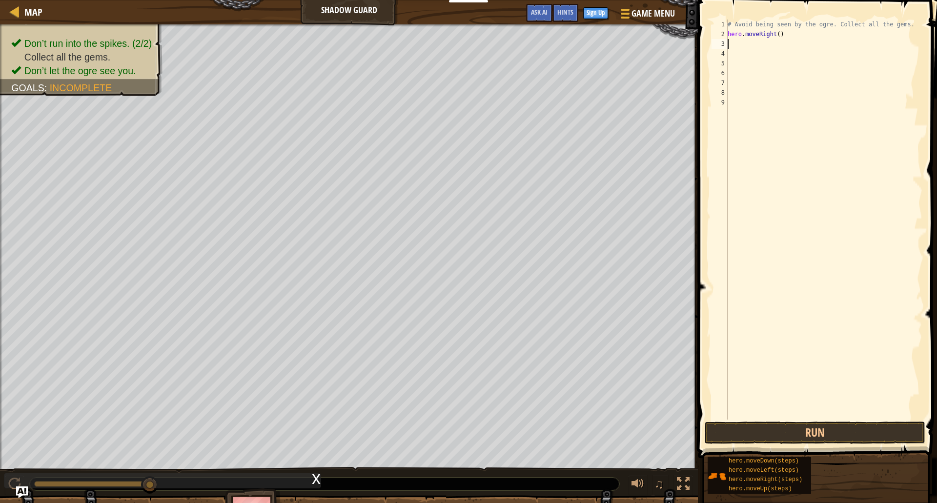
type textarea "h"
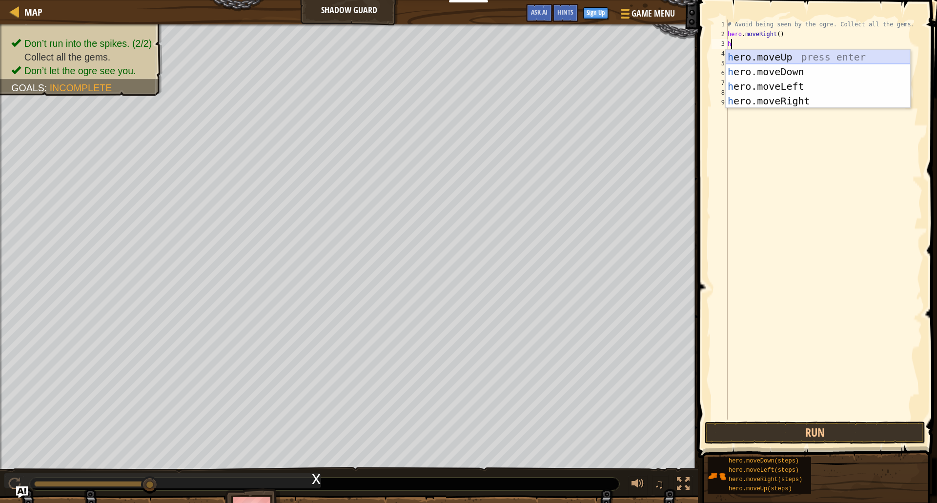
click at [803, 56] on div "h ero.moveUp press enter h ero.moveDown press enter h ero.moveLeft press enter …" at bounding box center [818, 94] width 184 height 88
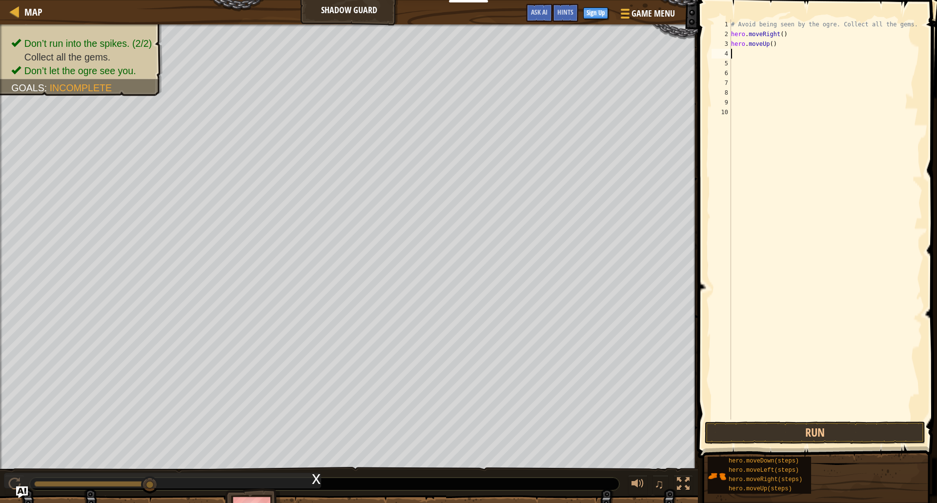
type textarea "h"
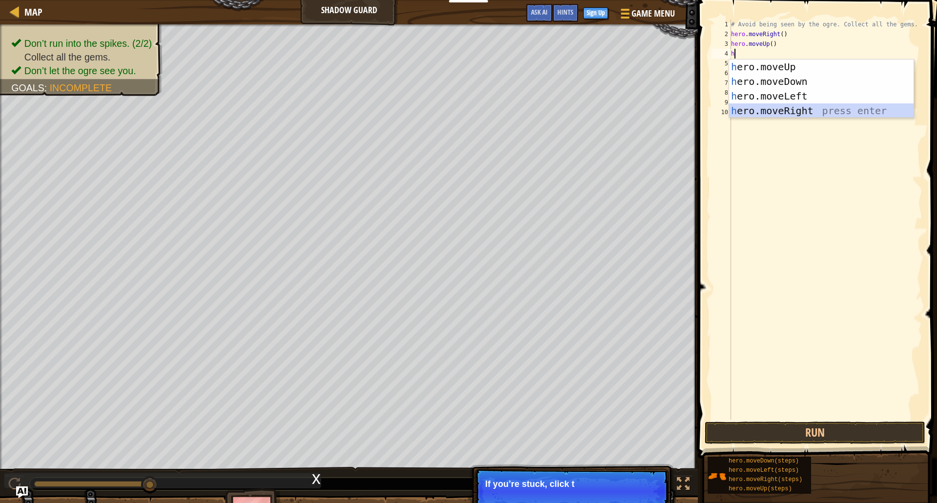
click at [787, 110] on div "h ero.moveUp press enter h ero.moveDown press enter h ero.moveLeft press enter …" at bounding box center [821, 104] width 184 height 88
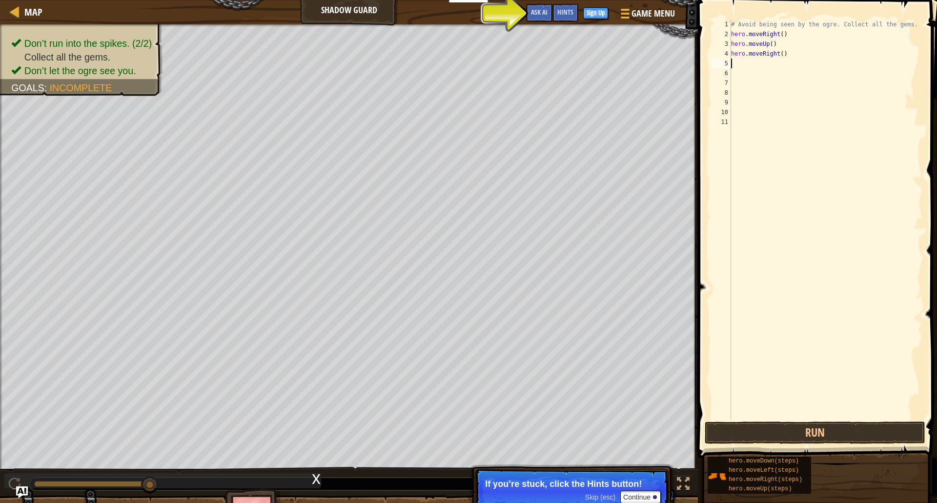
type textarea "h"
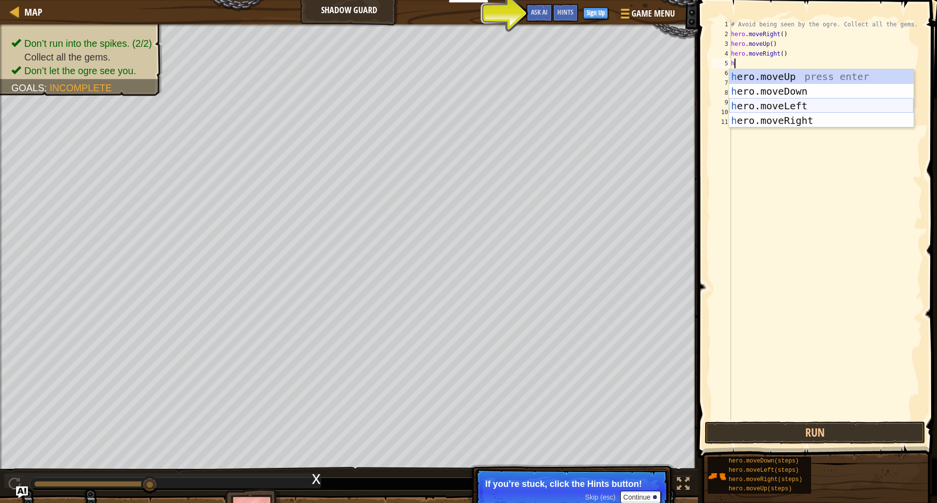
click at [791, 109] on div "h ero.moveUp press enter h ero.moveDown press enter h ero.moveLeft press enter …" at bounding box center [821, 113] width 184 height 88
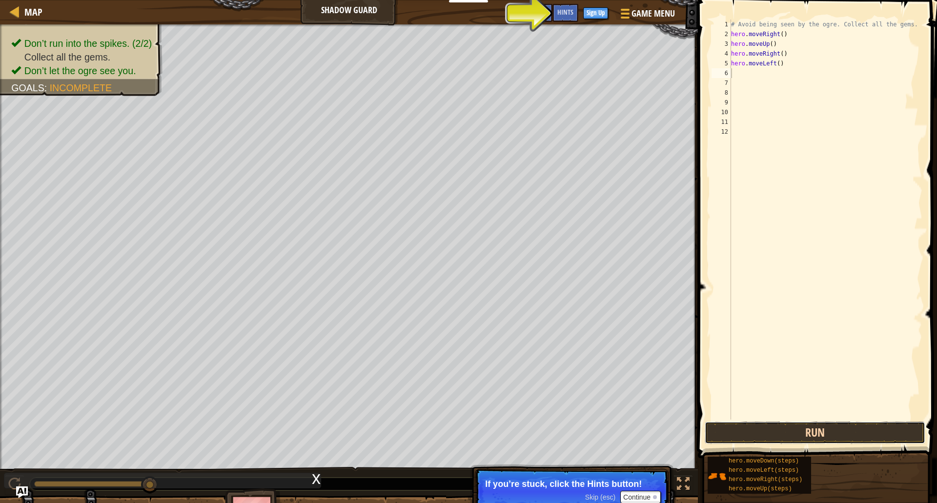
click at [776, 435] on button "Run" at bounding box center [815, 433] width 221 height 22
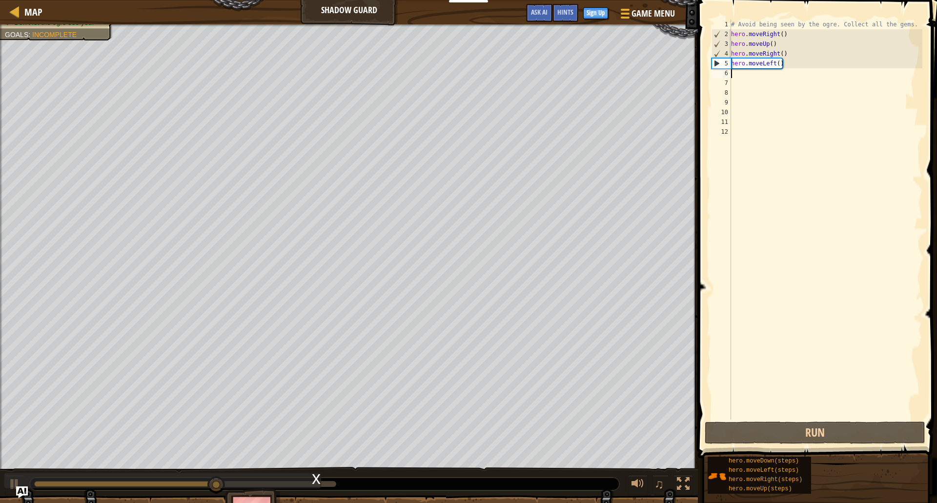
click at [784, 66] on div "# Avoid being seen by the ogre. Collect all the gems. hero . moveRight ( ) hero…" at bounding box center [825, 230] width 193 height 420
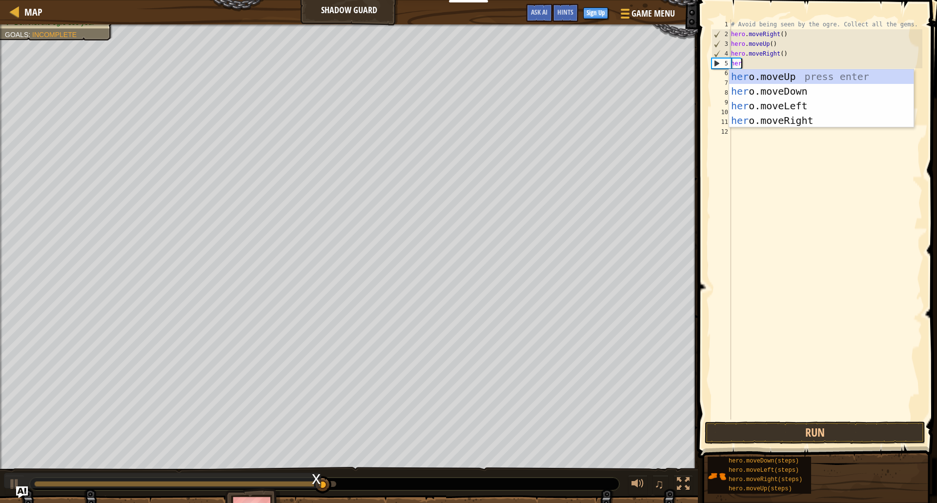
type textarea "her"
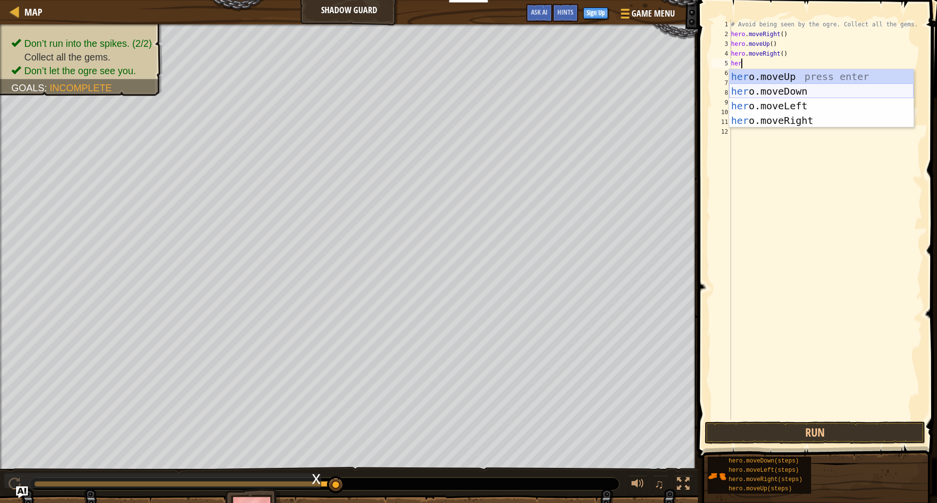
click at [818, 94] on div "her o.moveUp press enter her o.moveDown press enter her o.moveLeft press enter …" at bounding box center [821, 113] width 184 height 88
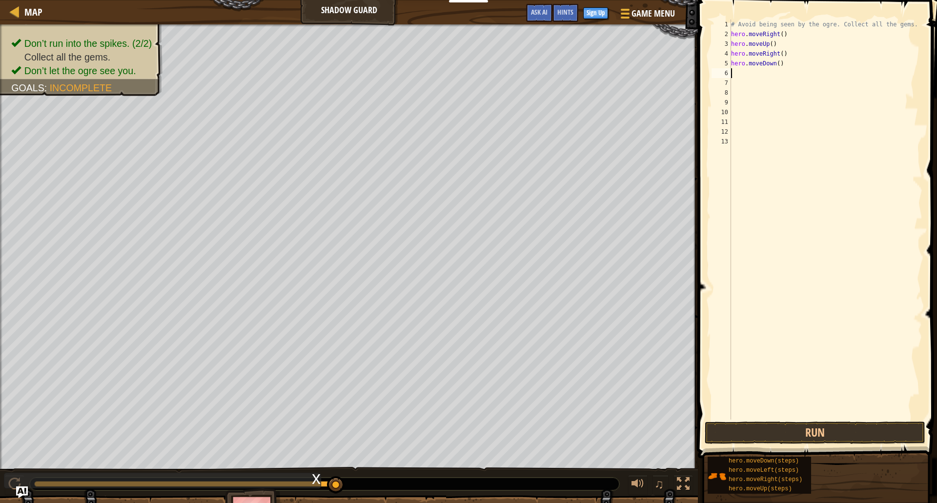
scroll to position [4, 0]
type textarea "gh"
click at [782, 91] on div "hero.moveRi gh t press enter" at bounding box center [821, 101] width 184 height 44
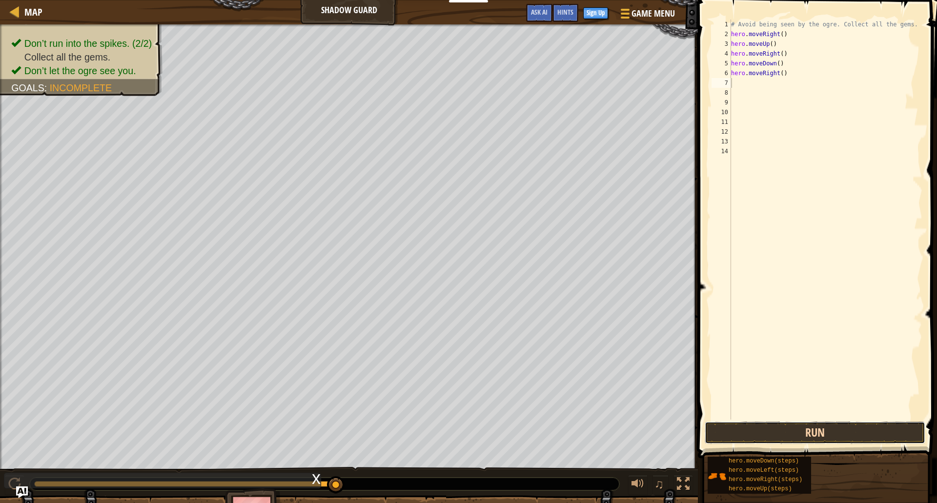
click at [760, 431] on button "Run" at bounding box center [815, 433] width 221 height 22
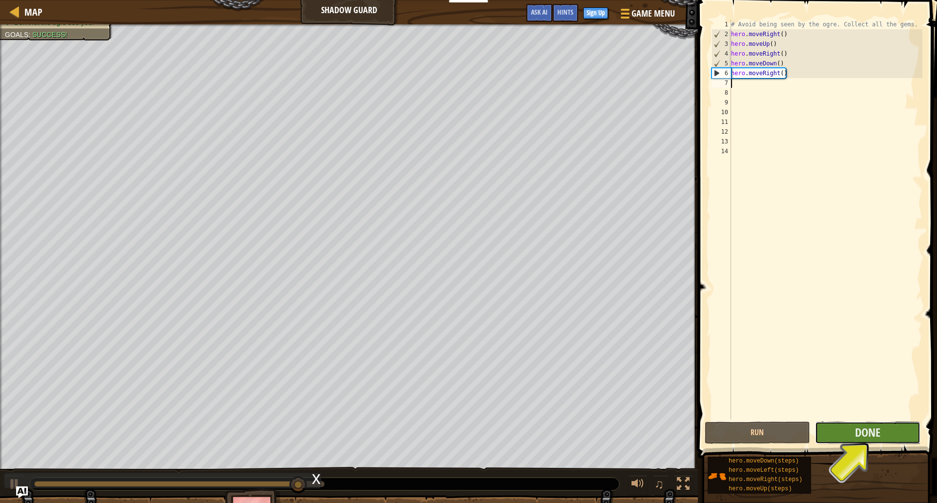
click at [885, 425] on button "Done" at bounding box center [867, 433] width 105 height 22
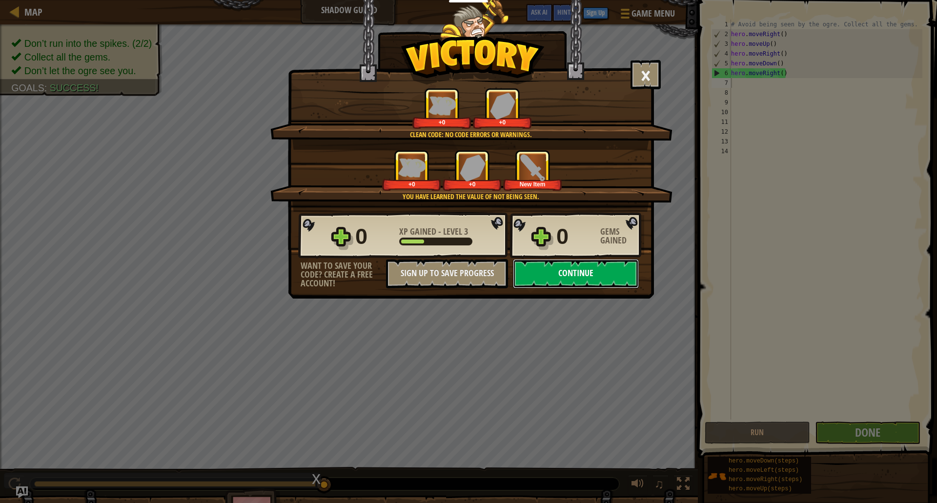
click at [611, 265] on button "Continue" at bounding box center [576, 273] width 126 height 29
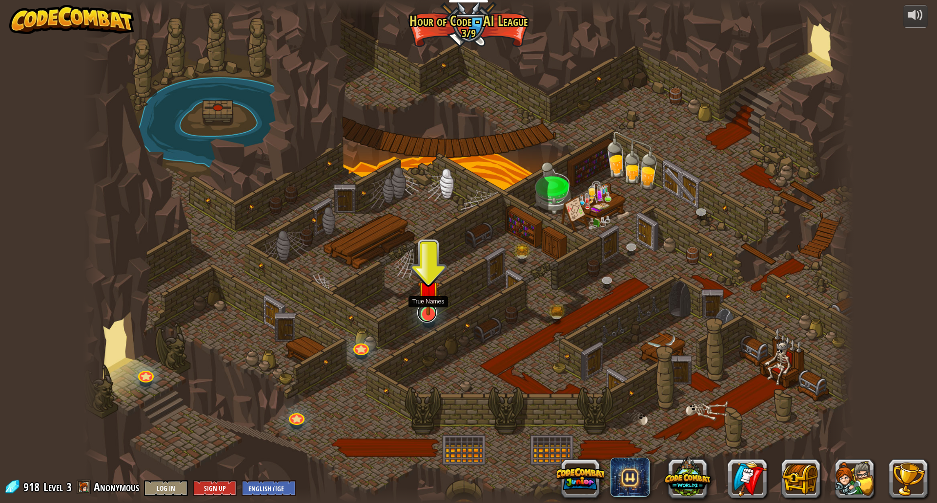
click at [425, 317] on link at bounding box center [427, 313] width 20 height 20
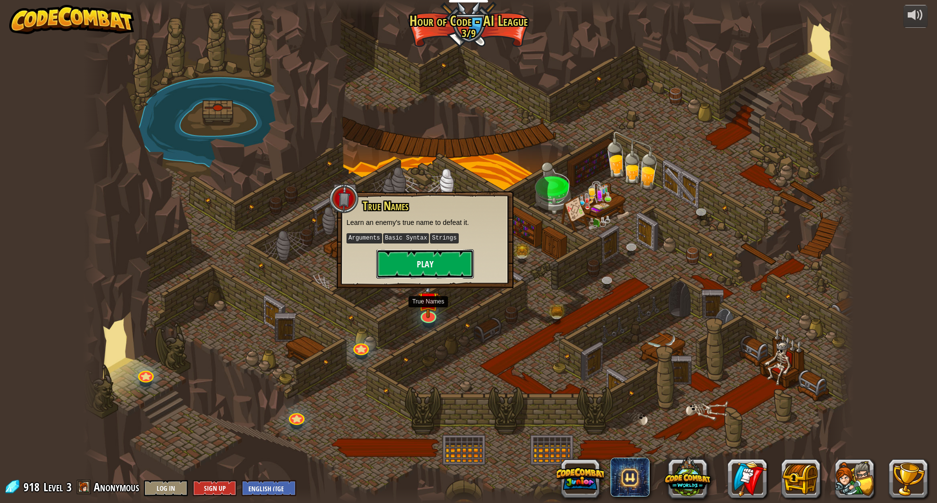
click at [428, 252] on button "Play" at bounding box center [425, 263] width 98 height 29
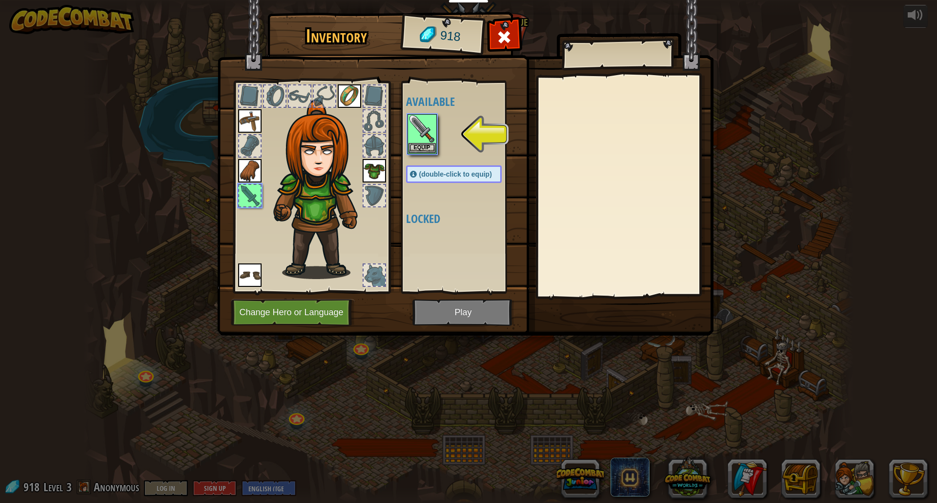
click at [461, 311] on img at bounding box center [465, 158] width 496 height 354
click at [423, 134] on img at bounding box center [421, 128] width 27 height 27
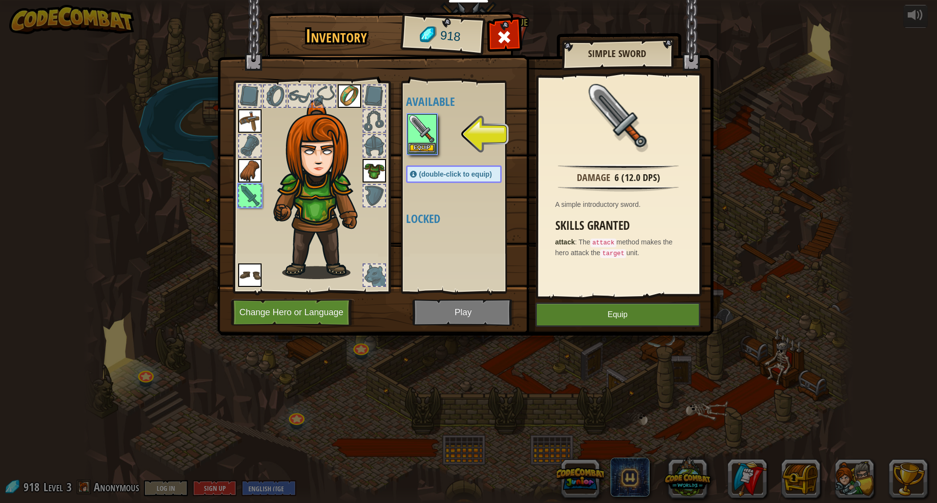
click at [591, 329] on img at bounding box center [465, 158] width 496 height 354
click at [590, 322] on button "Equip" at bounding box center [617, 314] width 165 height 24
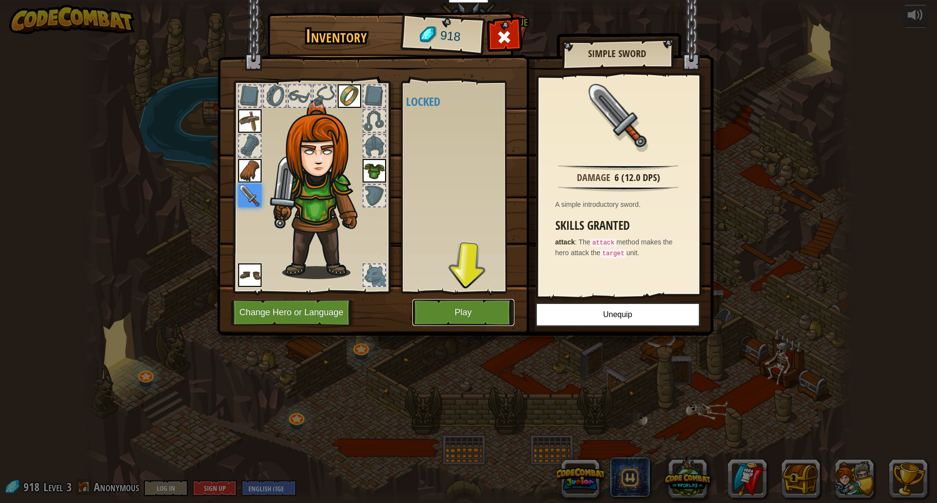
click at [479, 306] on button "Play" at bounding box center [463, 312] width 102 height 27
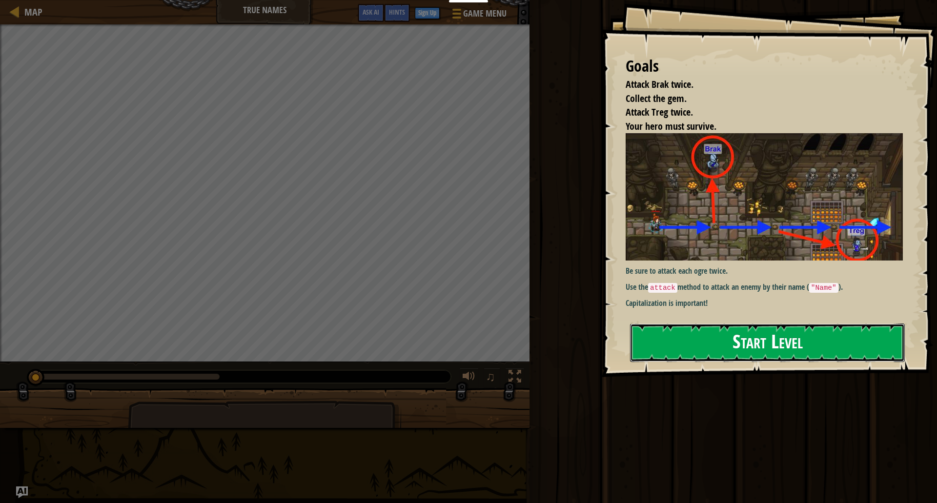
click at [714, 335] on button "Start Level" at bounding box center [767, 342] width 275 height 39
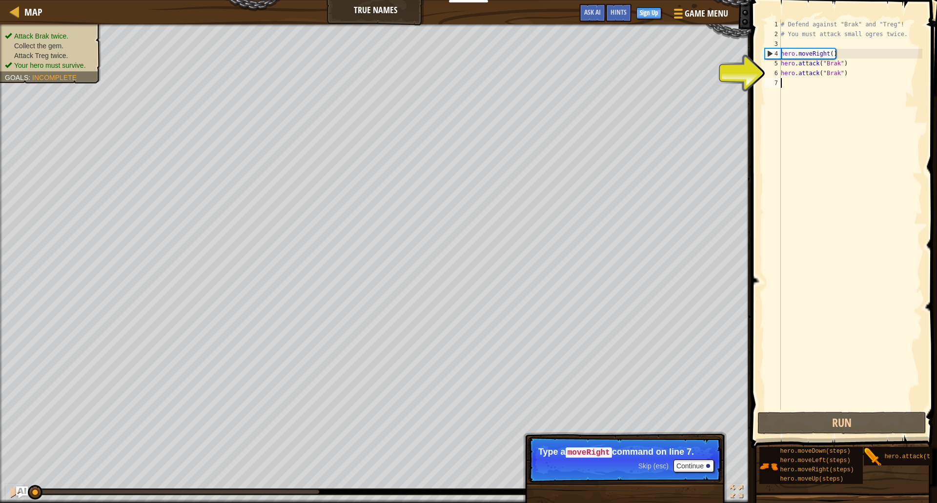
click at [818, 131] on div "# Defend against "Brak" and "Treg"! # You must attack small ogres twice. hero .…" at bounding box center [850, 225] width 143 height 410
click at [847, 65] on div "# Defend against "Brak" and "Treg"! # You must attack small ogres twice. hero .…" at bounding box center [850, 225] width 143 height 410
type textarea "hero.attack("Brak")"
click at [782, 88] on div "# Defend against "Brak" and "Treg"! # You must attack small ogres twice. hero .…" at bounding box center [850, 225] width 143 height 410
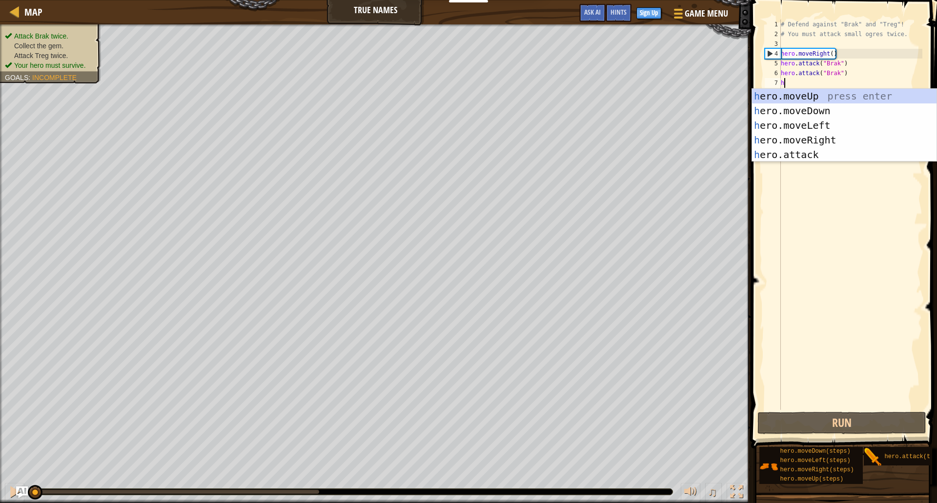
scroll to position [4, 0]
type textarea "hero"
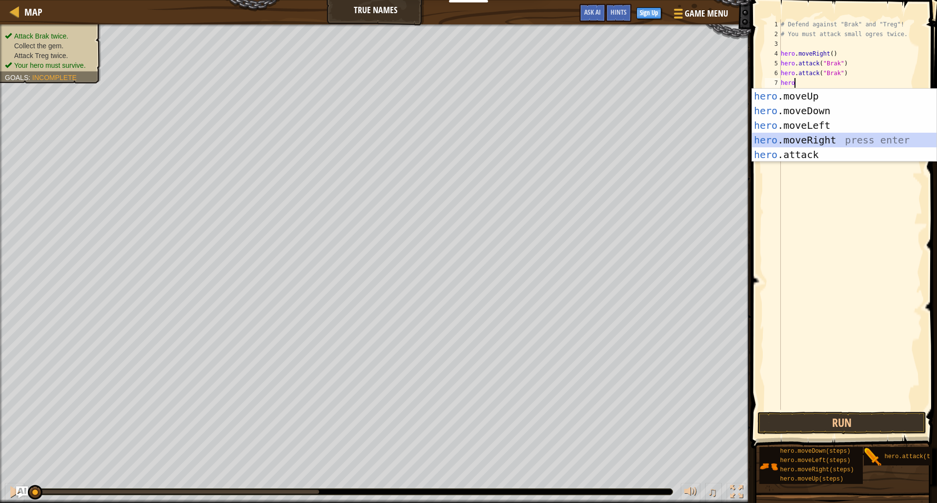
click at [863, 138] on div "hero .moveUp press enter hero .moveDown press enter hero .moveLeft press enter …" at bounding box center [844, 140] width 184 height 102
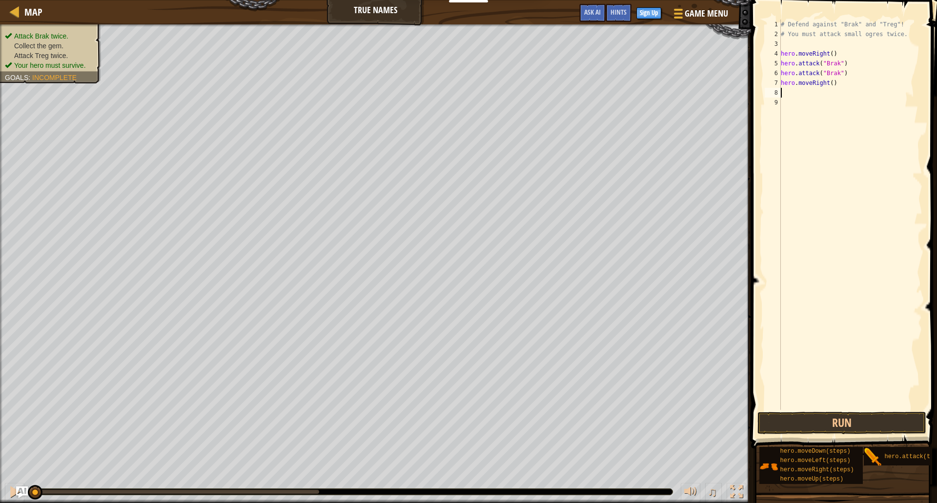
type textarea "h"
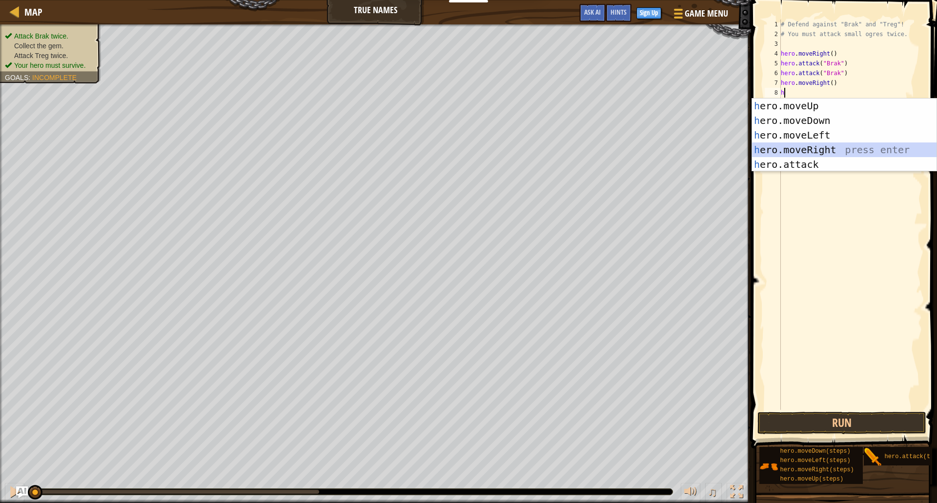
click at [868, 146] on div "h ero.moveUp press enter h ero.moveDown press enter h ero.moveLeft press enter …" at bounding box center [844, 150] width 184 height 102
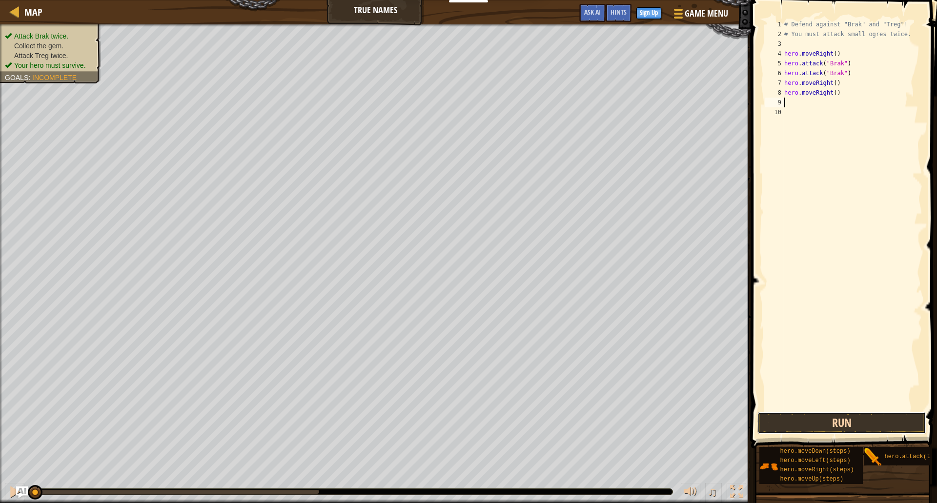
click at [816, 416] on button "Run" at bounding box center [841, 423] width 169 height 22
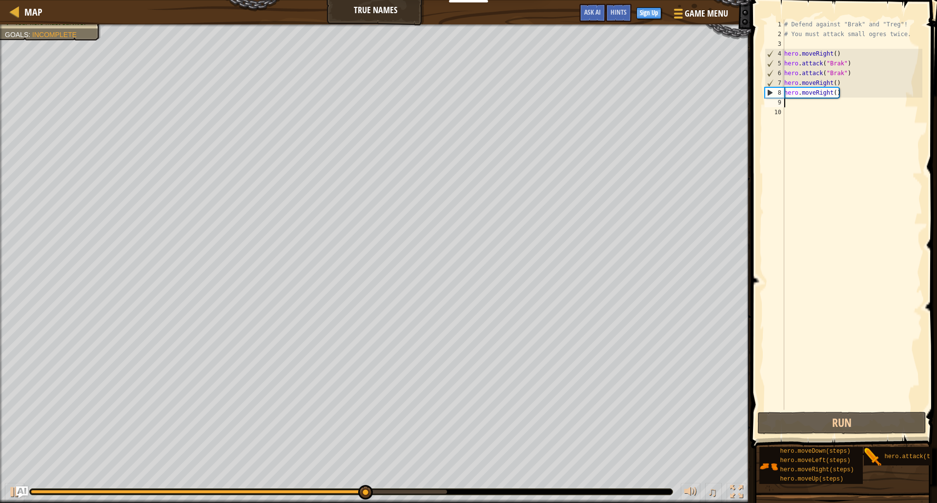
type textarea "h"
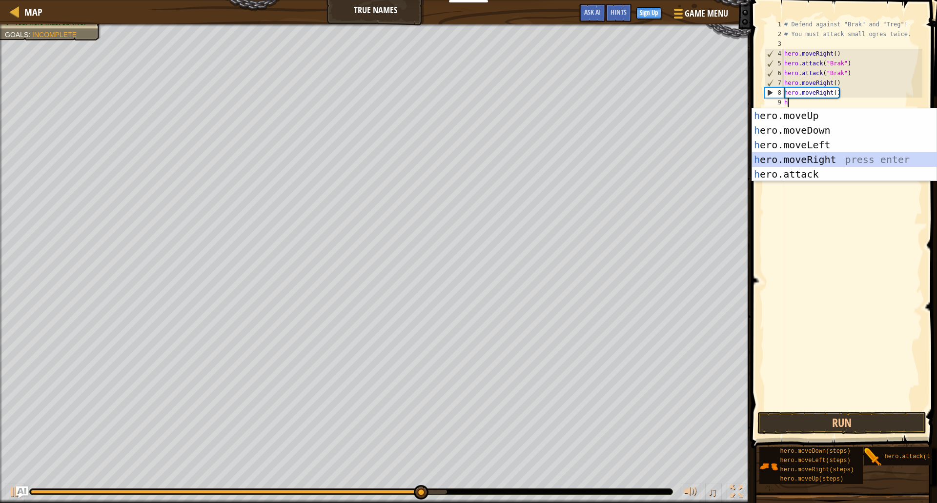
click at [839, 160] on div "h ero.moveUp press enter h ero.moveDown press enter h ero.moveLeft press enter …" at bounding box center [844, 159] width 184 height 102
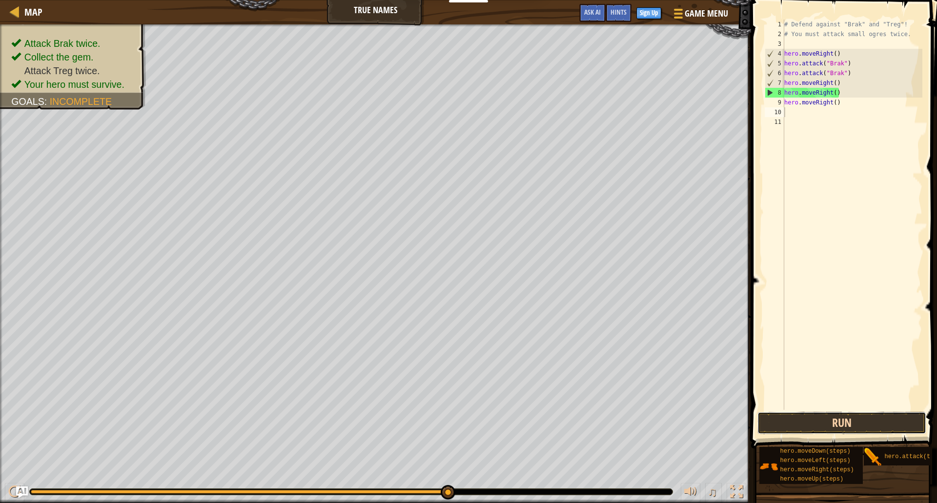
click at [881, 430] on button "Run" at bounding box center [841, 423] width 169 height 22
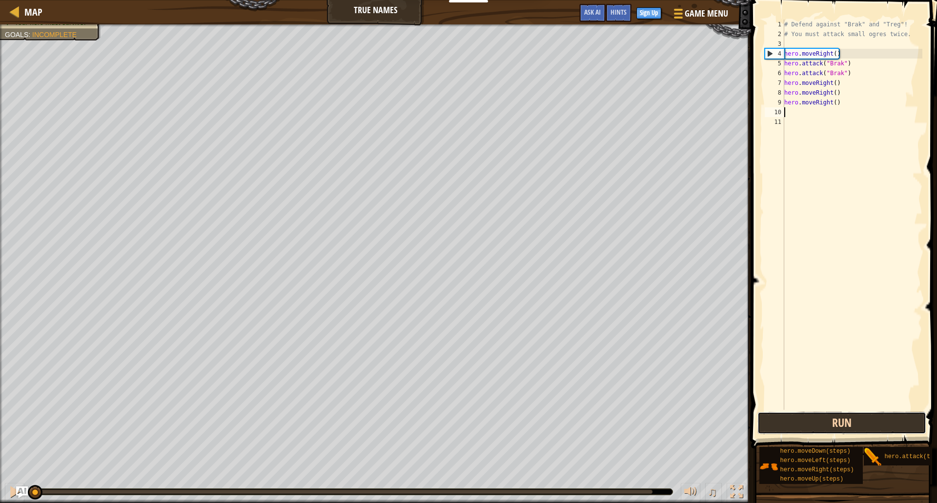
click at [881, 430] on button "Run" at bounding box center [841, 423] width 169 height 22
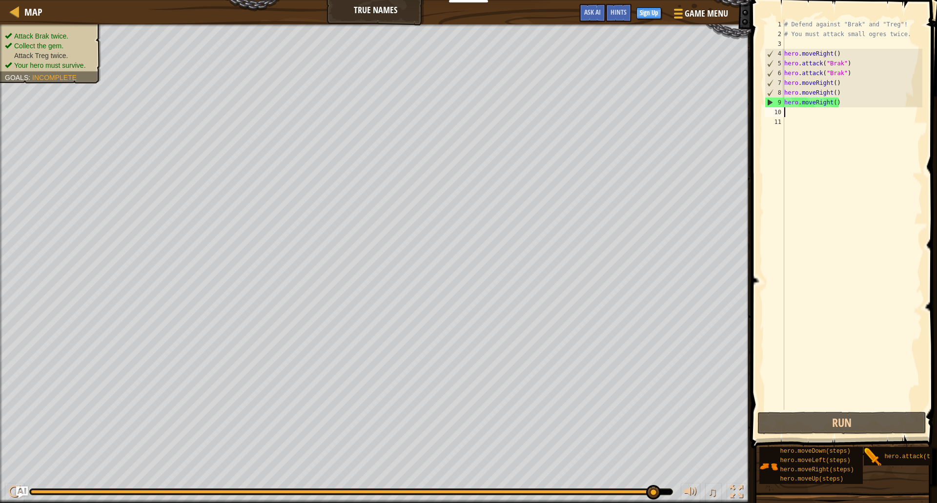
click at [82, 32] on ul "Attack Brak twice. Collect the gem. Attack Treg twice. Your hero must survive." at bounding box center [50, 50] width 91 height 39
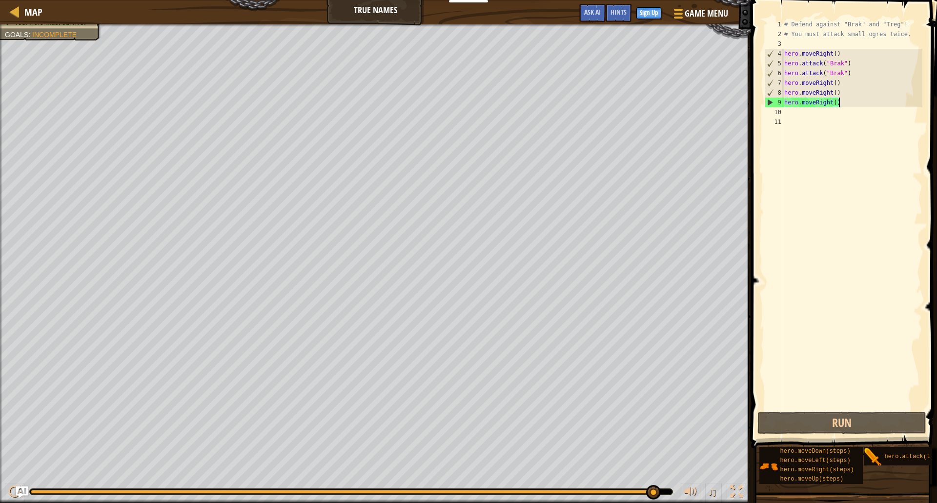
click at [840, 105] on div "# Defend against "Brak" and "Treg"! # You must attack small ogres twice. hero .…" at bounding box center [852, 225] width 140 height 410
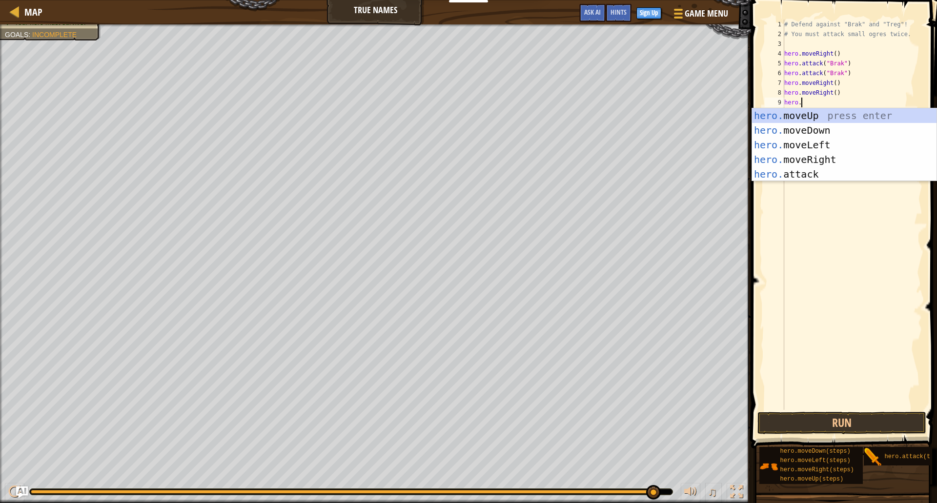
scroll to position [4, 2]
click at [835, 173] on div "hero. moveUp press enter hero. moveDown press enter hero. moveLeft press enter …" at bounding box center [844, 159] width 184 height 102
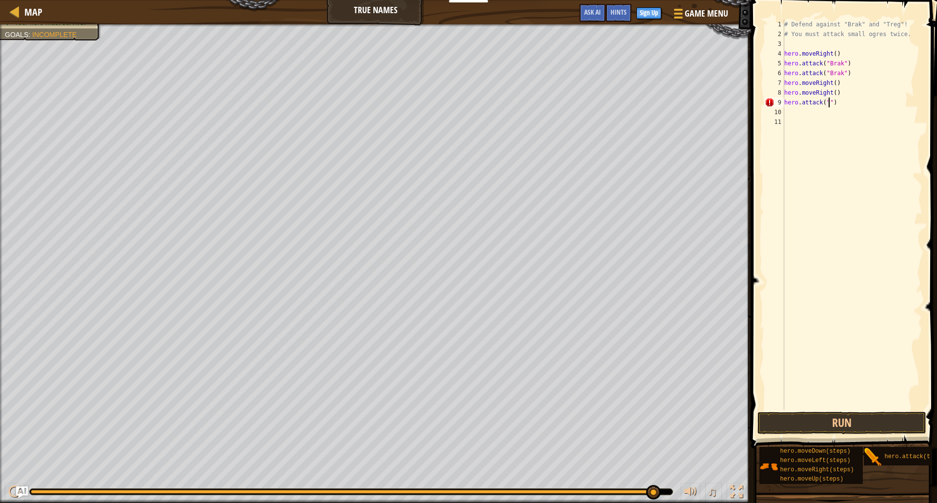
scroll to position [4, 6]
type textarea "hero.attack("Treg")"
click at [787, 114] on div "# Defend against "Brak" and "Treg"! # You must attack small ogres twice. hero .…" at bounding box center [852, 225] width 140 height 410
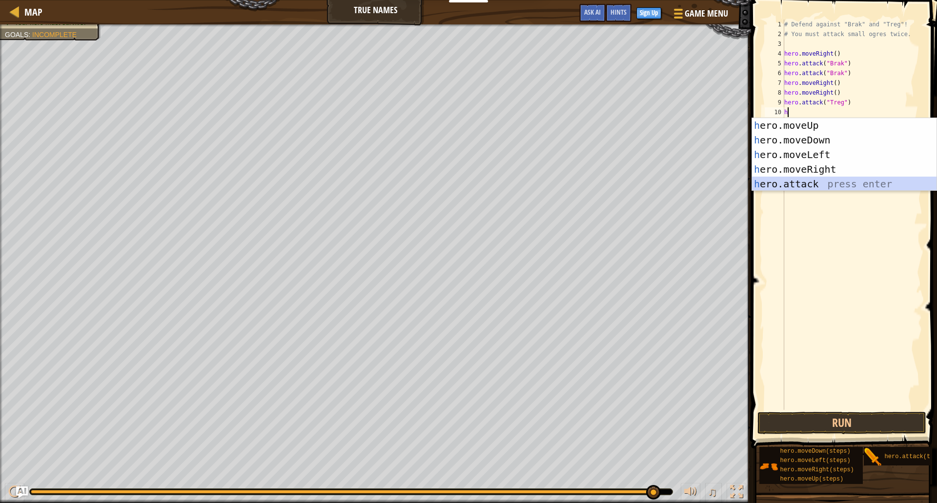
click at [803, 181] on div "h ero.moveUp press enter h ero.moveDown press enter h ero.moveLeft press enter …" at bounding box center [844, 169] width 184 height 102
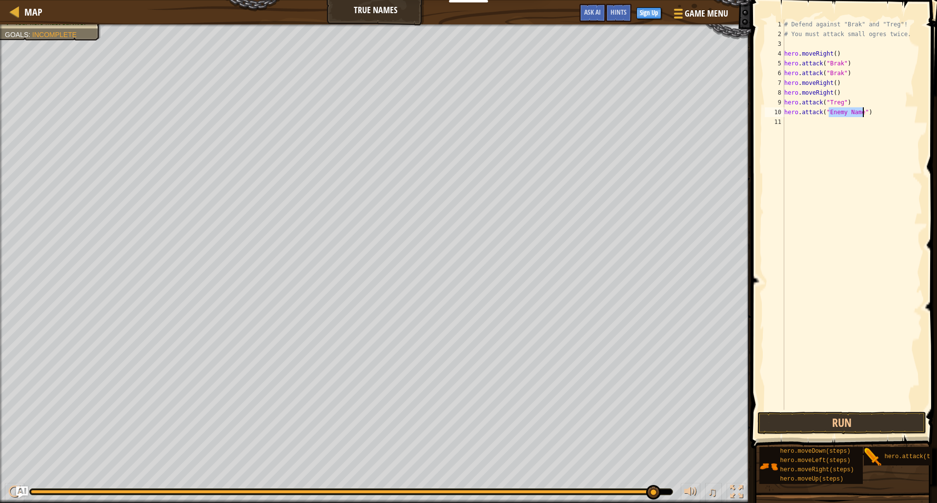
click at [830, 113] on div "# Defend against "Brak" and "Treg"! # You must attack small ogres twice. hero .…" at bounding box center [852, 215] width 140 height 390
drag, startPoint x: 862, startPoint y: 112, endPoint x: 828, endPoint y: 110, distance: 33.7
click at [828, 110] on div "# Defend against "Brak" and "Treg"! # You must attack small ogres twice. hero .…" at bounding box center [852, 225] width 140 height 410
type textarea "hero.attack("Treg")"
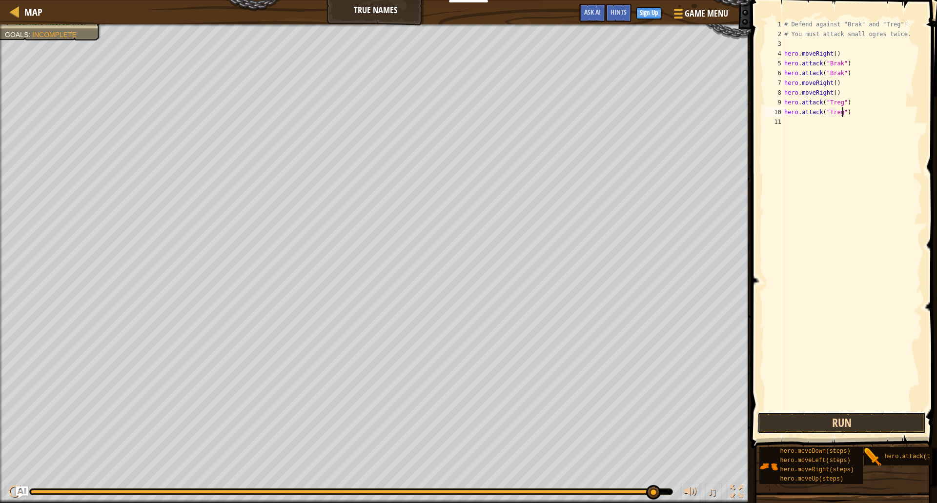
click at [810, 423] on button "Run" at bounding box center [841, 423] width 169 height 22
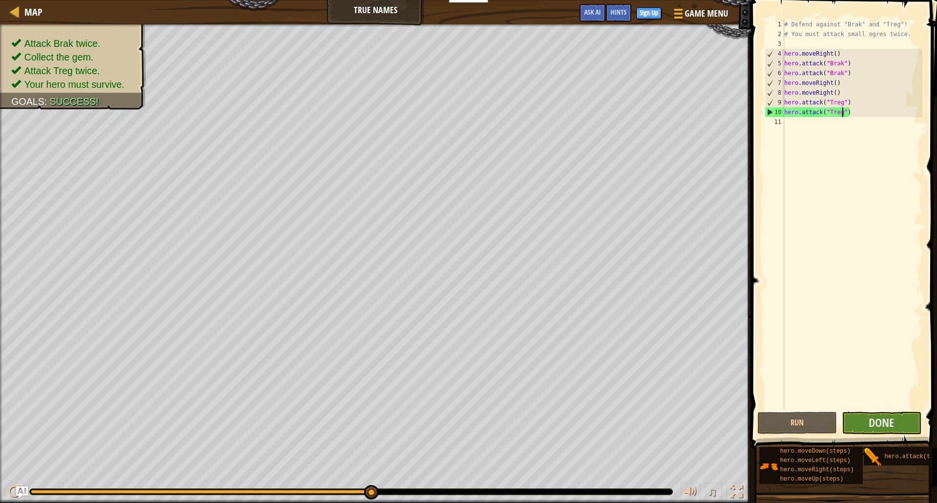
click at [808, 123] on div "# Defend against "Brak" and "Treg"! # You must attack small ogres twice. hero .…" at bounding box center [852, 225] width 140 height 410
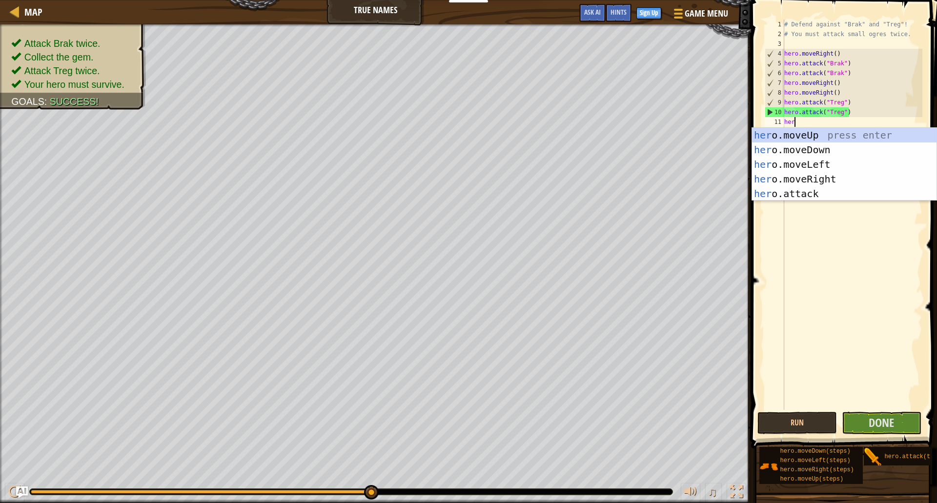
type textarea "hero"
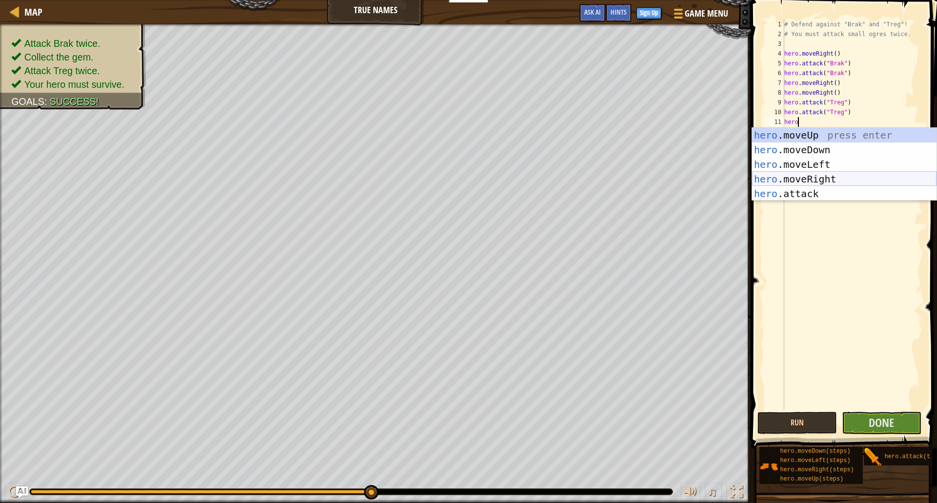
click at [828, 180] on div "hero .moveUp press enter hero .moveDown press enter hero .moveLeft press enter …" at bounding box center [844, 179] width 184 height 102
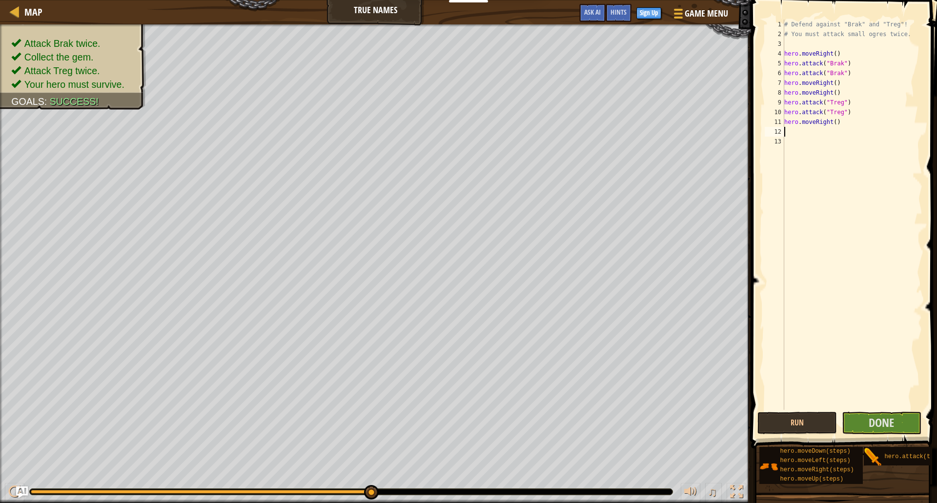
scroll to position [4, 0]
click at [890, 421] on span "Done" at bounding box center [880, 423] width 25 height 16
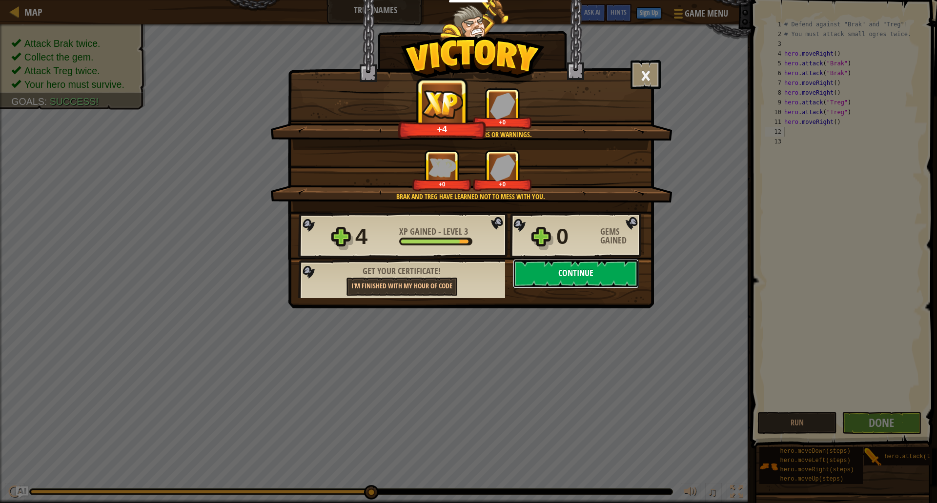
click at [615, 272] on button "Continue" at bounding box center [576, 273] width 126 height 29
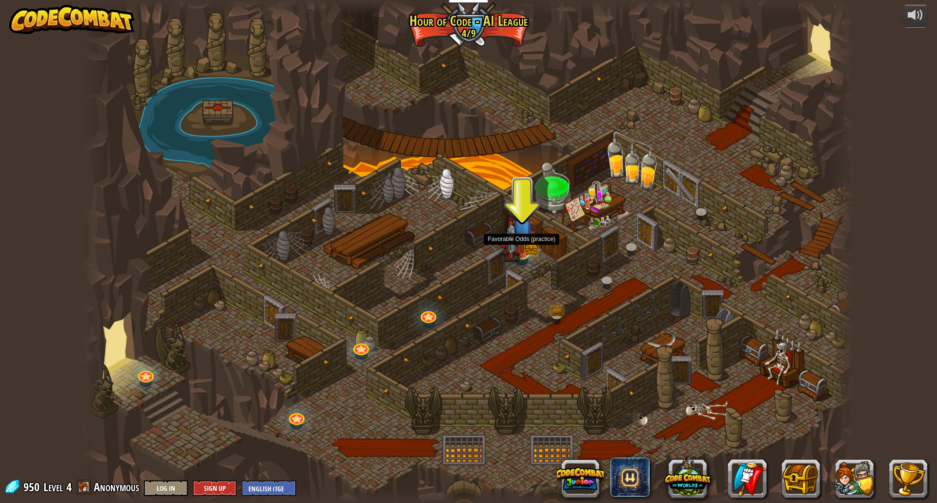
click at [512, 236] on img at bounding box center [511, 241] width 21 height 41
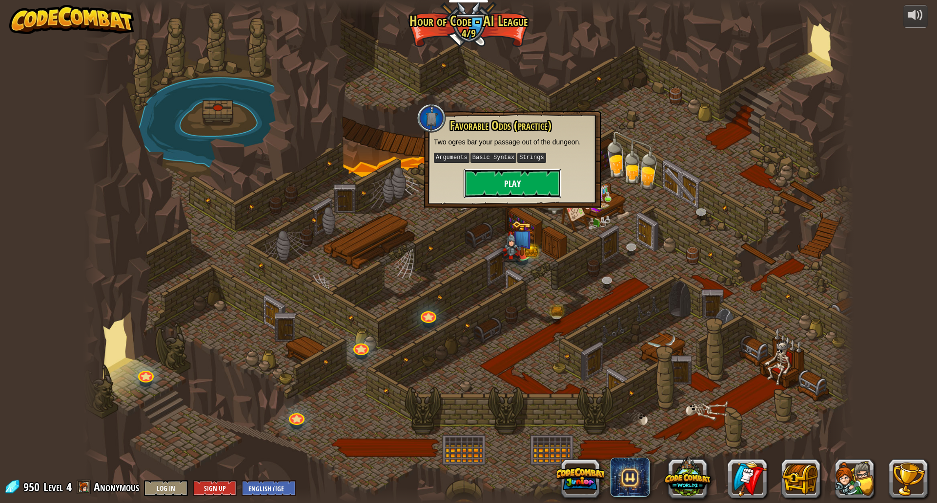
click at [497, 183] on button "Play" at bounding box center [513, 183] width 98 height 29
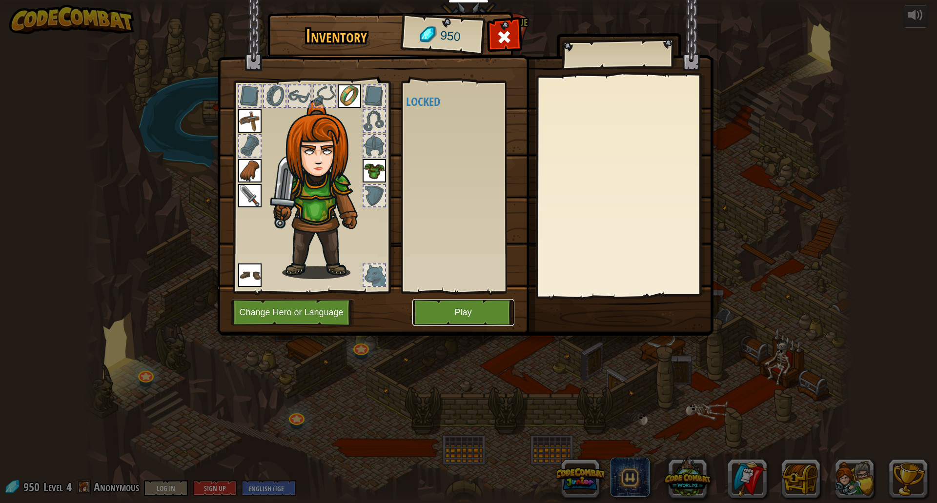
click at [476, 313] on button "Play" at bounding box center [463, 312] width 102 height 27
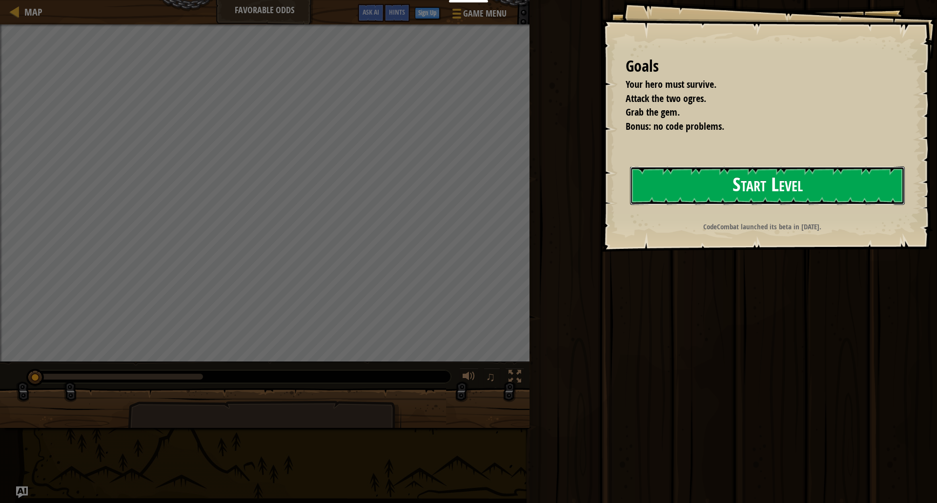
click at [665, 195] on button "Start Level" at bounding box center [767, 185] width 275 height 39
